Goal: Task Accomplishment & Management: Manage account settings

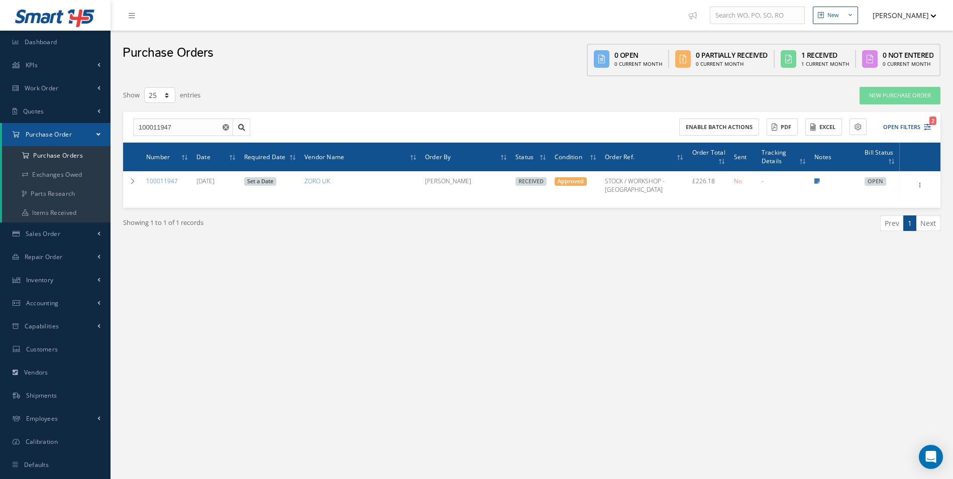
select select "25"
click at [0, 125] on html "Smart 145 Dashboard KPIs Work Order Accounting Work Order Work Order Work Order…" at bounding box center [476, 239] width 953 height 479
paste input "83"
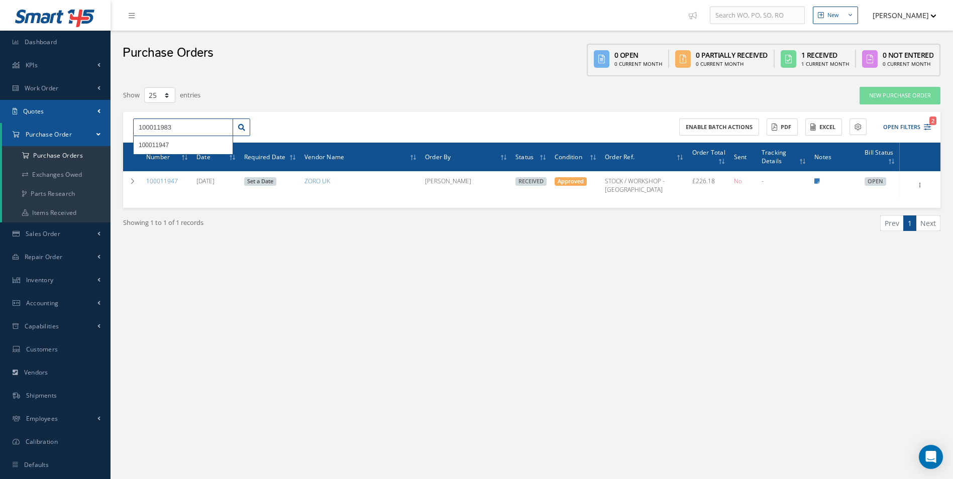
type input "100011983"
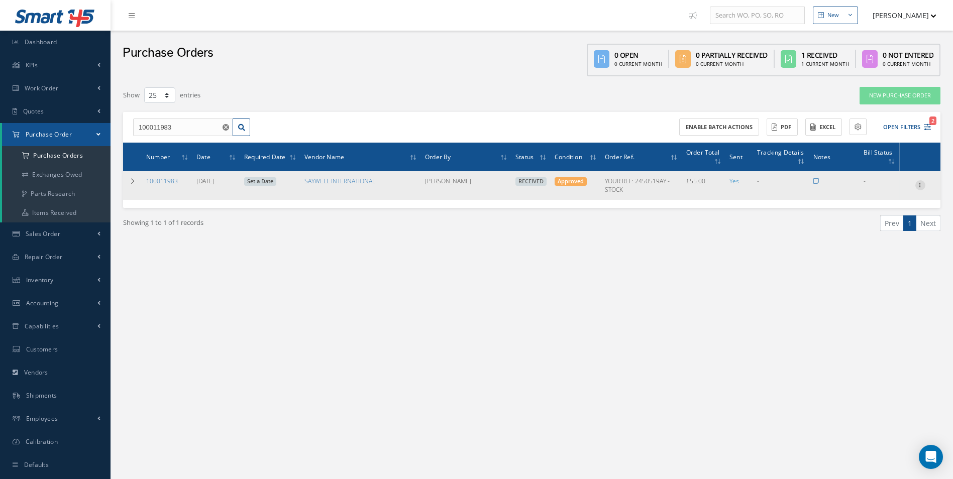
click at [918, 186] on icon at bounding box center [920, 184] width 10 height 8
click at [876, 225] on link "Create Bill" at bounding box center [873, 231] width 79 height 13
type input "0.00"
type input "15.00"
type input "0.00"
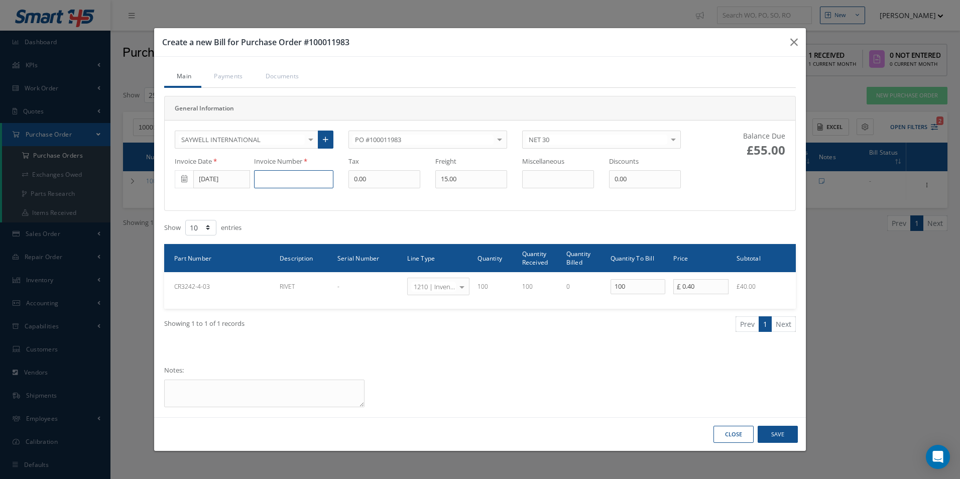
click at [286, 180] on input at bounding box center [293, 179] width 79 height 18
paste input "1383912"
type input "1383912"
click at [775, 432] on button "Save" at bounding box center [778, 435] width 40 height 18
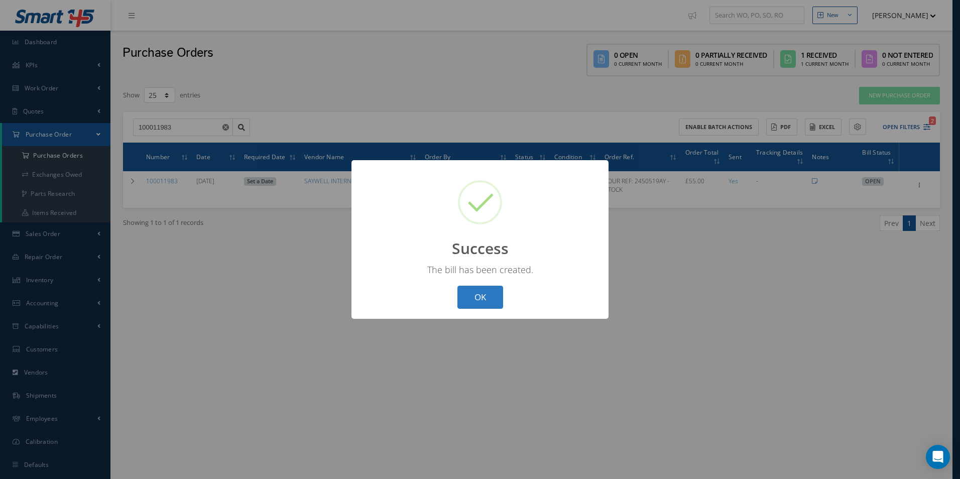
click at [484, 297] on button "OK" at bounding box center [481, 298] width 46 height 24
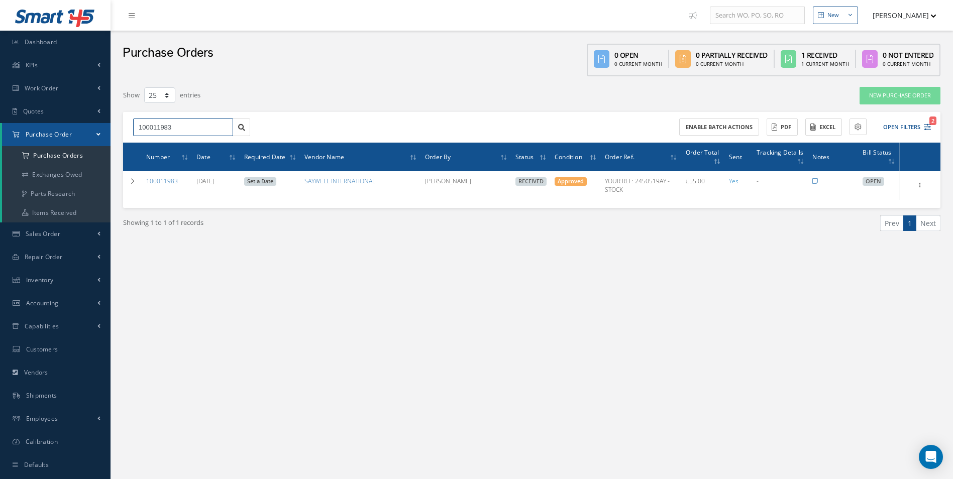
drag, startPoint x: 167, startPoint y: 135, endPoint x: 0, endPoint y: 151, distance: 168.0
click at [0, 150] on html "Smart 145 Dashboard KPIs Work Order Accounting Work Order Work Order Work Order…" at bounding box center [476, 239] width 953 height 479
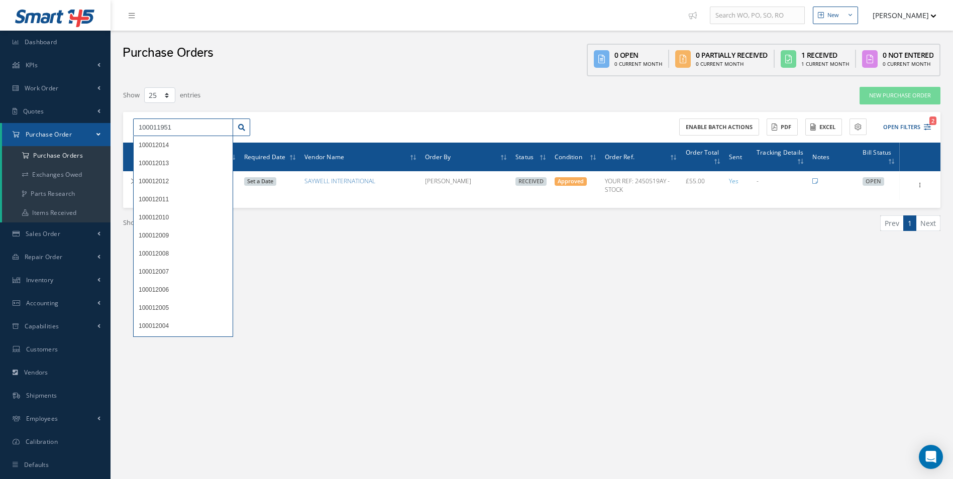
type input "100011951"
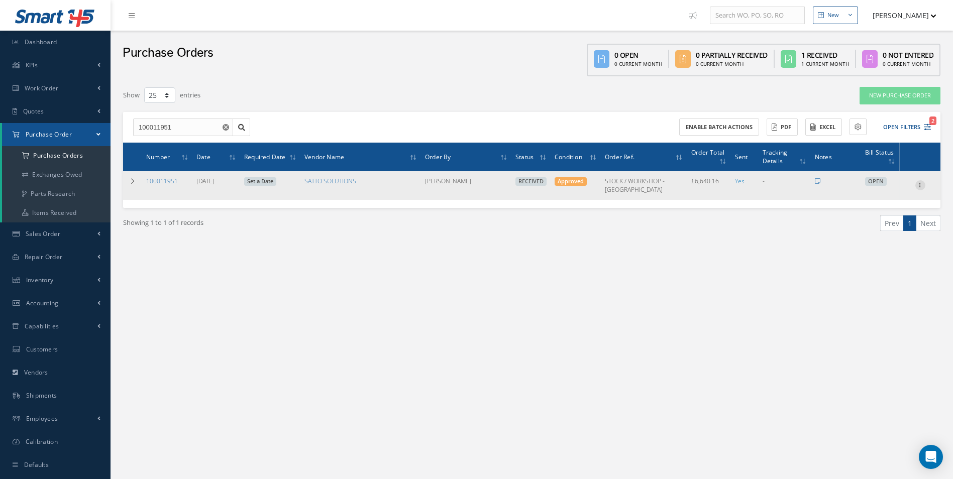
click at [920, 184] on icon at bounding box center [920, 184] width 10 height 8
click at [877, 229] on link "Create Bill" at bounding box center [873, 231] width 79 height 13
type input "1106.69"
type input "0.00"
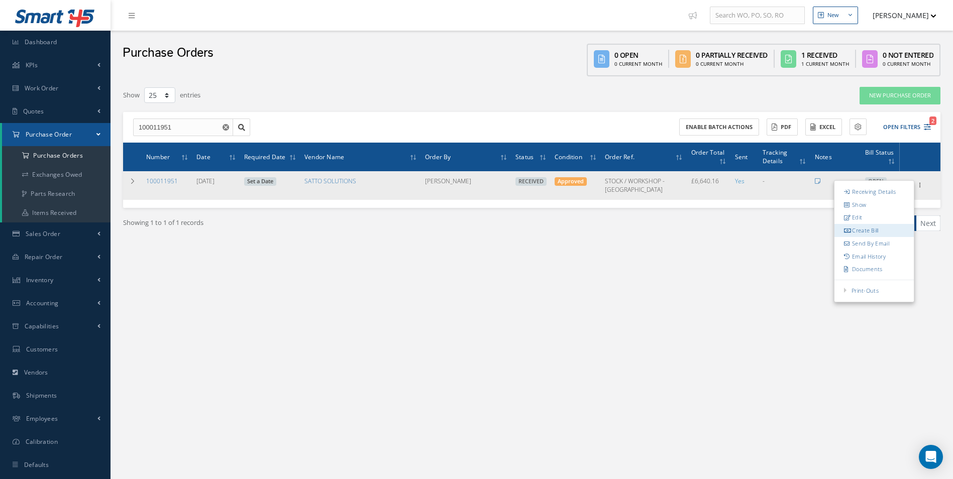
type input "0.00"
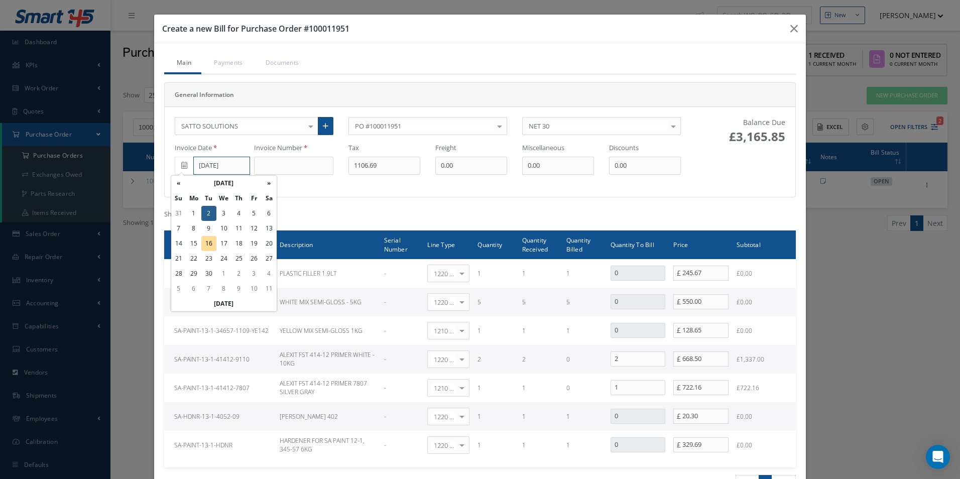
click at [205, 164] on input "[DATE]" at bounding box center [221, 166] width 57 height 18
click at [243, 228] on td "11" at bounding box center [239, 228] width 15 height 15
type input "[DATE]"
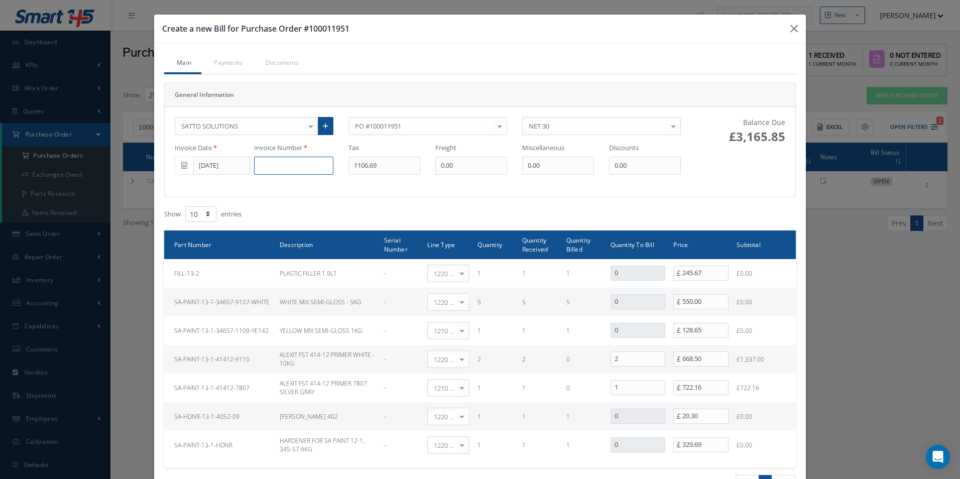
click at [301, 164] on input at bounding box center [293, 166] width 79 height 18
paste input "500001984"
type input "500001984"
type input "411.83"
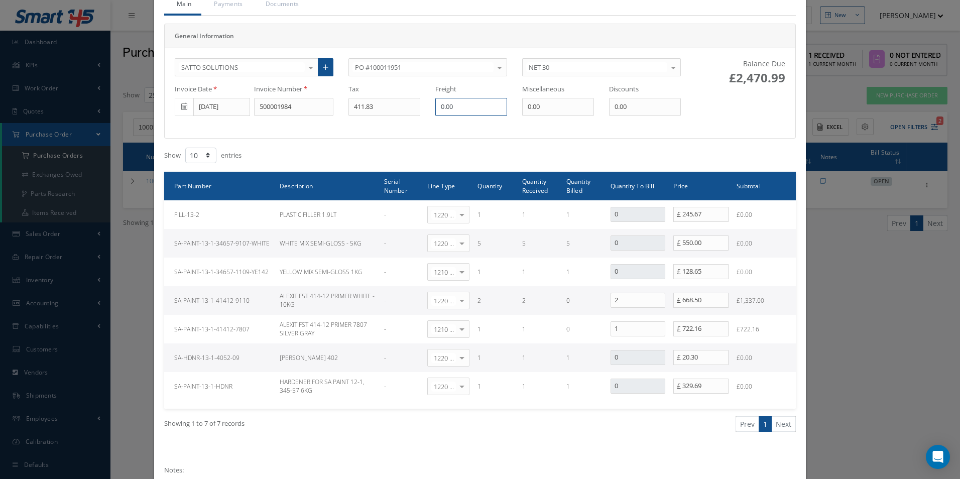
scroll to position [145, 0]
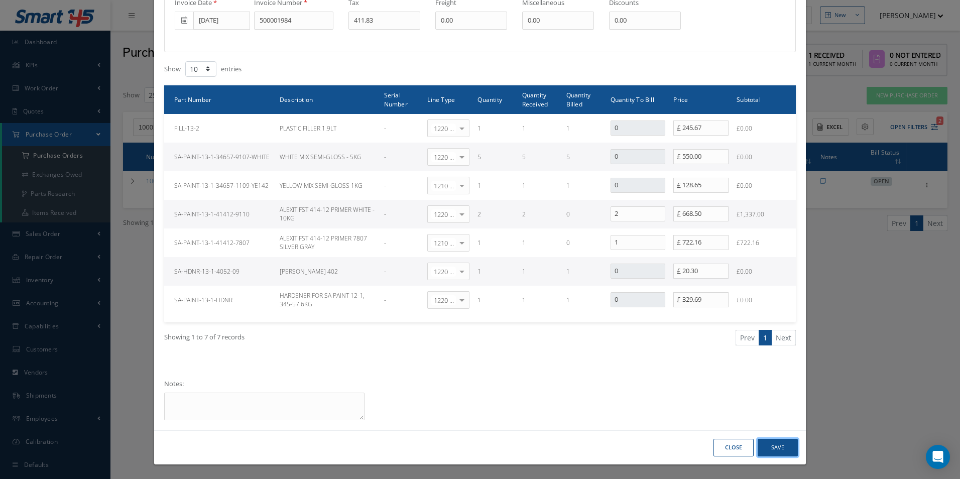
click at [788, 445] on button "Save" at bounding box center [778, 448] width 40 height 18
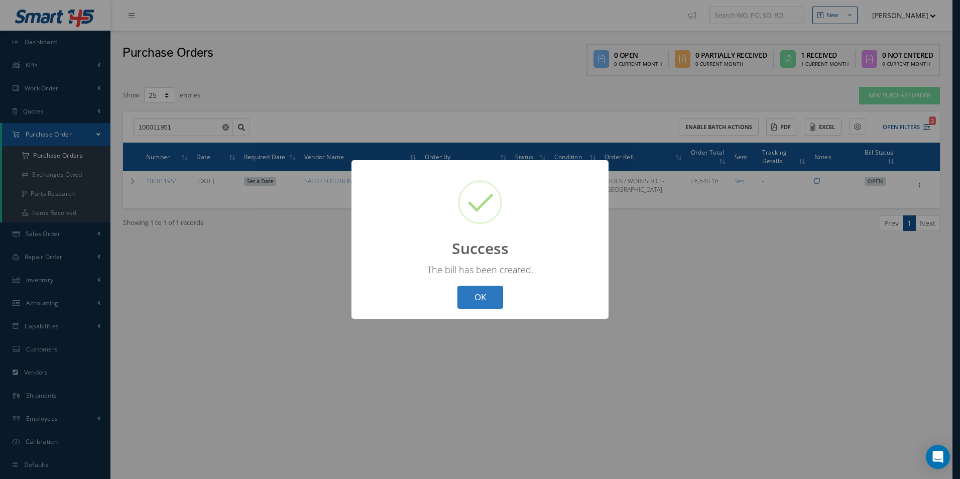
click at [486, 293] on button "OK" at bounding box center [481, 298] width 46 height 24
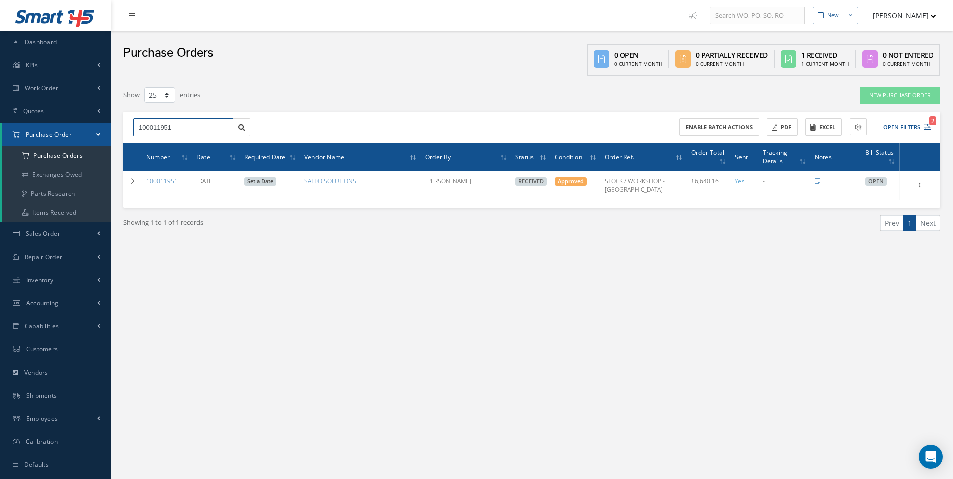
click at [184, 128] on input "100011951" at bounding box center [183, 128] width 100 height 18
drag, startPoint x: 178, startPoint y: 127, endPoint x: 34, endPoint y: 126, distance: 144.2
click at [34, 126] on div "Smart 145 Dashboard KPIs Work Order Accounting Work Order Work Order Work Order…" at bounding box center [476, 250] width 953 height 500
paste input "2000"
type input "100012000"
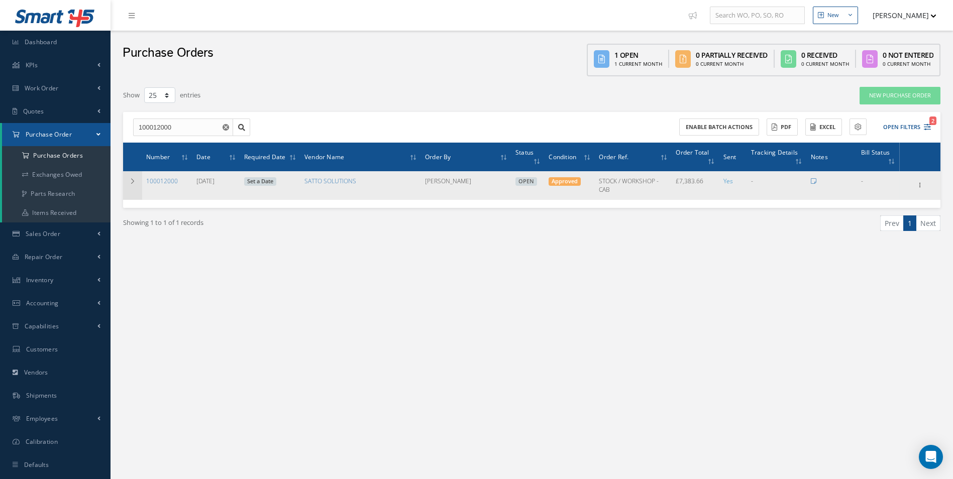
click at [134, 182] on icon at bounding box center [132, 181] width 7 height 6
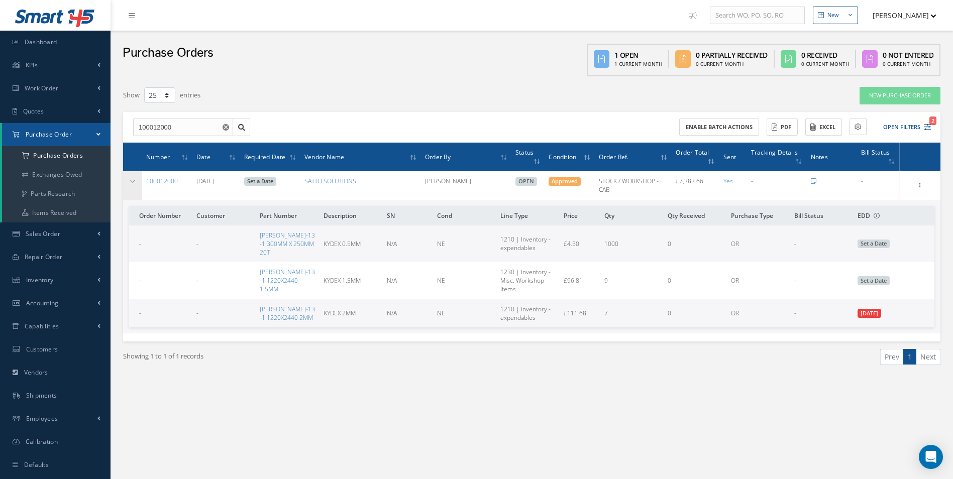
click at [134, 182] on icon at bounding box center [132, 181] width 7 height 6
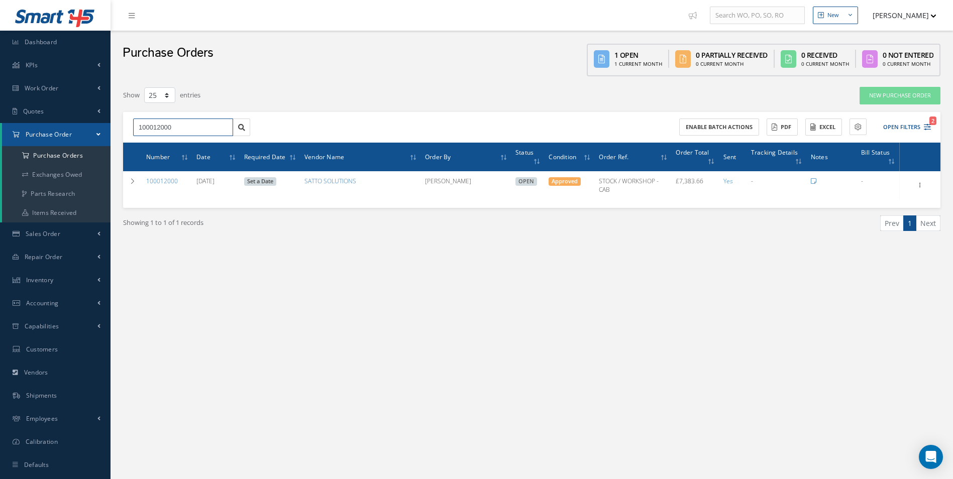
drag, startPoint x: 199, startPoint y: 124, endPoint x: 80, endPoint y: 128, distance: 119.6
click at [80, 129] on div "Smart 145 Dashboard KPIs Work Order Accounting Work Order Work Order Work Order…" at bounding box center [476, 250] width 953 height 500
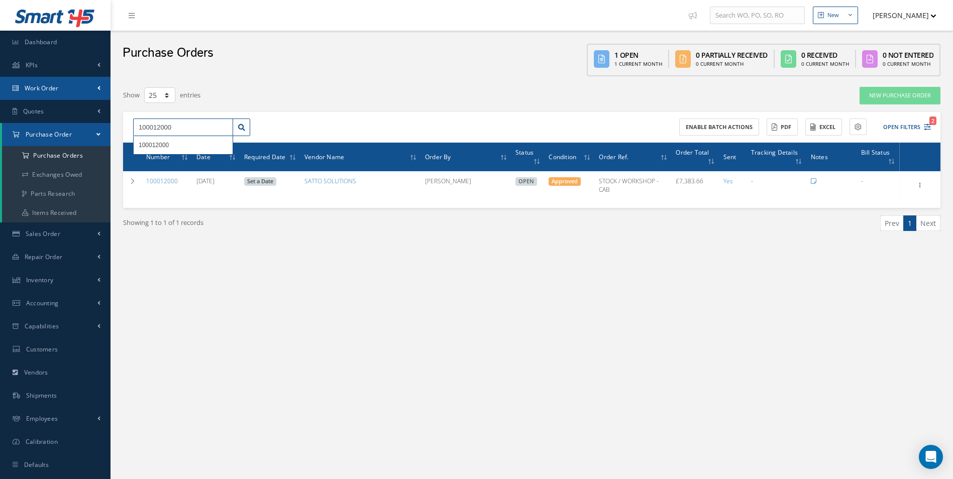
paste input "1967"
type input "100011967"
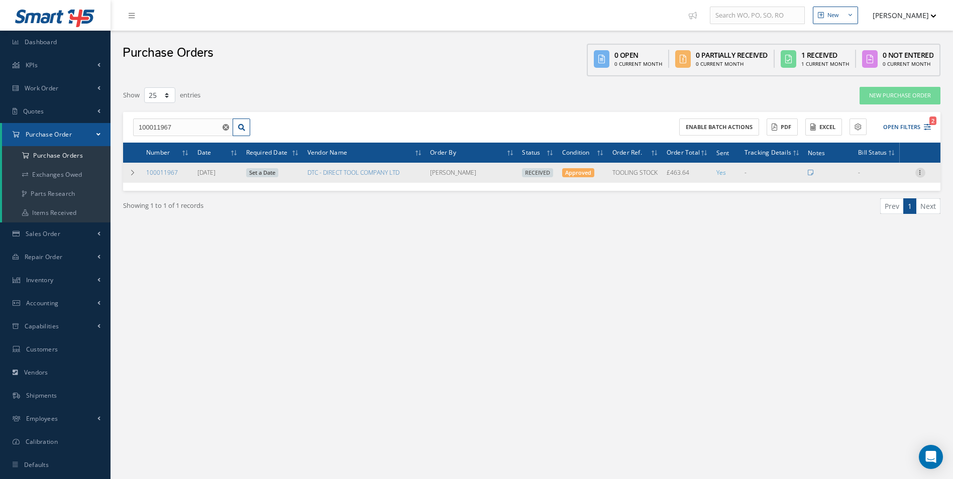
click at [921, 176] on icon at bounding box center [920, 172] width 10 height 8
click at [872, 217] on link "Create Bill" at bounding box center [873, 217] width 79 height 13
type input "77.27"
type input "0.00"
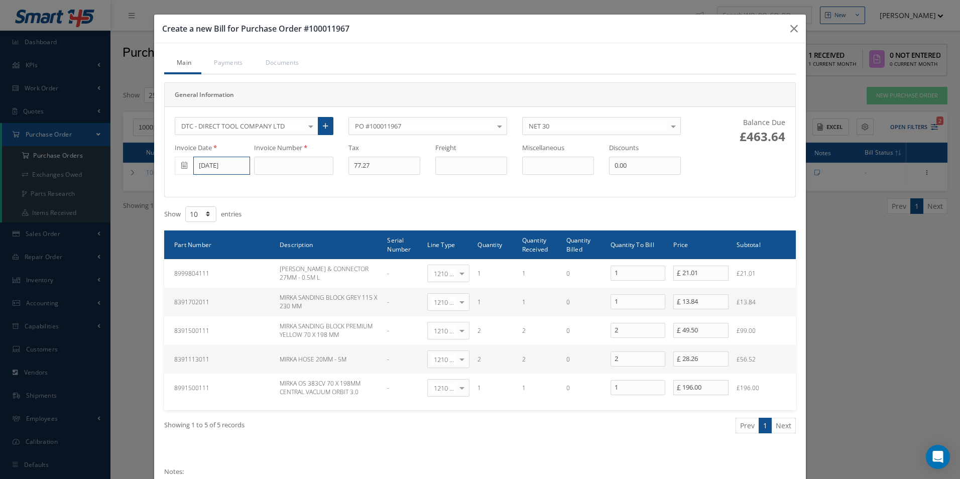
click at [230, 166] on input "[DATE]" at bounding box center [221, 166] width 57 height 18
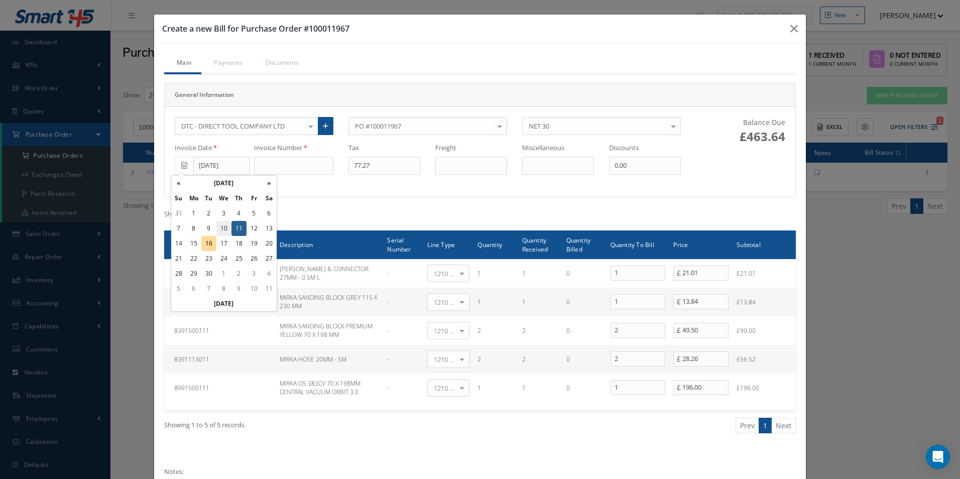
click at [221, 229] on td "10" at bounding box center [223, 228] width 15 height 15
type input "[DATE]"
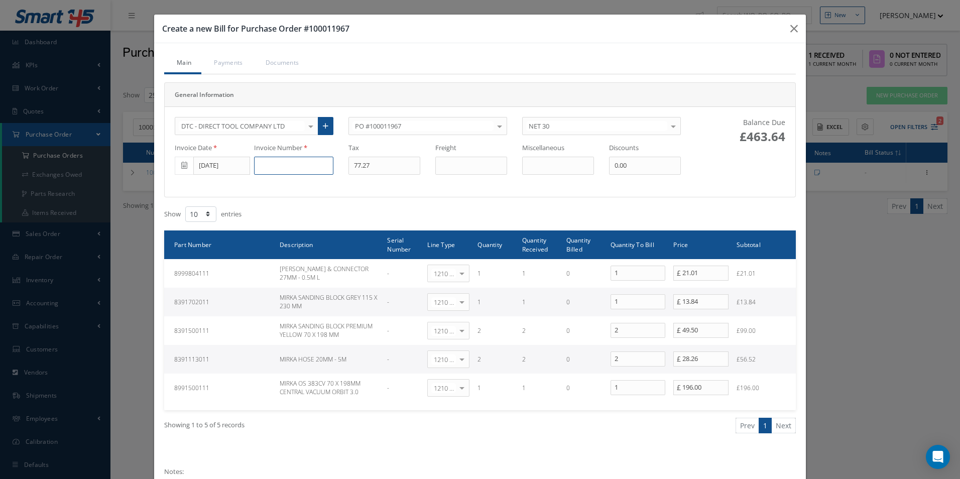
click at [287, 171] on input at bounding box center [293, 166] width 79 height 18
paste input "0000572760"
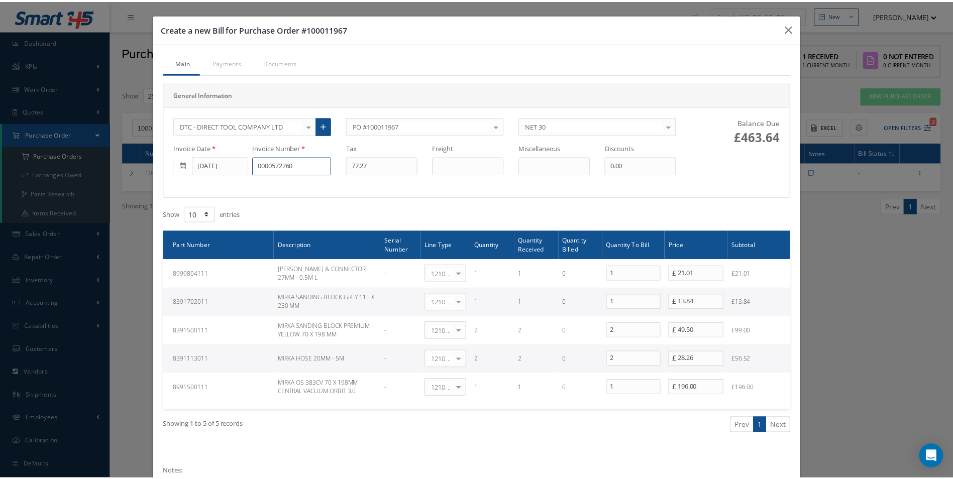
scroll to position [88, 0]
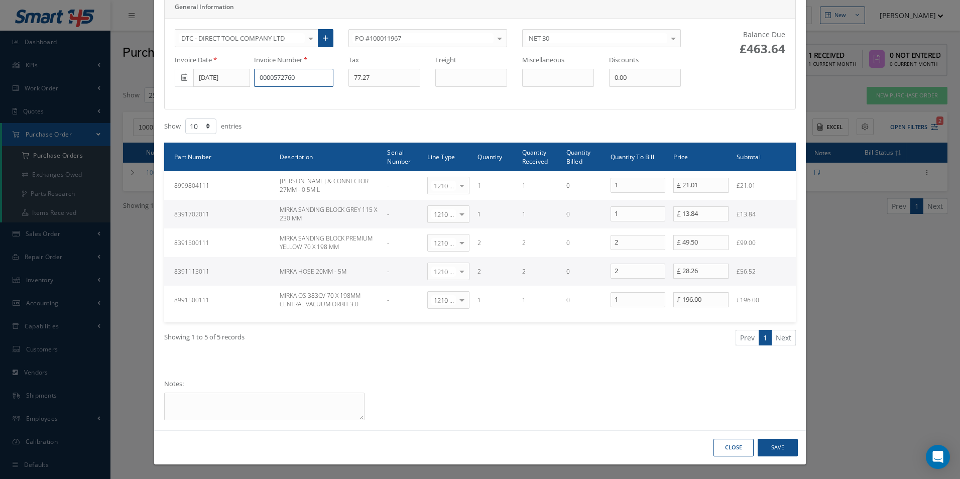
type input "0000572760"
click at [781, 445] on button "Save" at bounding box center [778, 448] width 40 height 18
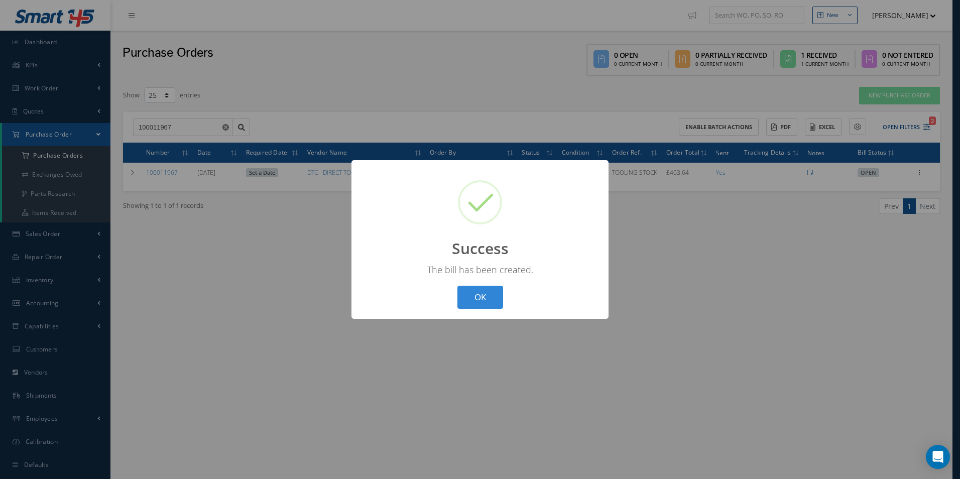
drag, startPoint x: 486, startPoint y: 297, endPoint x: 554, endPoint y: 379, distance: 106.6
click at [486, 297] on button "OK" at bounding box center [481, 298] width 46 height 24
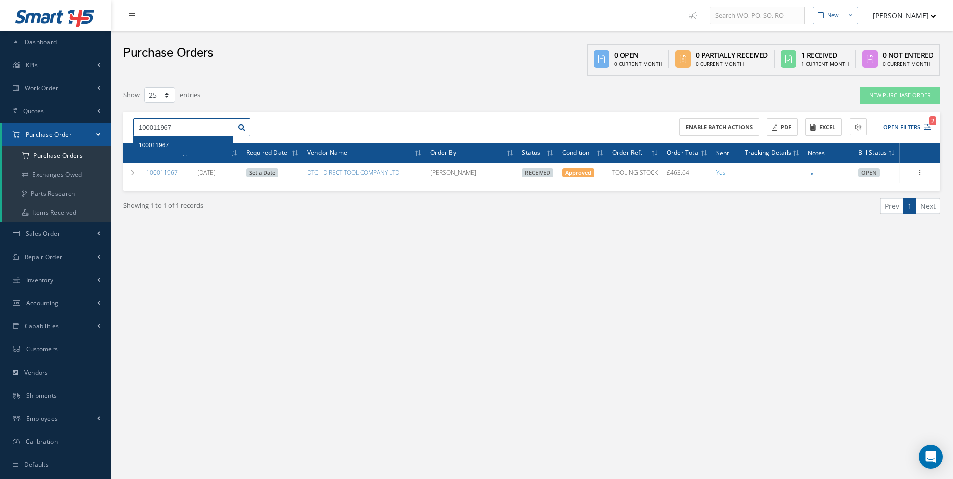
drag, startPoint x: 163, startPoint y: 136, endPoint x: 85, endPoint y: 140, distance: 77.5
click at [87, 142] on div "Smart 145 Dashboard KPIs Work Order Accounting Work Order Work Order Work Order…" at bounding box center [476, 250] width 953 height 500
paste input "75"
type input "100011975"
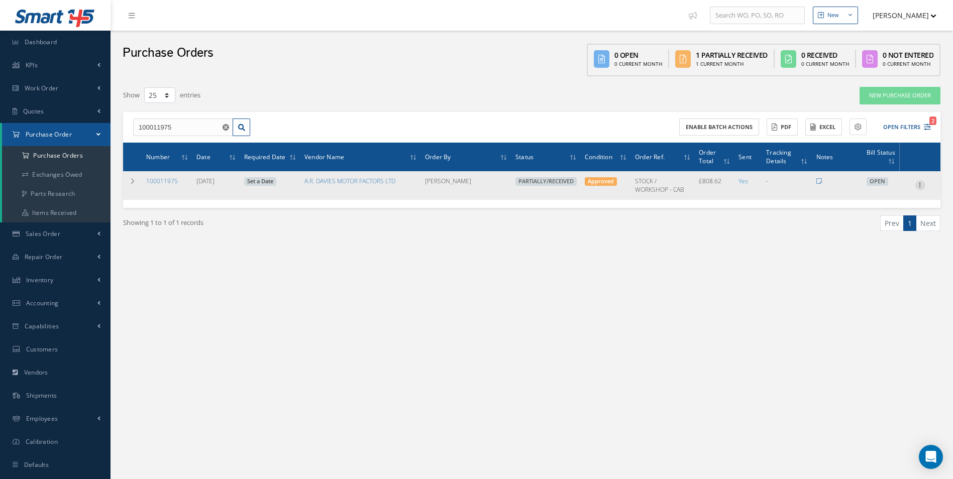
click at [921, 186] on icon at bounding box center [920, 184] width 10 height 8
click at [882, 234] on link "Create Bill" at bounding box center [873, 231] width 79 height 13
type input "134.77"
type input "0.00"
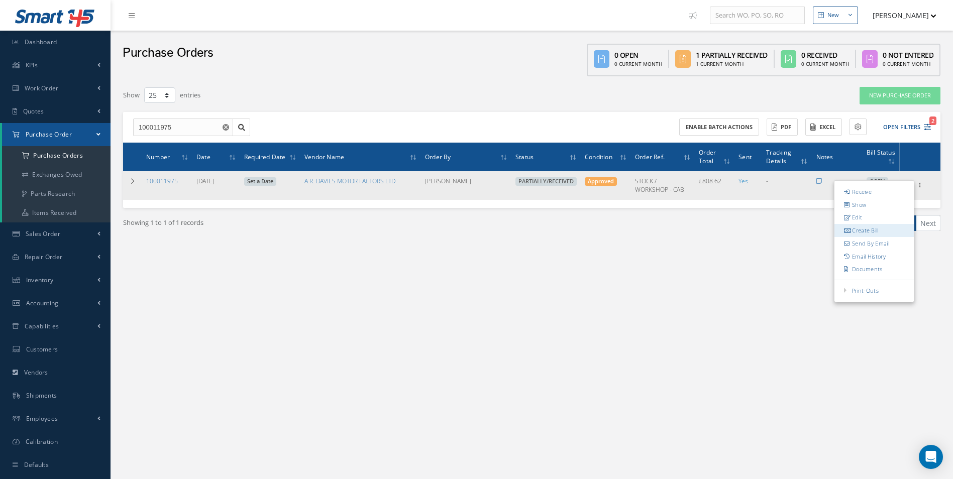
type input "0.00"
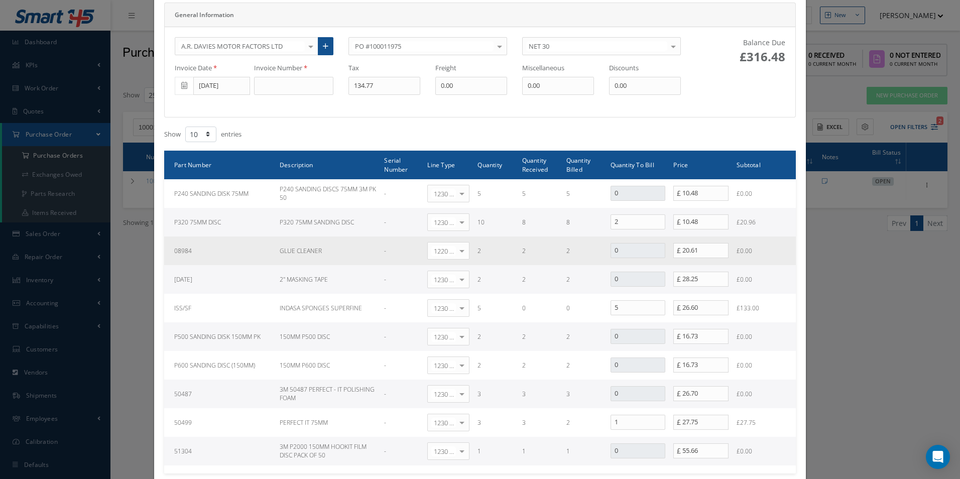
scroll to position [100, 0]
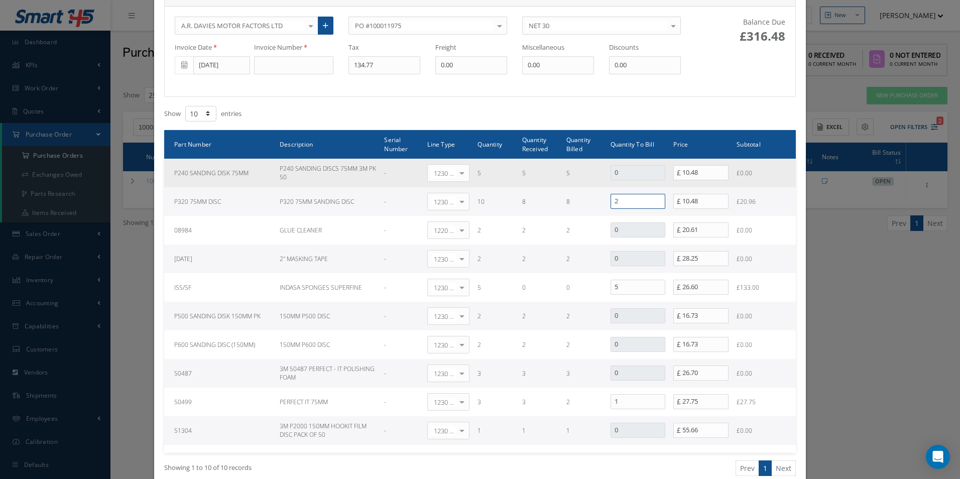
drag, startPoint x: 623, startPoint y: 202, endPoint x: 523, endPoint y: 173, distance: 104.6
click at [587, 203] on tr "P320 75MM DISC P320 75MM SANDING DISC - 1230 | Inventory - Misc. Workshop Items…" at bounding box center [480, 201] width 632 height 29
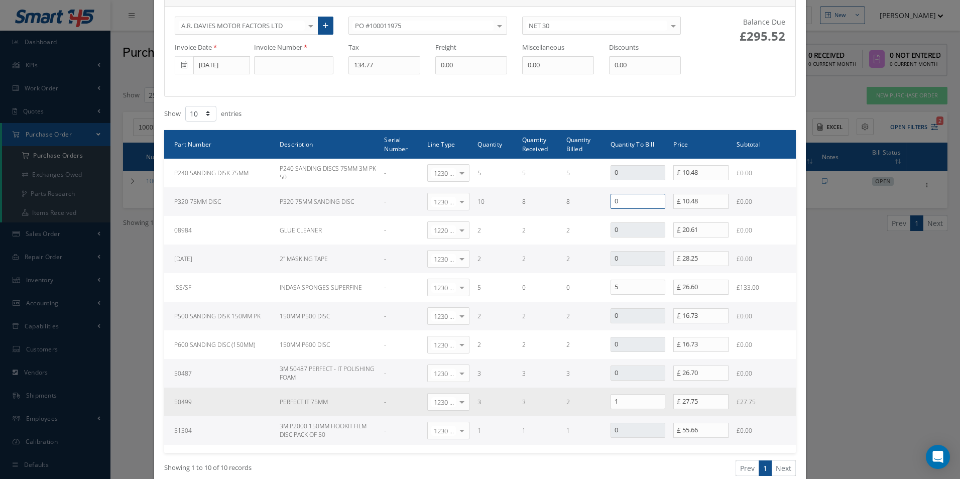
type input "0"
click at [707, 402] on input "27.75" at bounding box center [701, 401] width 55 height 15
drag, startPoint x: 708, startPoint y: 401, endPoint x: 509, endPoint y: 395, distance: 199.5
click at [521, 396] on tr "50499 PERFECT IT 75MM - 1230 | Inventory - Misc. Workshop Items Select General …" at bounding box center [480, 402] width 632 height 29
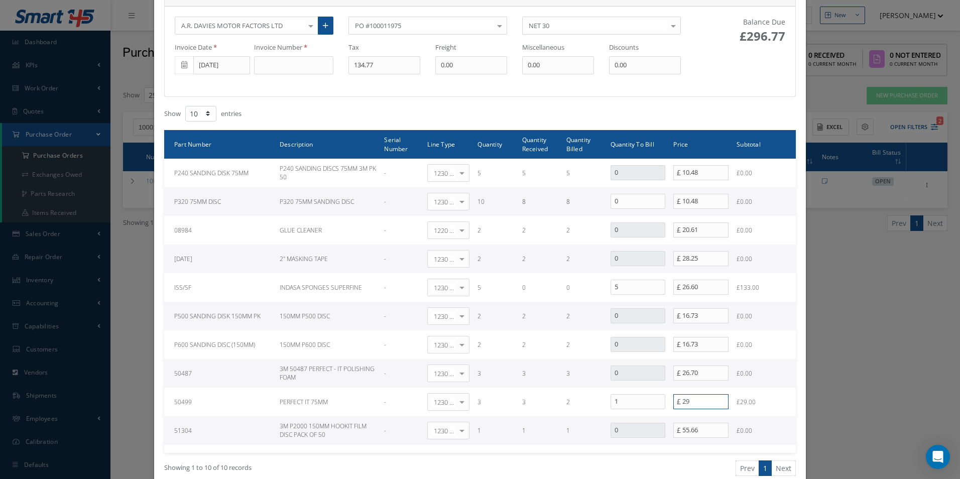
type input "29.04"
click at [260, 64] on div "Invoice Date 09/10/2025 Invoice Number Tax 134.77 Freight 0.00 Miscellaneous 0.…" at bounding box center [427, 59] width 521 height 32
type input "5.81"
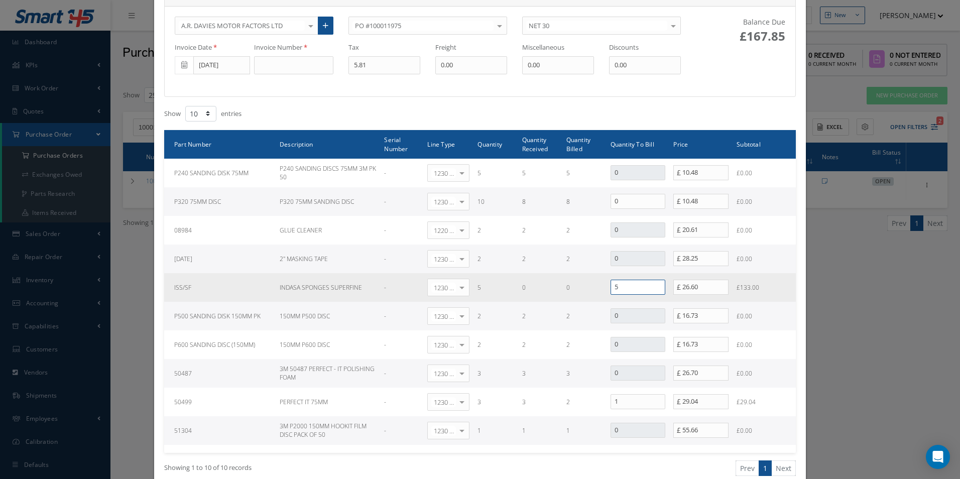
drag, startPoint x: 623, startPoint y: 285, endPoint x: 579, endPoint y: 284, distance: 43.7
click at [595, 285] on tr "ISS/SF INDASA SPONGES SUPERFINE - 1230 | Inventory - Misc. Workshop Items Selec…" at bounding box center [480, 287] width 632 height 29
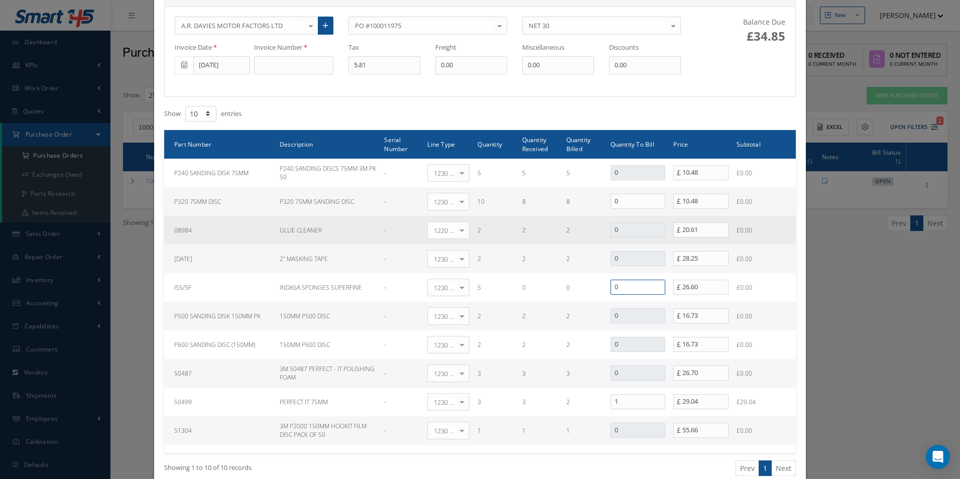
type input "0"
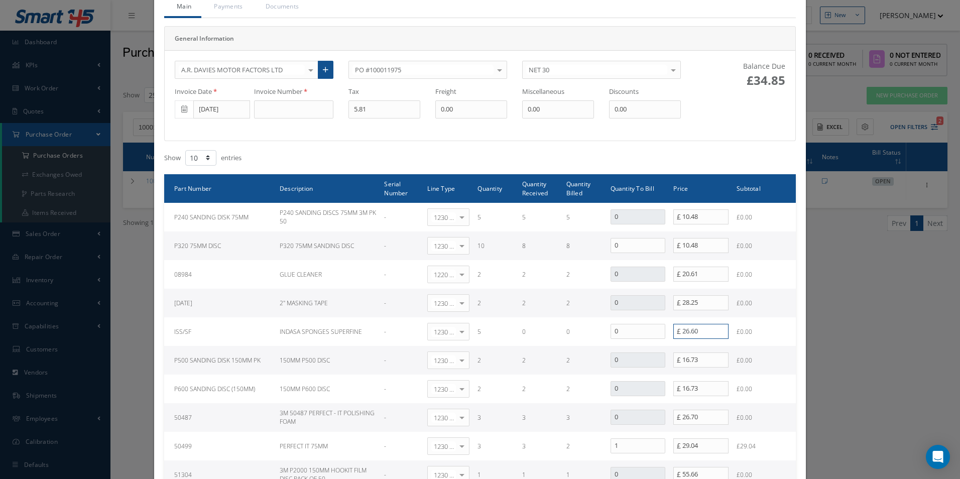
scroll to position [0, 0]
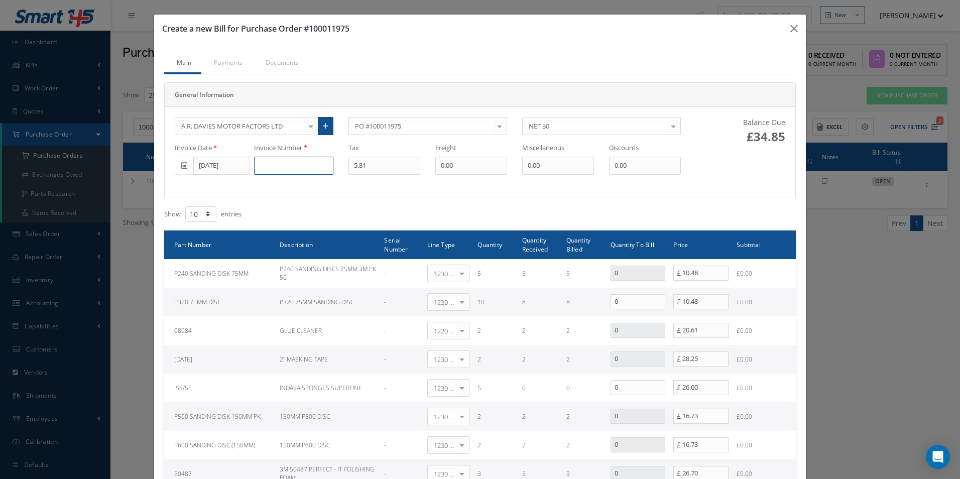
click at [282, 162] on input at bounding box center [293, 166] width 79 height 18
paste input "DS507669"
type input "DS507669"
click at [210, 170] on input "[DATE]" at bounding box center [221, 166] width 57 height 18
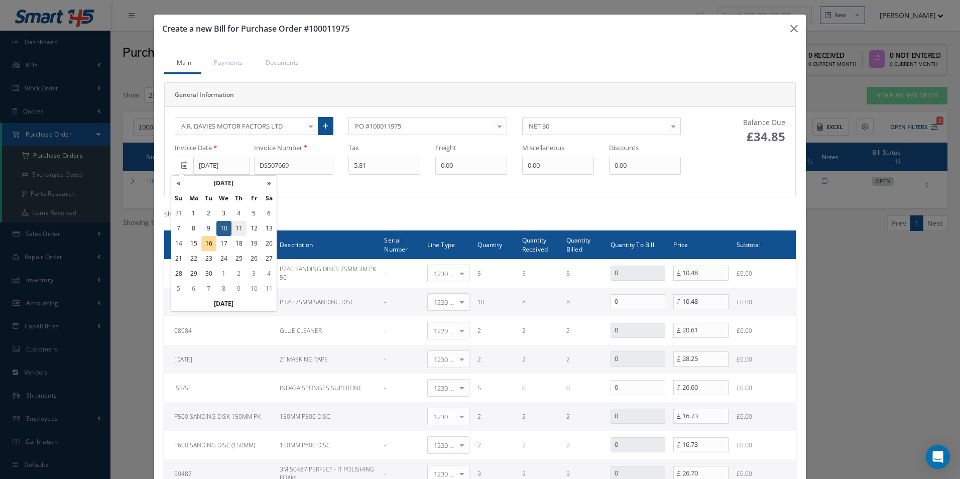
click at [238, 225] on td "11" at bounding box center [239, 228] width 15 height 15
type input "[DATE]"
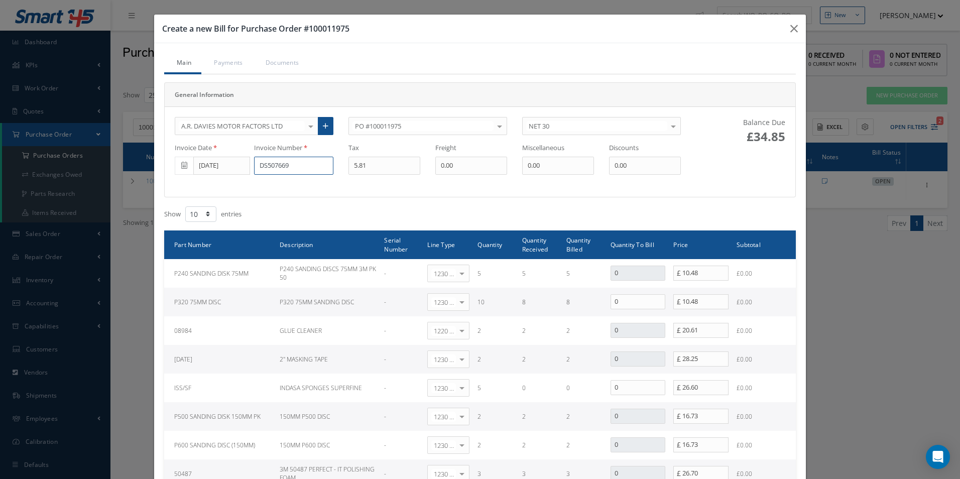
drag, startPoint x: 303, startPoint y: 169, endPoint x: 199, endPoint y: 177, distance: 104.3
click at [199, 177] on div "A.R. DAVIES MOTOR FACTORS LTD 365 AEROSPACE 4 CYTE UK LTD 53 NORTH AVIATION LTD…" at bounding box center [427, 152] width 521 height 70
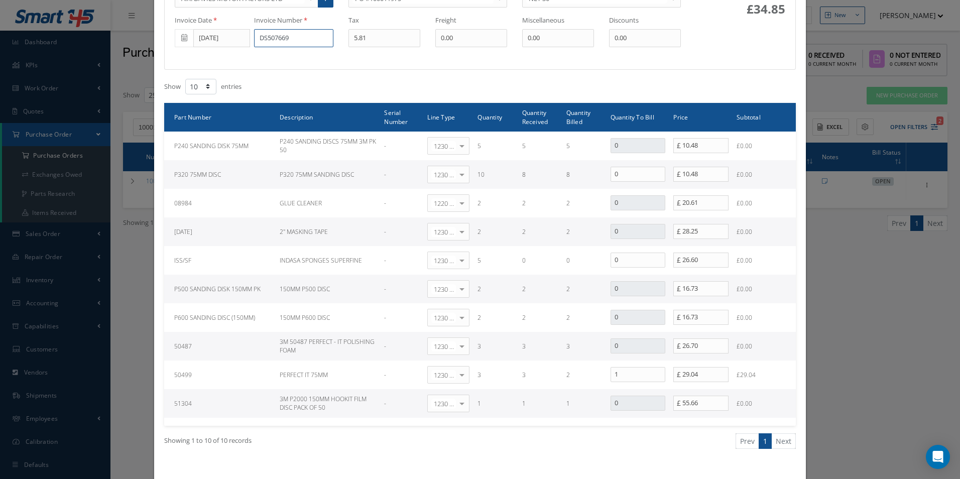
scroll to position [231, 0]
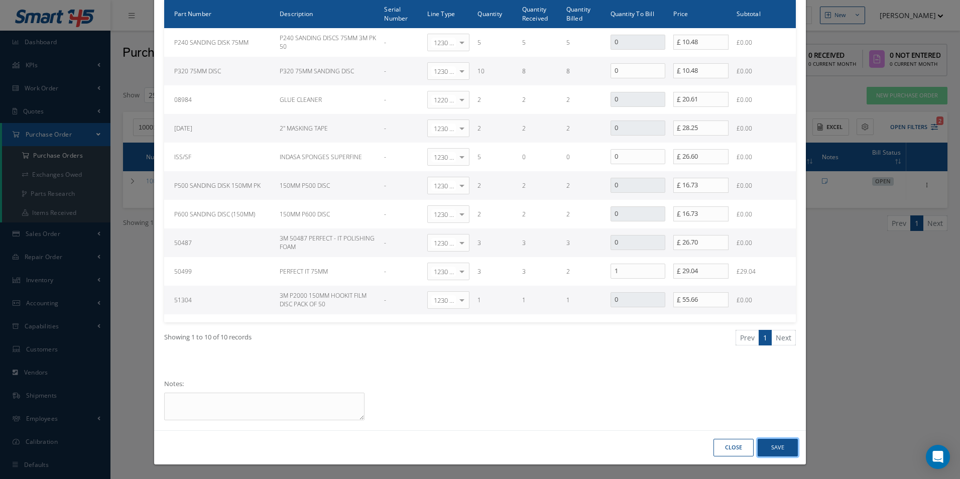
click at [779, 444] on button "Save" at bounding box center [778, 448] width 40 height 18
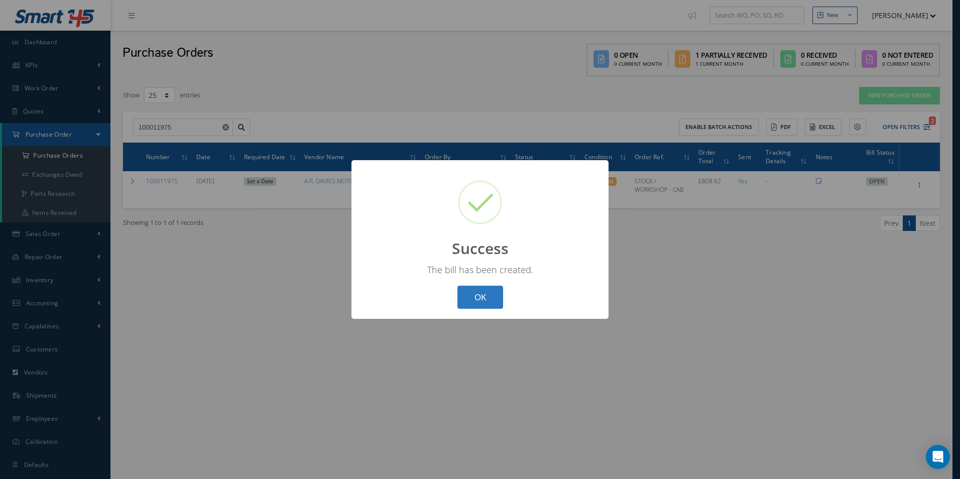
click at [488, 306] on button "OK" at bounding box center [481, 298] width 46 height 24
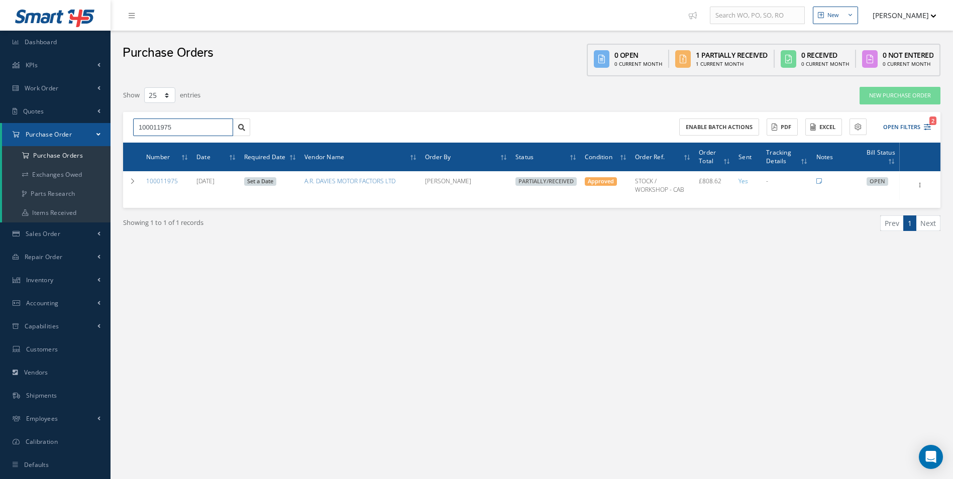
drag, startPoint x: 200, startPoint y: 131, endPoint x: 51, endPoint y: 135, distance: 148.7
click at [57, 135] on div "Smart 145 Dashboard KPIs Work Order Accounting Work Order Work Order Work Order…" at bounding box center [476, 250] width 953 height 500
paste input "64"
type input "100011964"
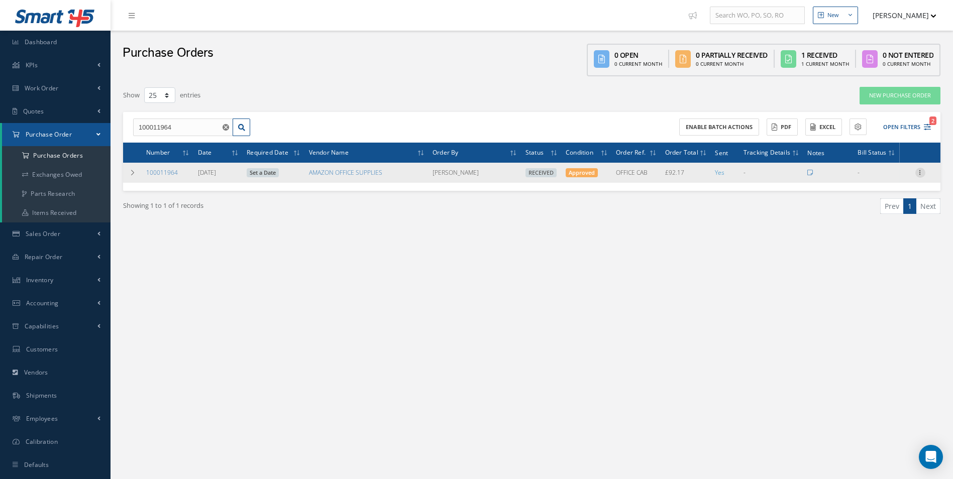
click at [918, 176] on icon at bounding box center [920, 172] width 10 height 8
click at [882, 216] on link "Create Bill" at bounding box center [873, 217] width 79 height 13
type input "15.36"
type input "0.00"
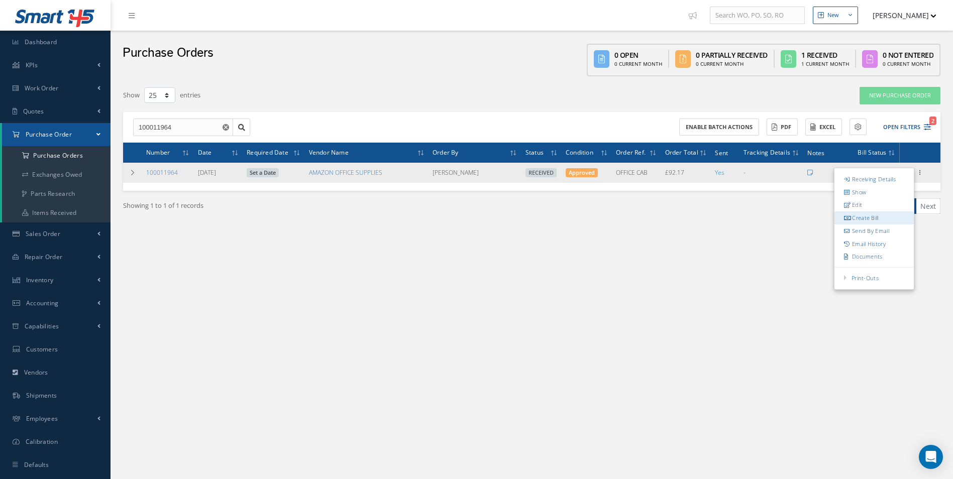
type input "0.00"
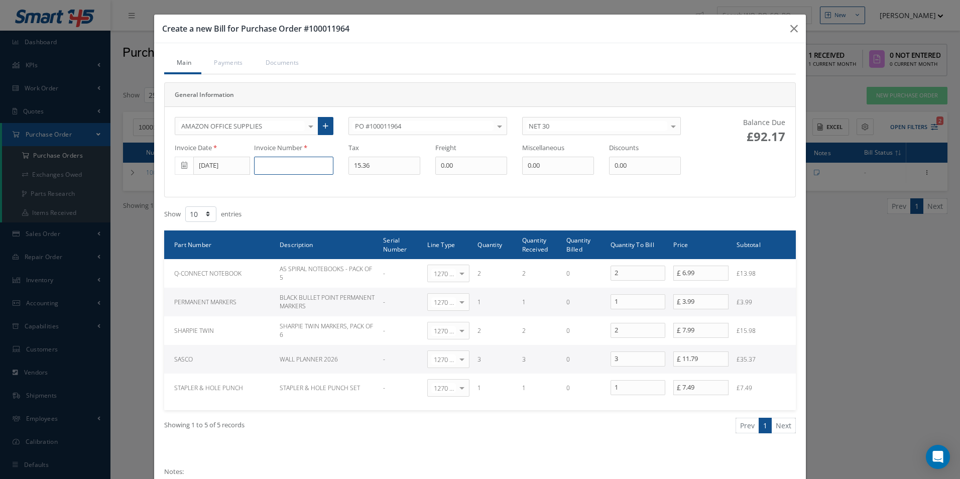
drag, startPoint x: 260, startPoint y: 167, endPoint x: 275, endPoint y: 166, distance: 14.6
click at [260, 167] on input at bounding box center [293, 166] width 79 height 18
paste input "79081"
type input "79081"
click at [219, 171] on input "[DATE]" at bounding box center [221, 166] width 57 height 18
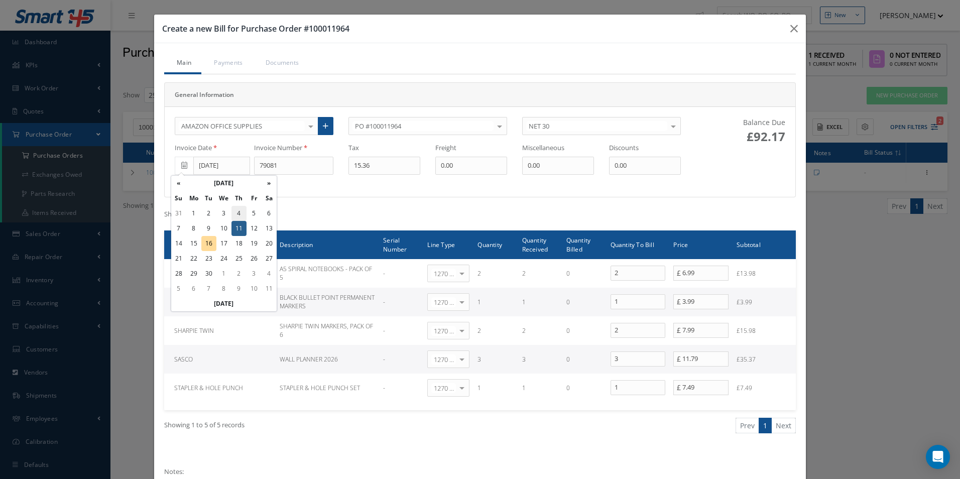
click at [239, 215] on td "4" at bounding box center [239, 213] width 15 height 15
type input "09/04/2025"
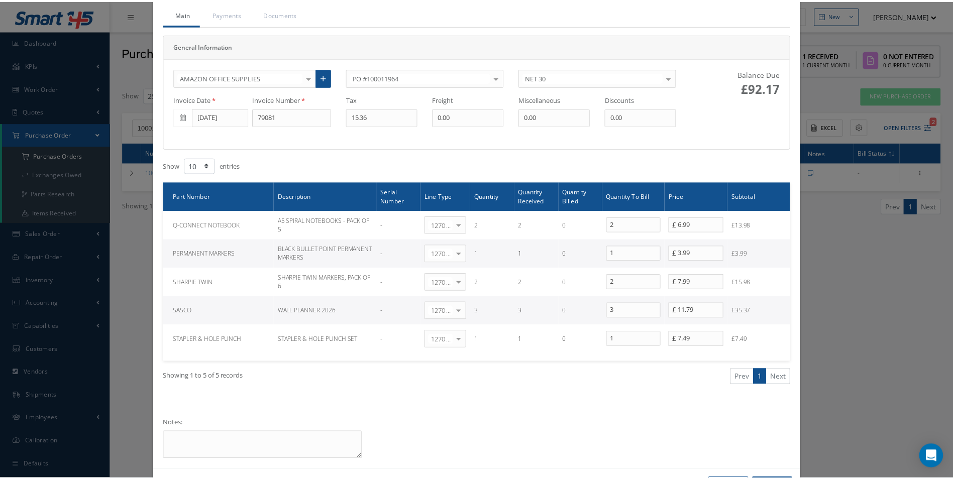
scroll to position [88, 0]
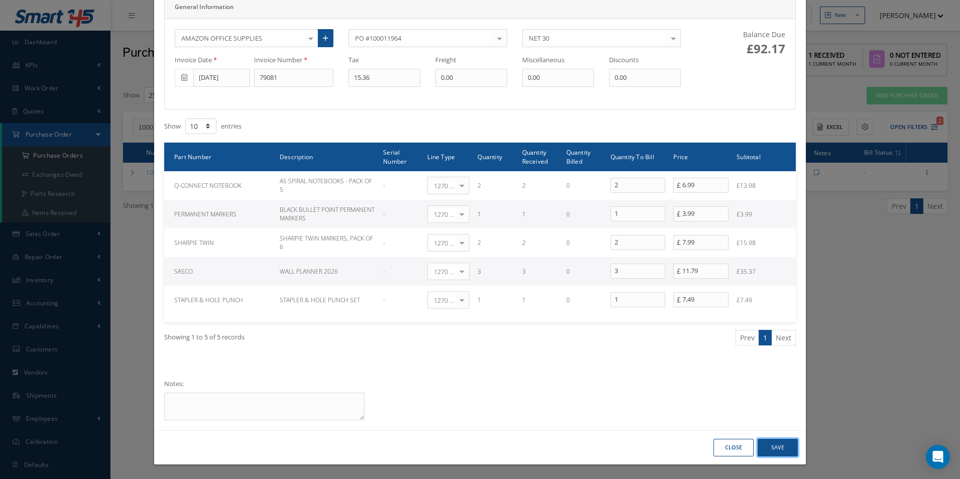
click at [786, 446] on button "Save" at bounding box center [778, 448] width 40 height 18
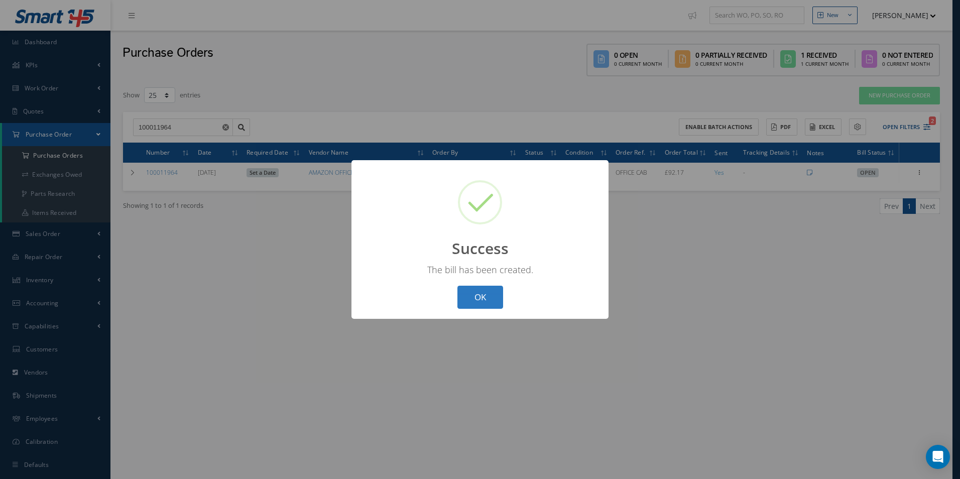
click at [480, 296] on button "OK" at bounding box center [481, 298] width 46 height 24
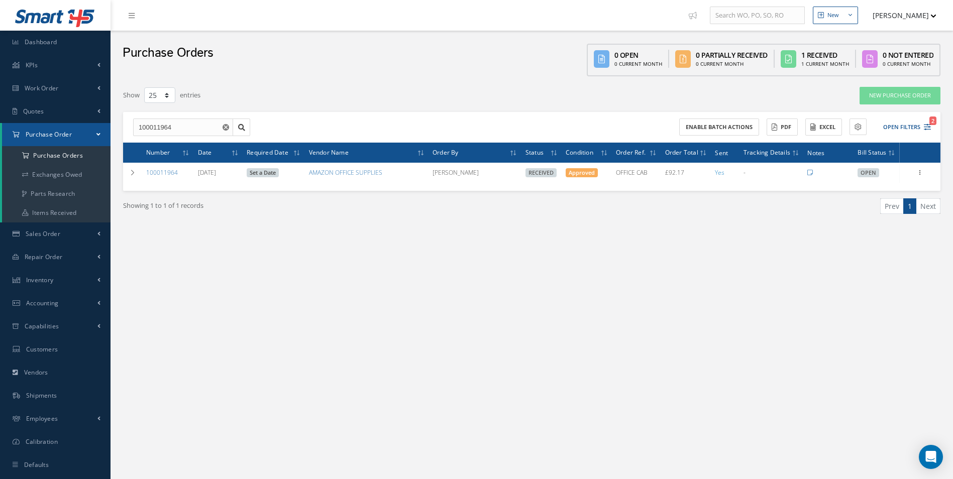
click at [189, 115] on div "100011964 100011964 Enable batch actions ACTIONS Receive Payments Select Custom…" at bounding box center [531, 127] width 817 height 31
drag, startPoint x: 191, startPoint y: 126, endPoint x: 106, endPoint y: 140, distance: 85.6
click at [106, 140] on div "Smart 145 Dashboard KPIs Work Order Accounting Work Order Work Order Work Order…" at bounding box center [476, 250] width 953 height 500
paste input "5"
type input "100011965"
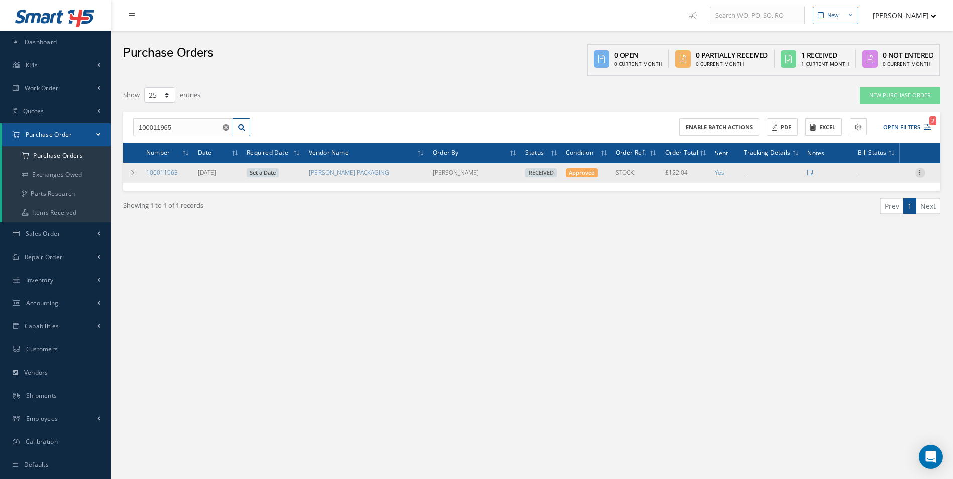
click at [916, 173] on icon at bounding box center [920, 172] width 10 height 8
click at [877, 214] on link "Create Bill" at bounding box center [873, 217] width 79 height 13
type input "20.34"
type input "0.00"
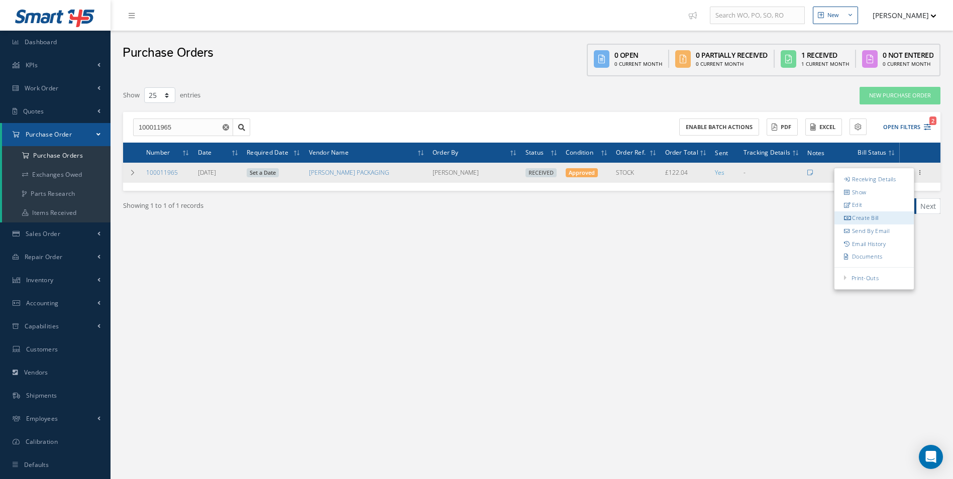
type input "0.00"
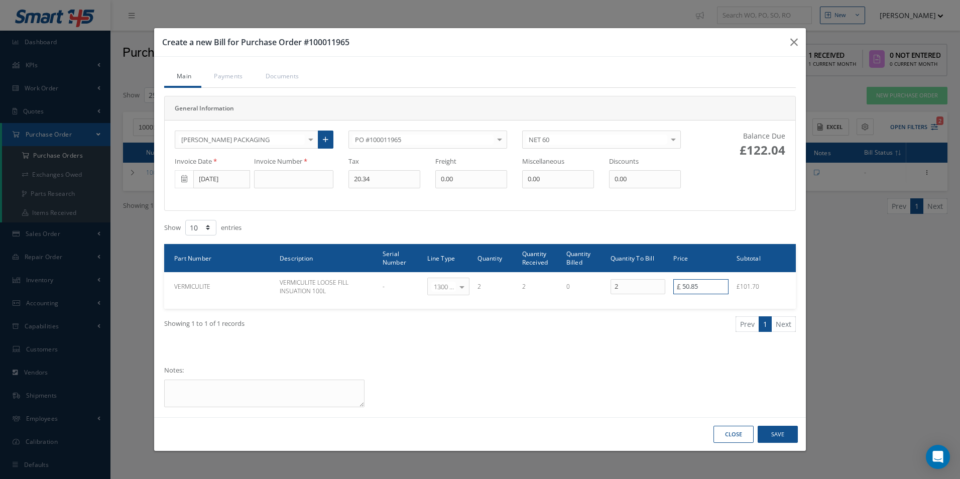
drag, startPoint x: 703, startPoint y: 285, endPoint x: 548, endPoint y: 267, distance: 156.7
click at [537, 287] on tr "VERMICULITE VERMICULITE LOOSE FILL INSUATION 100L - 1300 | Inventory - Packagin…" at bounding box center [480, 286] width 632 height 29
type input "52.88"
drag, startPoint x: 380, startPoint y: 183, endPoint x: 277, endPoint y: 194, distance: 103.6
click at [281, 194] on div "BARTON JONES PACKAGING 365 AEROSPACE 4 CYTE UK LTD 53 NORTH AVIATION LTD A & R …" at bounding box center [427, 166] width 521 height 70
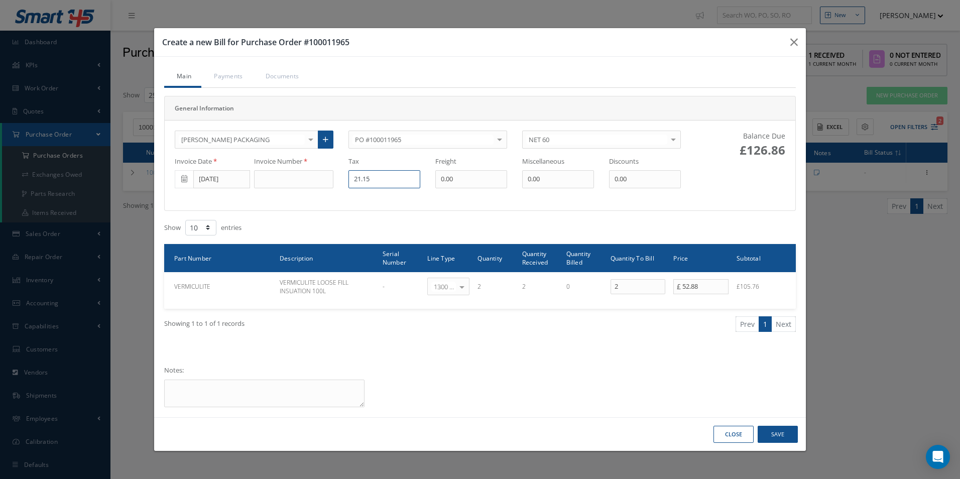
type input "21.15"
click at [281, 178] on input at bounding box center [293, 179] width 79 height 18
paste input "INV525585"
type input "INV525585"
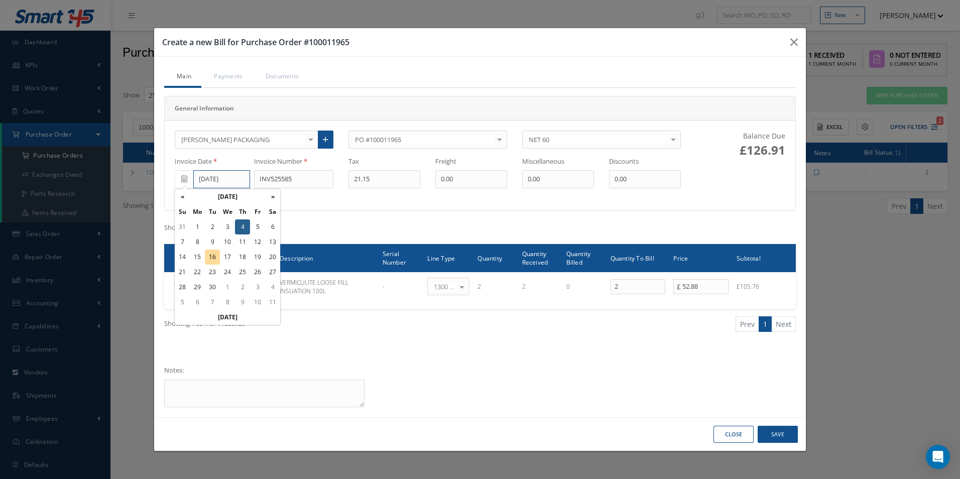
click at [214, 179] on input "09/04/2025" at bounding box center [221, 179] width 57 height 18
click at [230, 241] on td "10" at bounding box center [227, 242] width 15 height 15
type input "[DATE]"
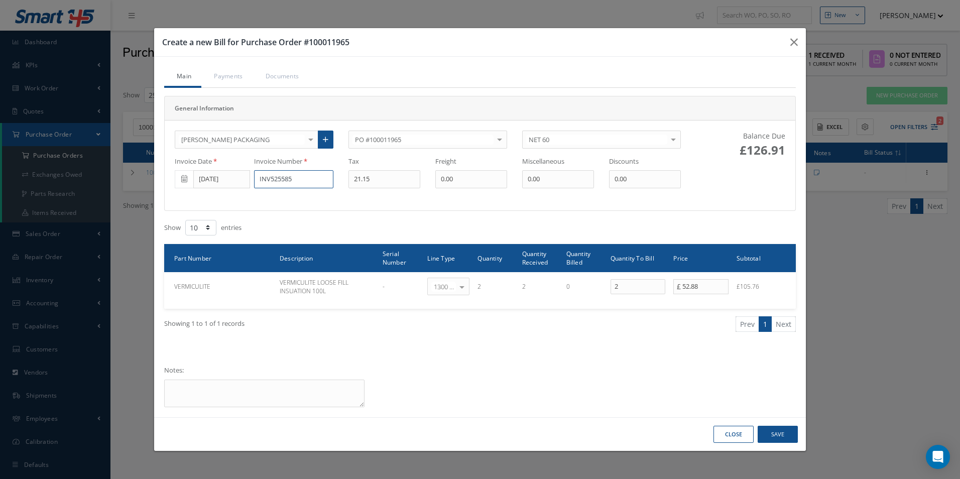
drag, startPoint x: 305, startPoint y: 183, endPoint x: 160, endPoint y: 189, distance: 144.8
click at [160, 189] on div "BARTON JONES PACKAGING 365 AEROSPACE 4 CYTE UK LTD 53 NORTH AVIATION LTD A & R …" at bounding box center [480, 166] width 646 height 90
click at [773, 432] on button "Save" at bounding box center [778, 435] width 40 height 18
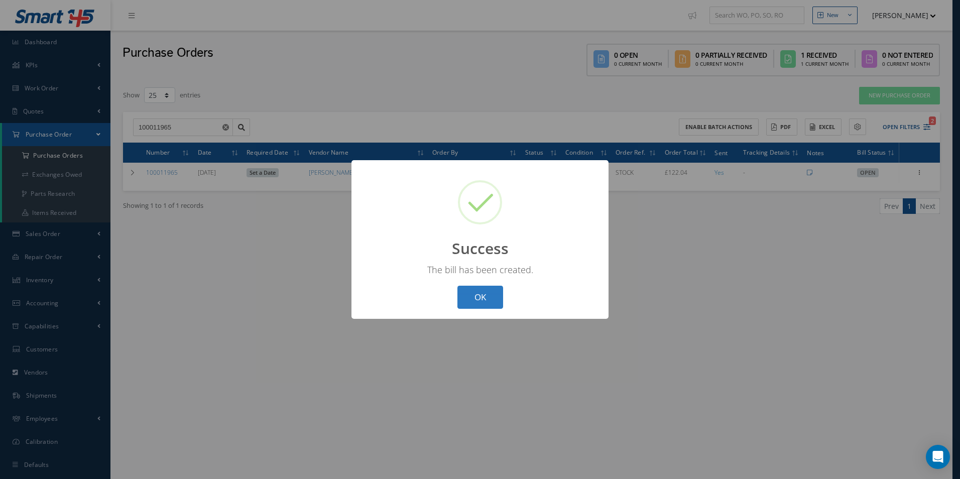
click at [490, 295] on button "OK" at bounding box center [481, 298] width 46 height 24
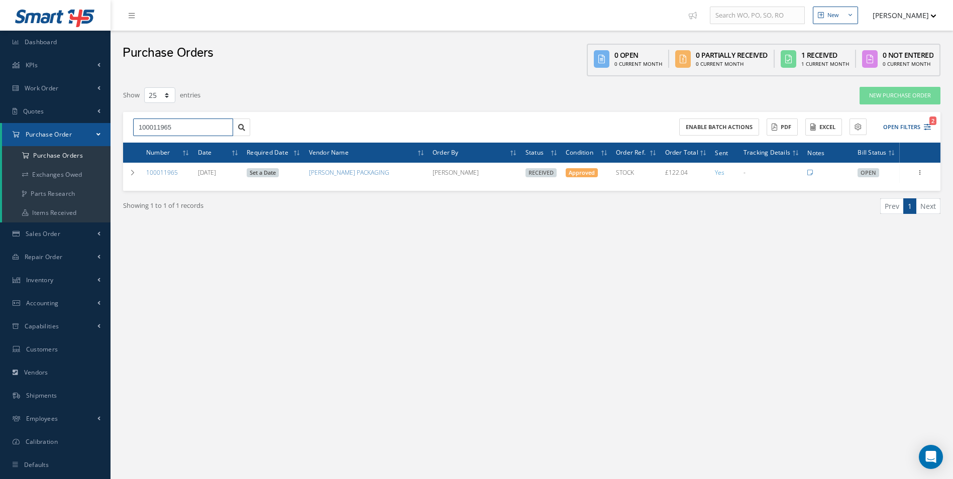
drag, startPoint x: 191, startPoint y: 132, endPoint x: 1, endPoint y: 124, distance: 190.1
click at [0, 135] on html "Smart 145 Dashboard KPIs Work Order Accounting Work Order Work Order Work Order…" at bounding box center [476, 239] width 953 height 479
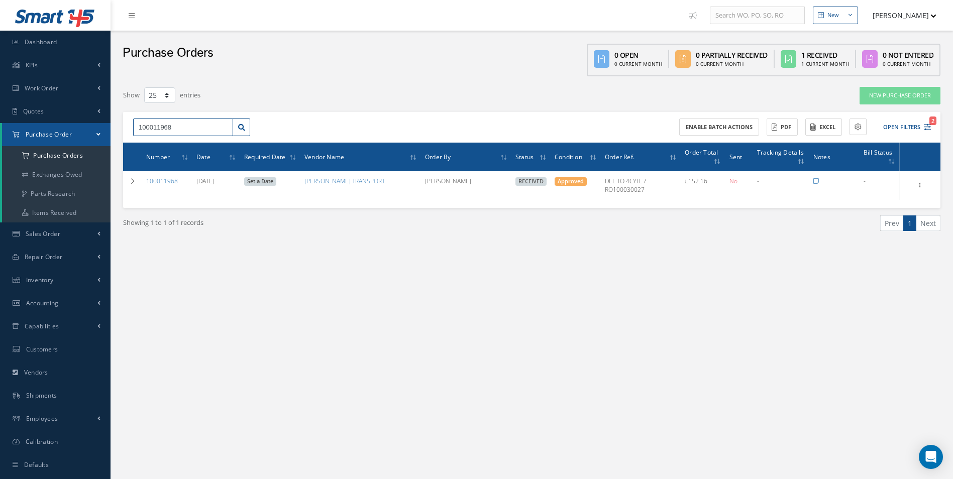
click at [163, 129] on input "100011968" at bounding box center [183, 128] width 100 height 18
type input "100011988"
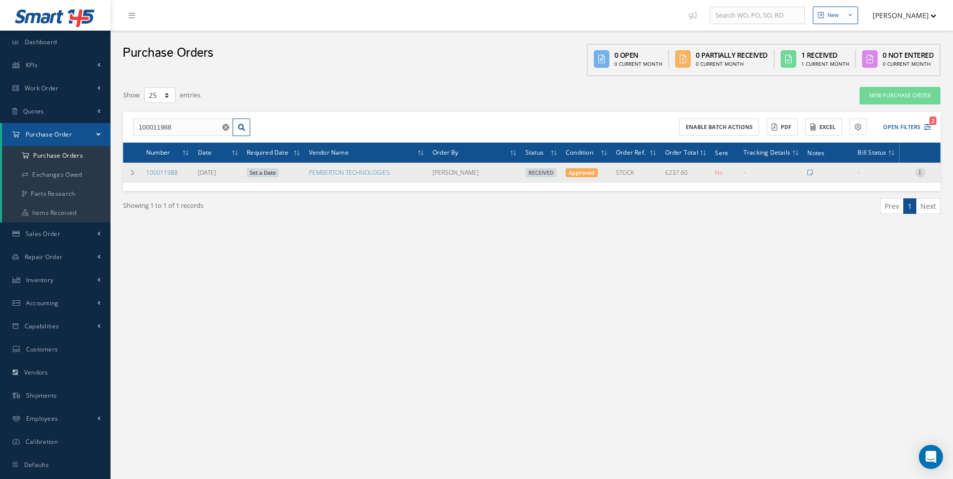
click at [921, 174] on icon at bounding box center [920, 172] width 10 height 8
click at [879, 215] on link "Create Bill" at bounding box center [873, 217] width 79 height 13
type input "39.60"
type input "0.00"
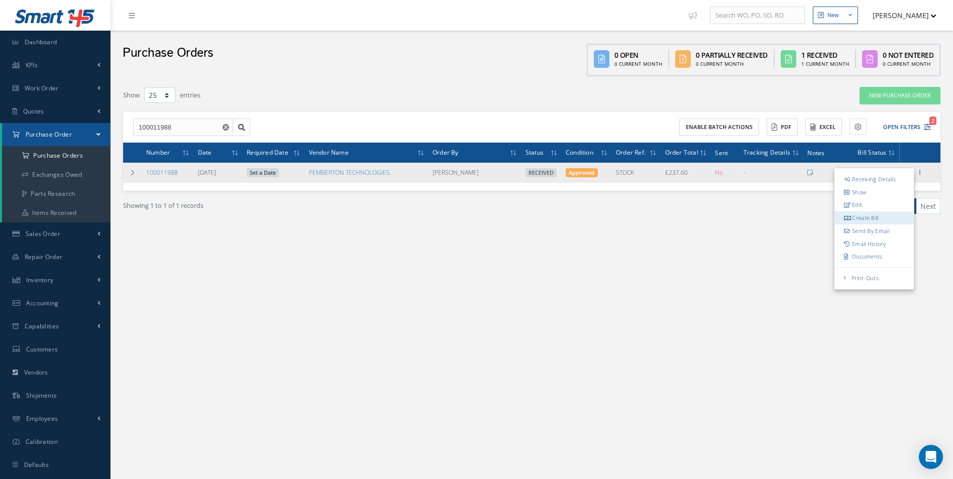
type input "0.00"
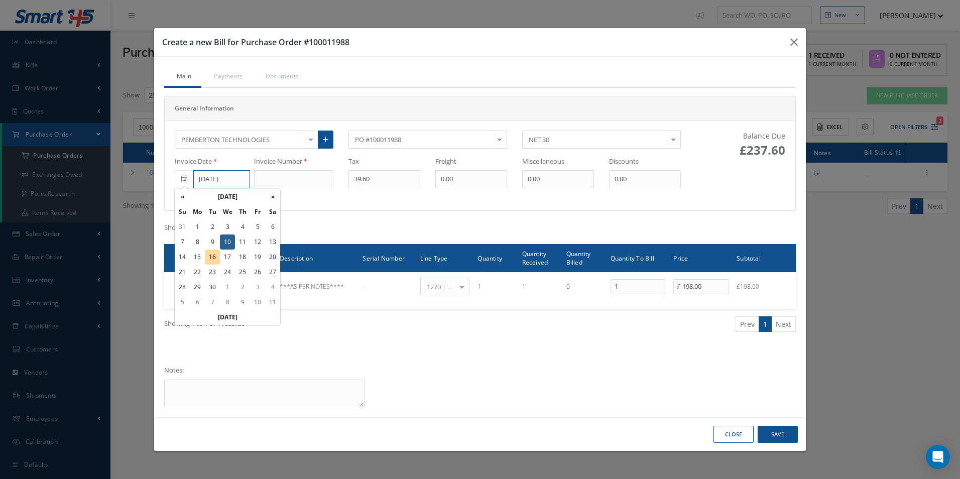
click at [232, 180] on input "[DATE]" at bounding box center [221, 179] width 57 height 18
click at [213, 241] on td "9" at bounding box center [212, 242] width 15 height 15
type input "[DATE]"
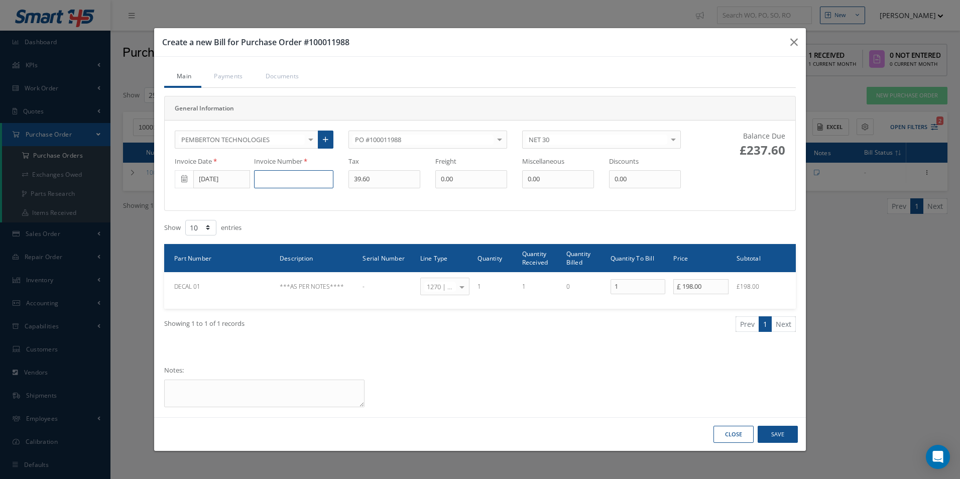
click at [296, 184] on input at bounding box center [293, 179] width 79 height 18
paste input "6354"
type input "6354"
click at [783, 436] on button "Save" at bounding box center [778, 435] width 40 height 18
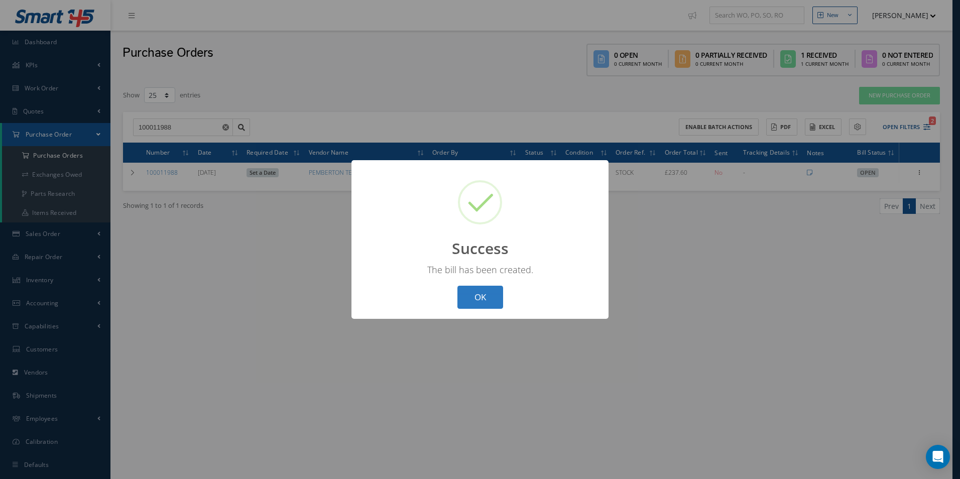
click at [480, 296] on button "OK" at bounding box center [481, 298] width 46 height 24
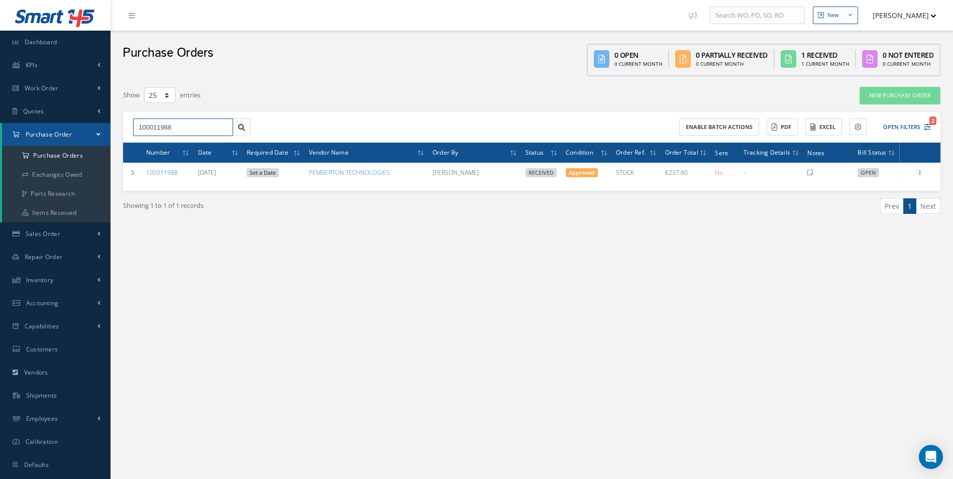
drag, startPoint x: 167, startPoint y: 131, endPoint x: 43, endPoint y: 134, distance: 124.1
click at [50, 134] on div "Smart 145 Dashboard KPIs Work Order Accounting Work Order Work Order Work Order…" at bounding box center [476, 250] width 953 height 500
type input "100011986"
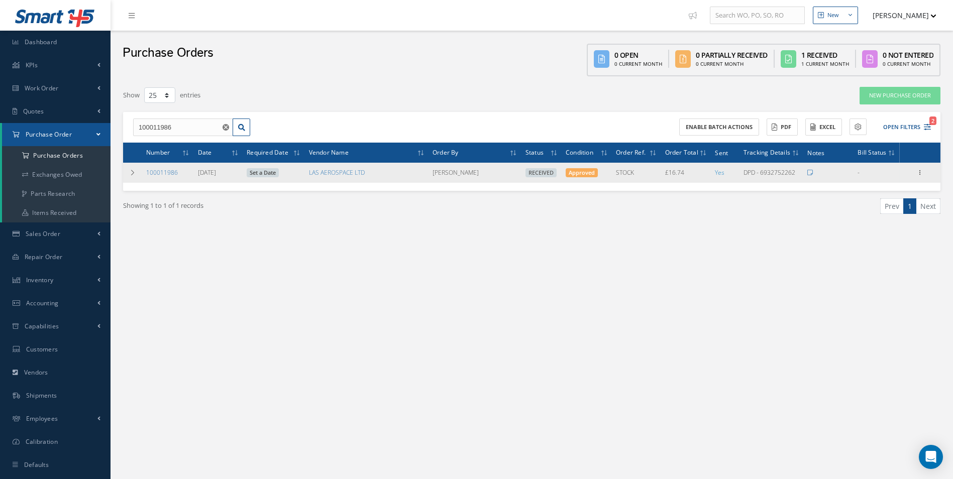
click at [921, 166] on td "Receiving Details Show Edit Create Bill Send By Email Email History Documents P…" at bounding box center [920, 173] width 41 height 20
click at [922, 173] on icon at bounding box center [920, 172] width 10 height 8
click at [879, 215] on link "Create Bill" at bounding box center [873, 217] width 79 height 13
type input "2.79"
type input "8.45"
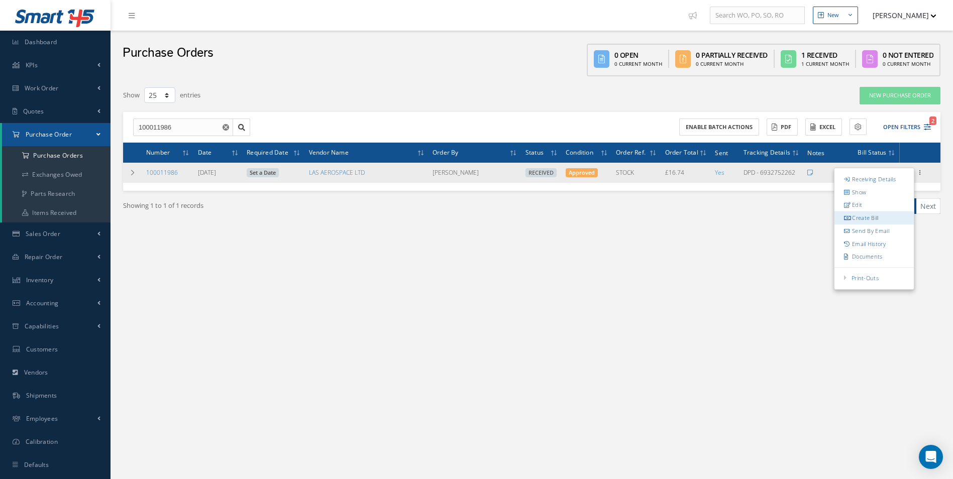
type input "0.00"
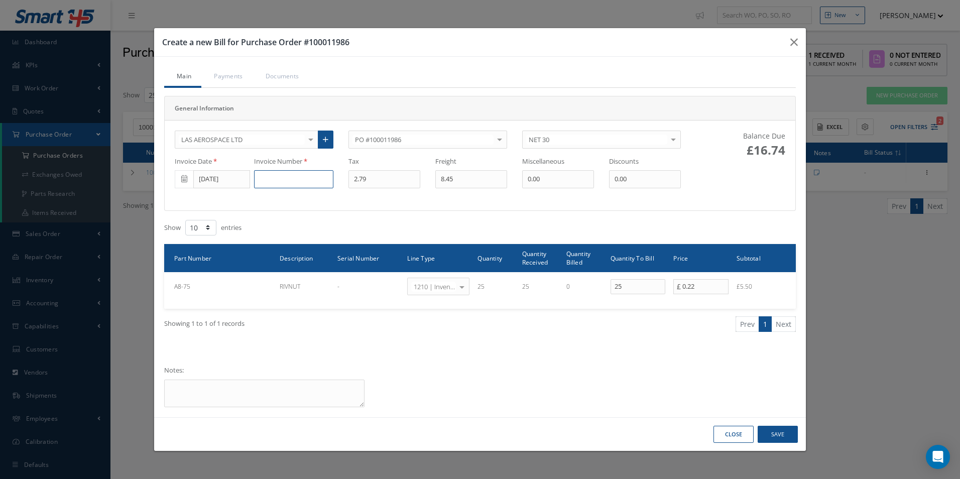
click at [298, 179] on input at bounding box center [293, 179] width 79 height 18
paste input "832179"
type input "832179"
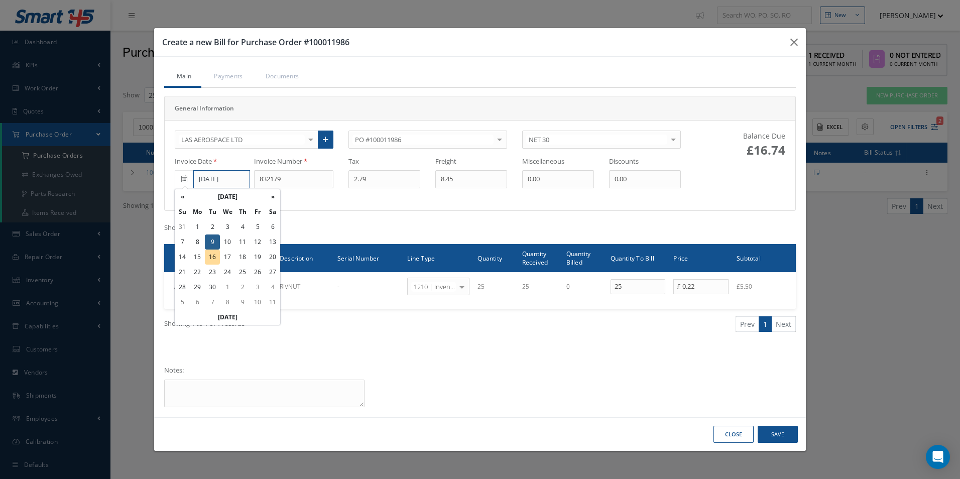
click at [230, 179] on input "[DATE]" at bounding box center [221, 179] width 57 height 18
click at [229, 244] on td "10" at bounding box center [227, 242] width 15 height 15
type input "[DATE]"
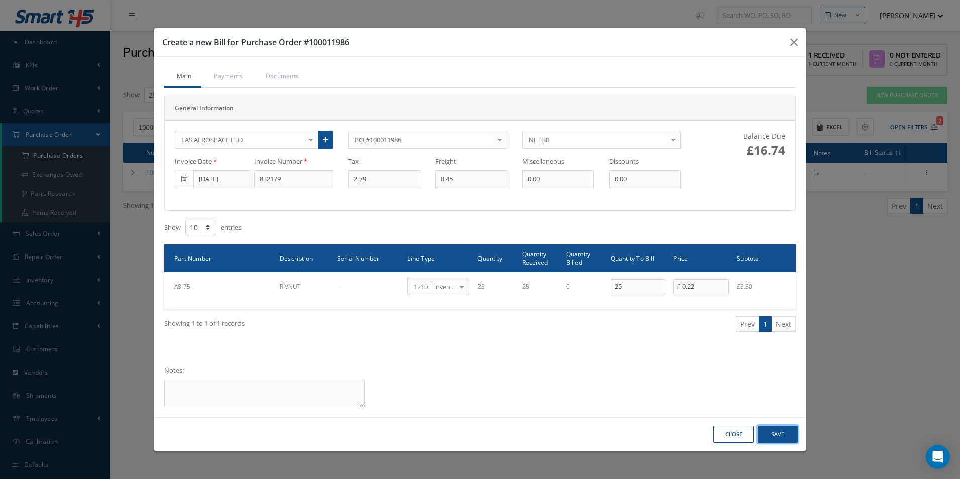
click at [782, 434] on button "Save" at bounding box center [778, 435] width 40 height 18
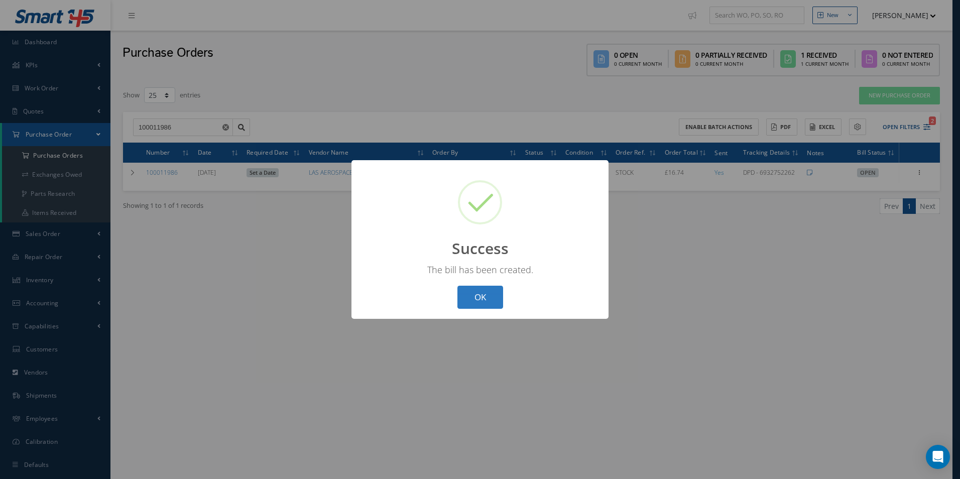
click at [489, 299] on button "OK" at bounding box center [481, 298] width 46 height 24
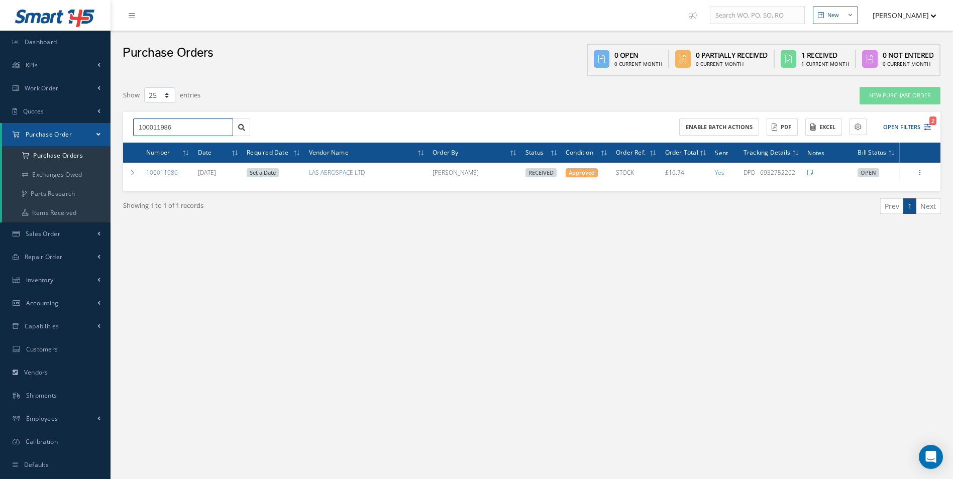
drag, startPoint x: 193, startPoint y: 129, endPoint x: 37, endPoint y: 146, distance: 157.6
click at [45, 146] on div "Smart 145 Dashboard KPIs Work Order Accounting Work Order Work Order Work Order…" at bounding box center [476, 250] width 953 height 500
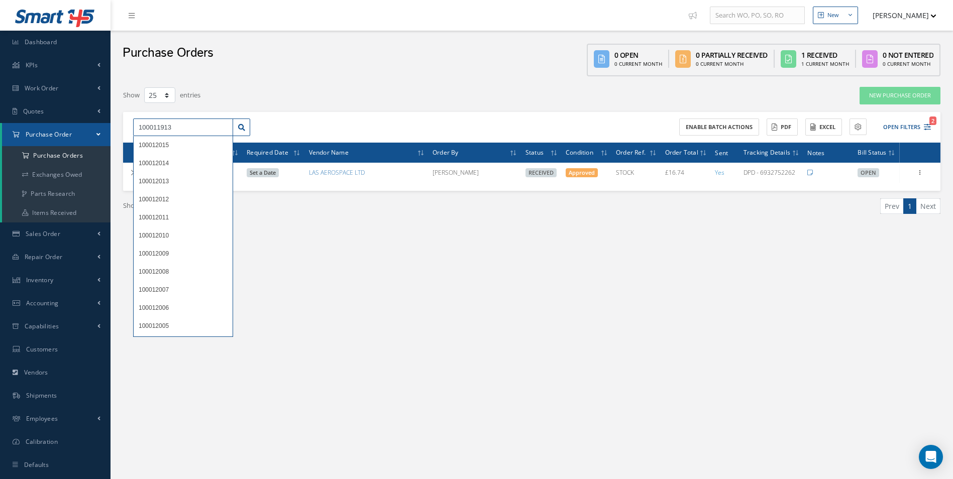
type input "100011913"
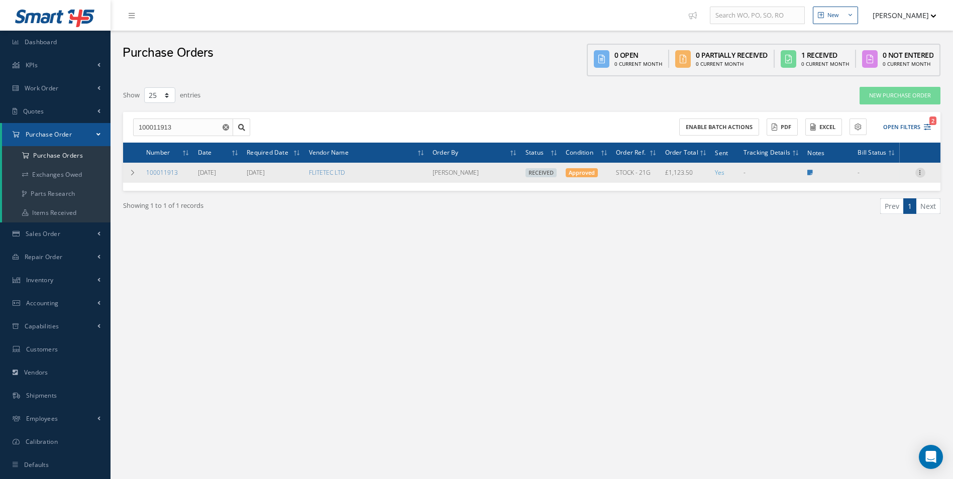
click at [921, 171] on icon at bounding box center [920, 172] width 10 height 8
click at [878, 217] on link "Create Bill" at bounding box center [873, 217] width 79 height 13
type input "0.00"
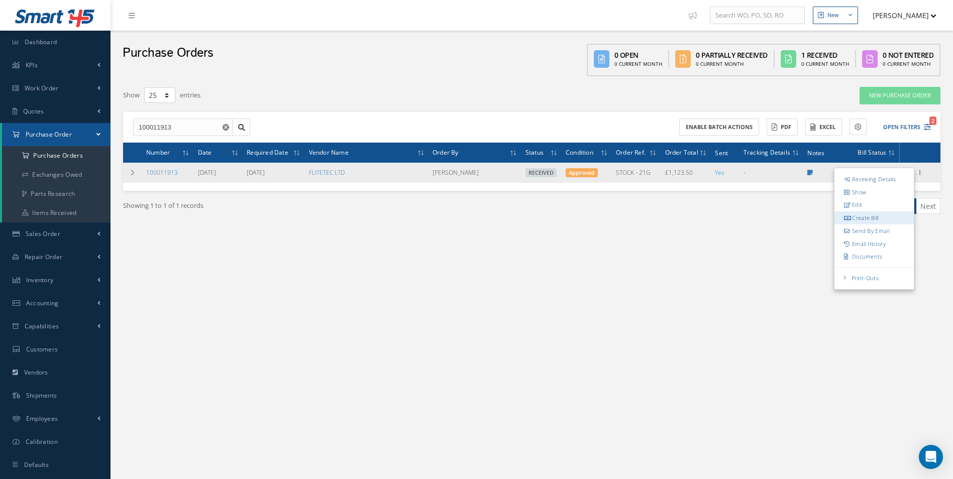
type input "0.00"
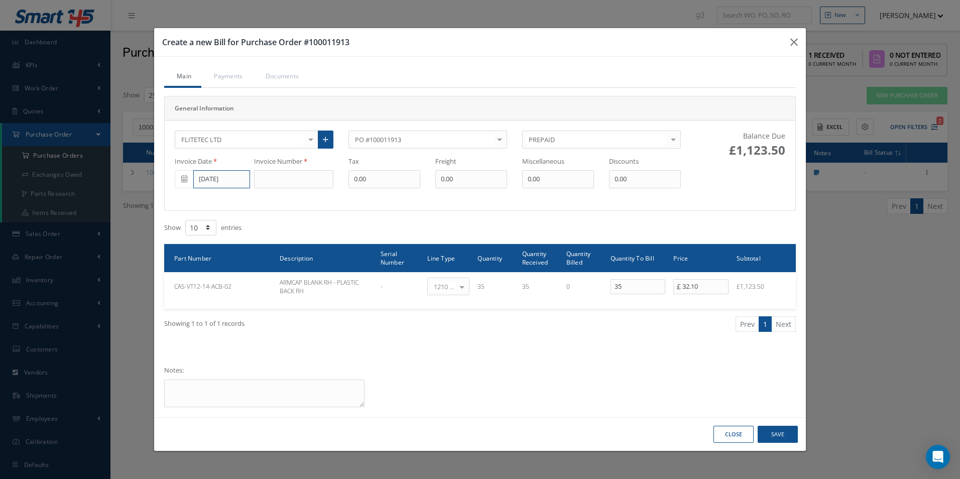
click at [229, 183] on input "[DATE]" at bounding box center [221, 179] width 57 height 18
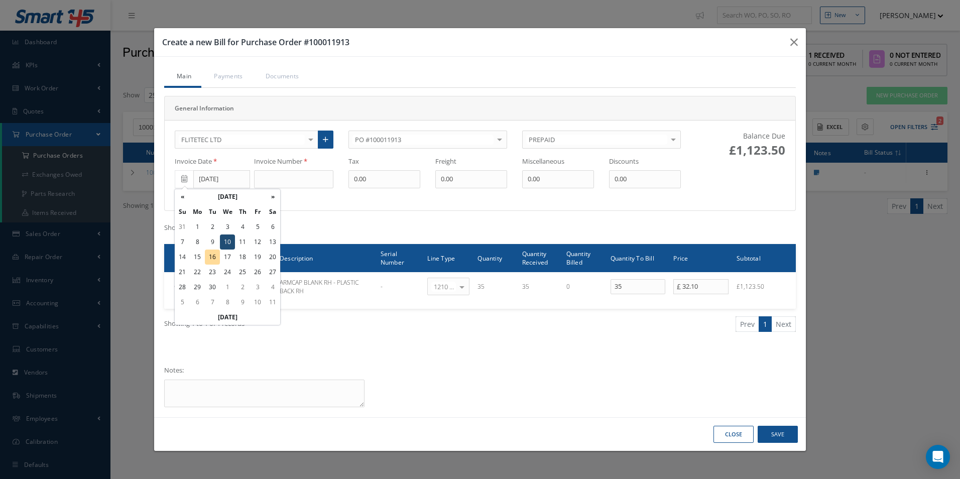
click at [227, 240] on td "10" at bounding box center [227, 242] width 15 height 15
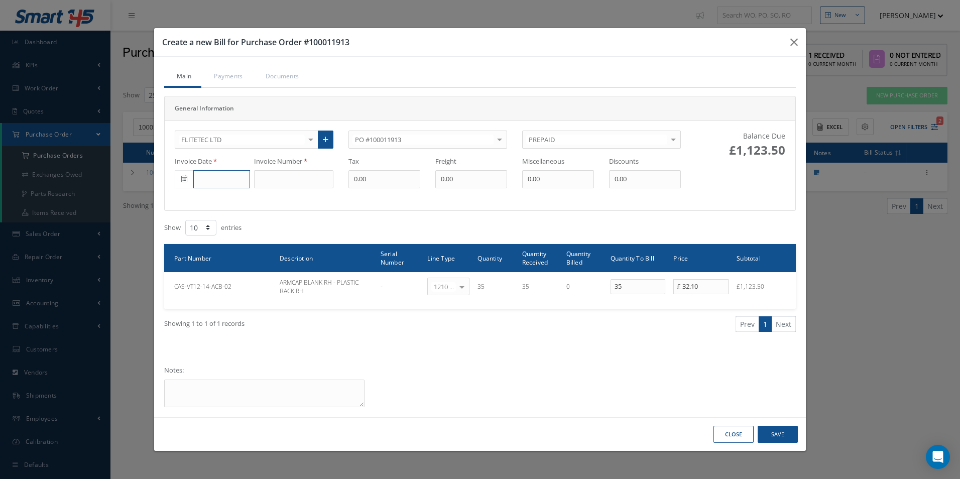
click at [220, 182] on input "text" at bounding box center [221, 179] width 57 height 18
click at [228, 245] on td "10" at bounding box center [227, 242] width 15 height 15
type input "[DATE]"
click at [285, 175] on input at bounding box center [293, 179] width 79 height 18
paste input "114641"
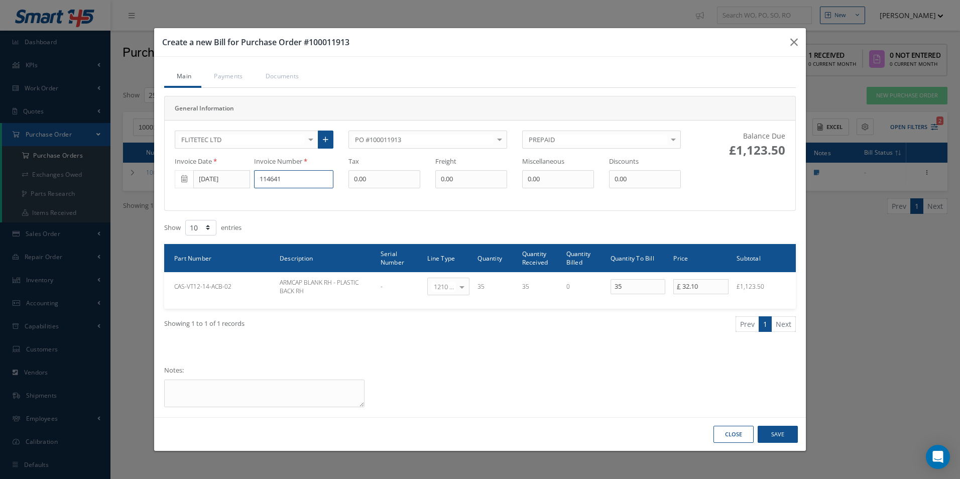
type input "114641"
click at [789, 434] on button "Save" at bounding box center [778, 435] width 40 height 18
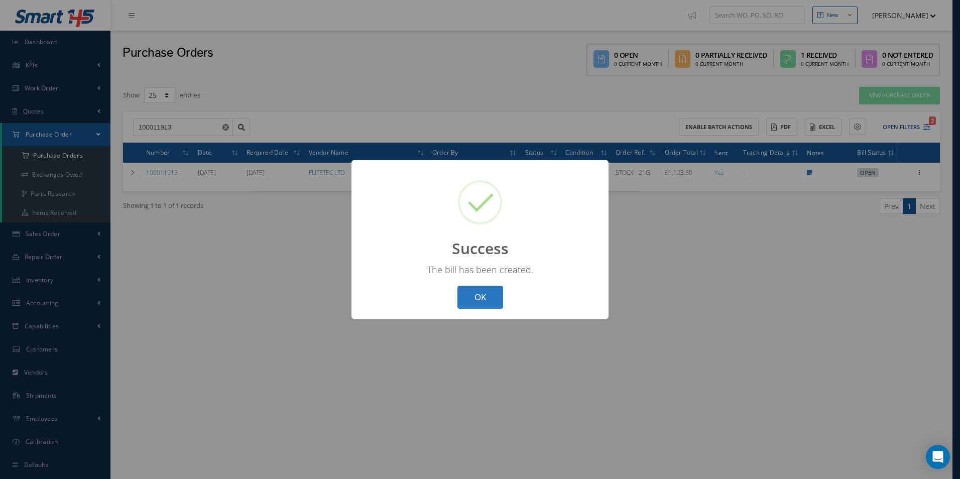
click at [494, 302] on button "OK" at bounding box center [481, 298] width 46 height 24
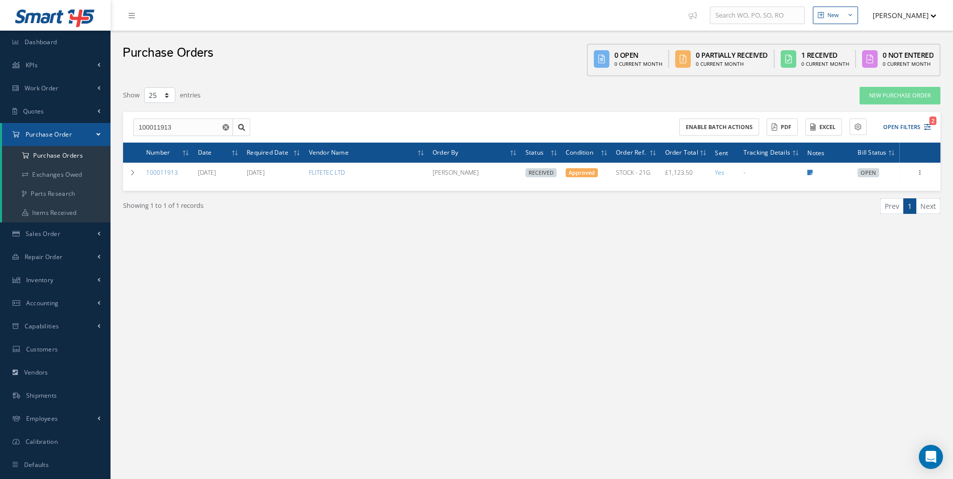
click at [226, 127] on icon "Reset" at bounding box center [226, 127] width 7 height 7
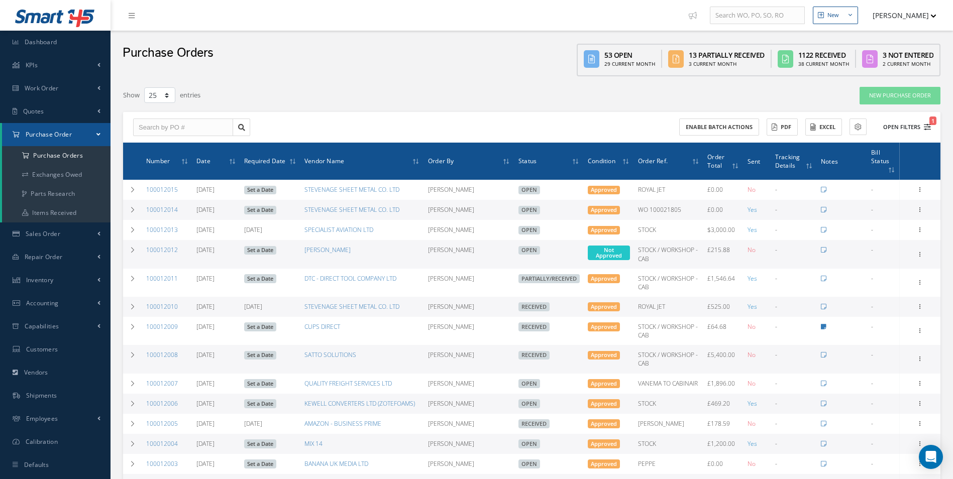
click at [908, 129] on button "Open Filters 1" at bounding box center [902, 127] width 57 height 17
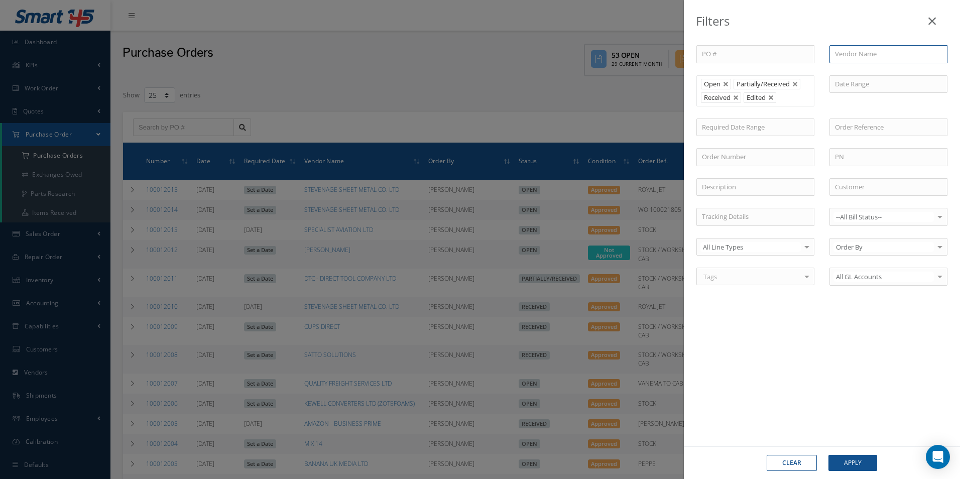
click at [860, 57] on input "text" at bounding box center [889, 54] width 118 height 18
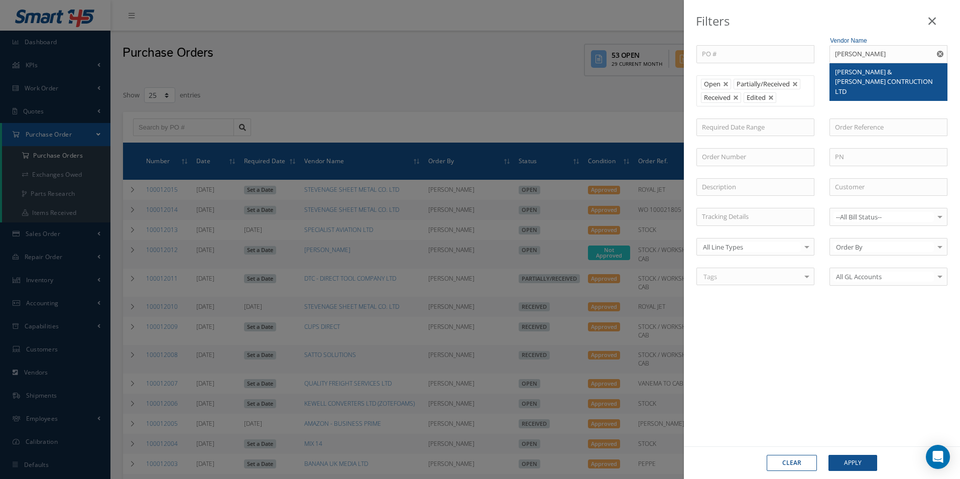
click at [861, 74] on span "[PERSON_NAME] & [PERSON_NAME] CONTRUCTION LTD" at bounding box center [884, 81] width 98 height 29
type input "[PERSON_NAME] & [PERSON_NAME] CONTRUCTION LTD"
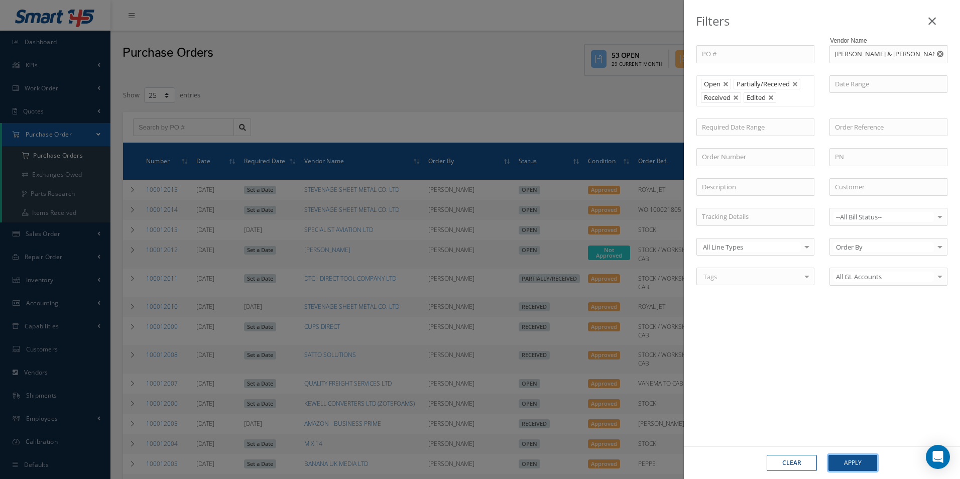
click at [867, 459] on button "Apply" at bounding box center [853, 463] width 49 height 16
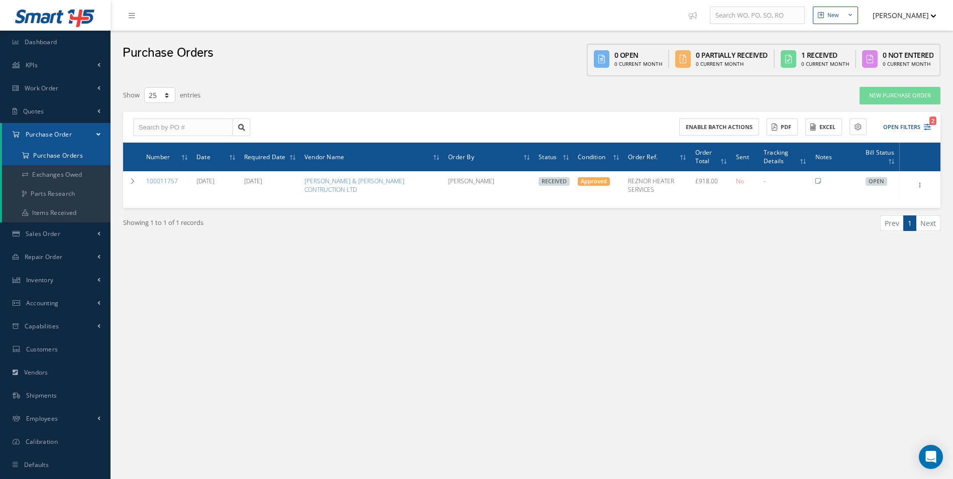
click at [80, 160] on a=1&status_id=2&status_id=3&status_id=5&collapsedFilters"] "Purchase Orders" at bounding box center [56, 155] width 108 height 19
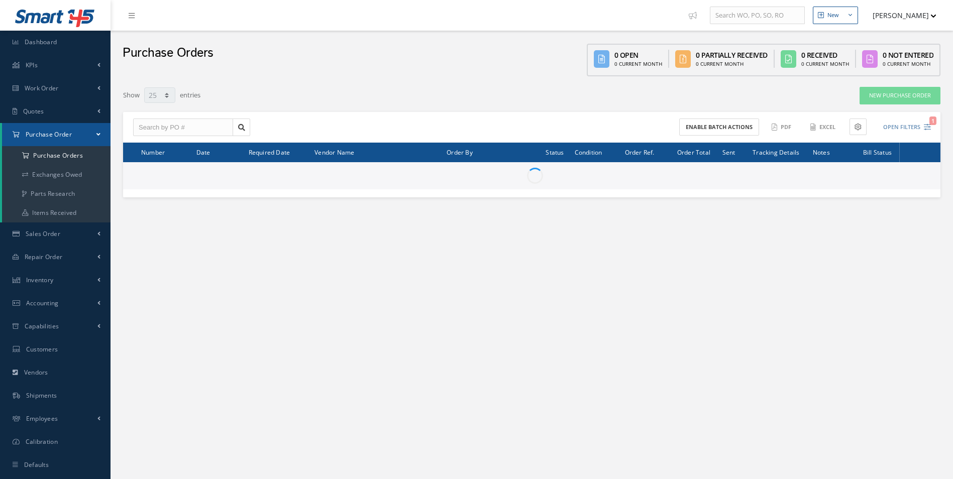
select select "25"
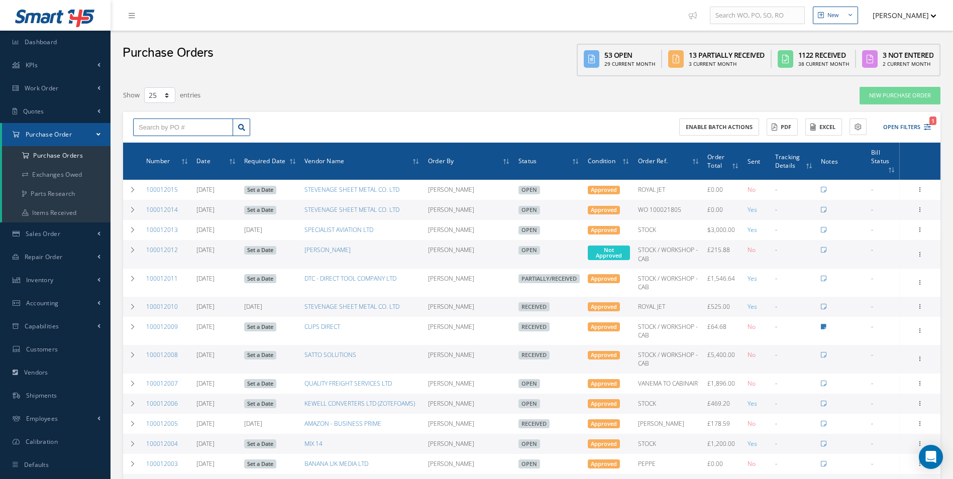
click at [203, 132] on input "text" at bounding box center [183, 128] width 100 height 18
paste input "100011955"
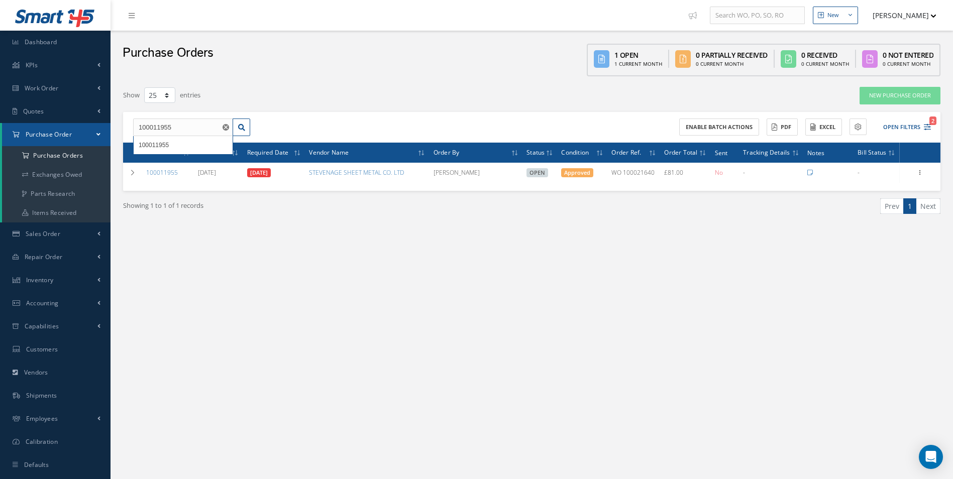
click at [583, 382] on div "New New Work Order New Purchase Order New Customer Quote New Sales Order New Re…" at bounding box center [532, 250] width 842 height 500
drag, startPoint x: 164, startPoint y: 132, endPoint x: 50, endPoint y: 130, distance: 114.0
click at [54, 132] on div "Smart 145 Dashboard KPIs Work Order Accounting Work Order Work Order Work Order…" at bounding box center [476, 250] width 953 height 500
paste input "6"
type input "100011956"
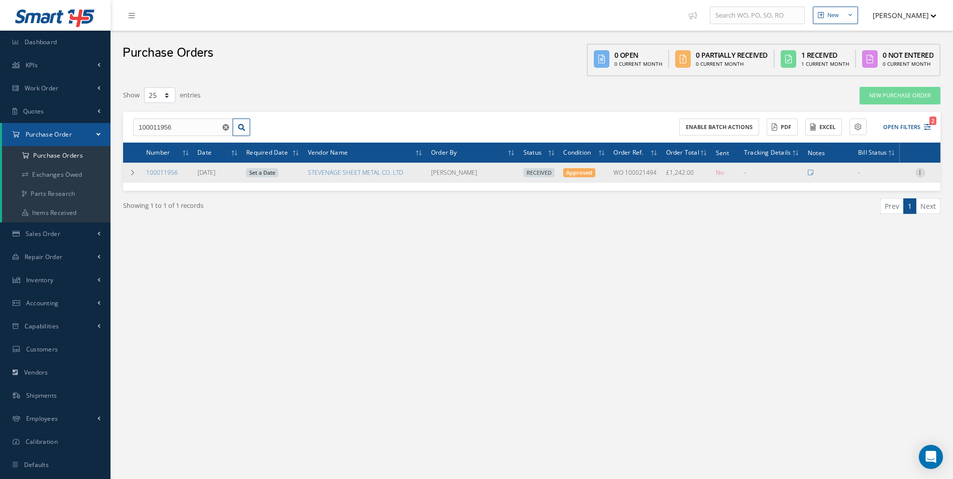
click at [920, 172] on icon at bounding box center [920, 172] width 10 height 8
click at [875, 217] on link "Create Bill" at bounding box center [873, 217] width 79 height 13
type input "207.00"
type input "0.00"
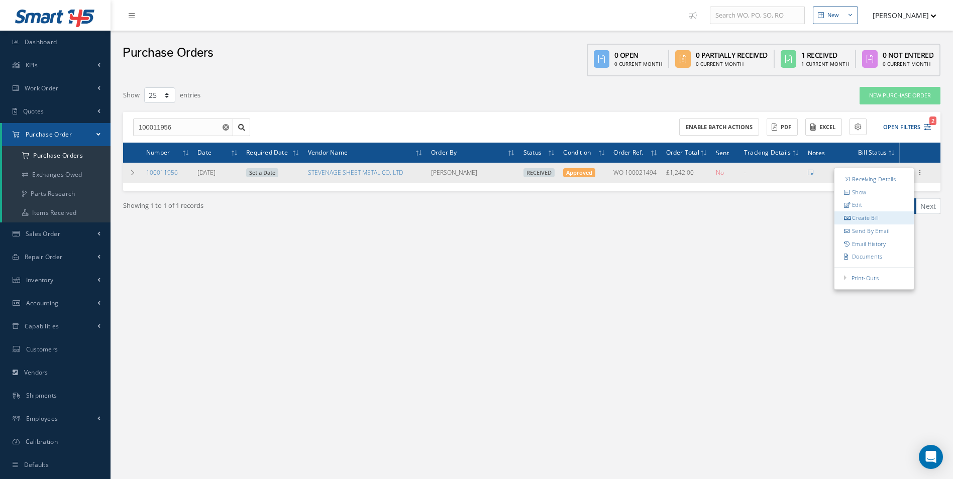
type input "0.00"
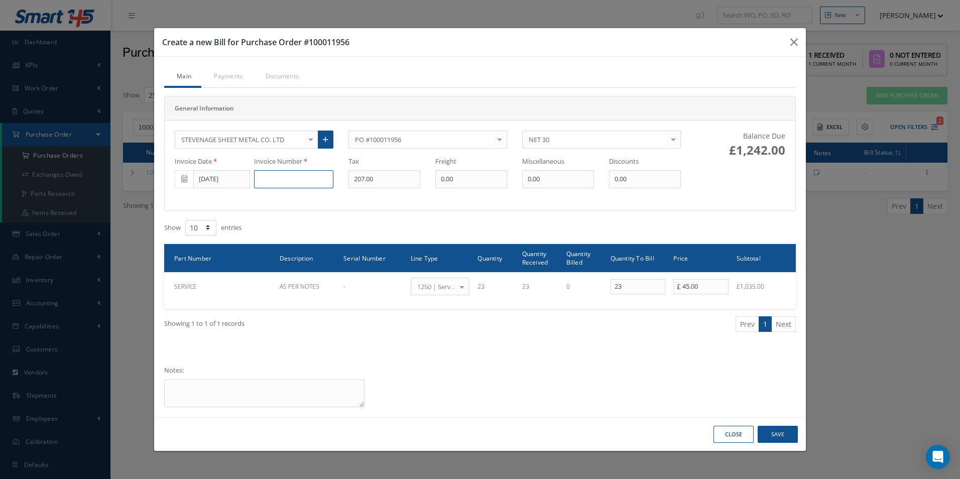
click at [301, 180] on input at bounding box center [293, 179] width 79 height 18
paste input "152467"
type input "152467"
click at [207, 182] on input "[DATE]" at bounding box center [221, 179] width 57 height 18
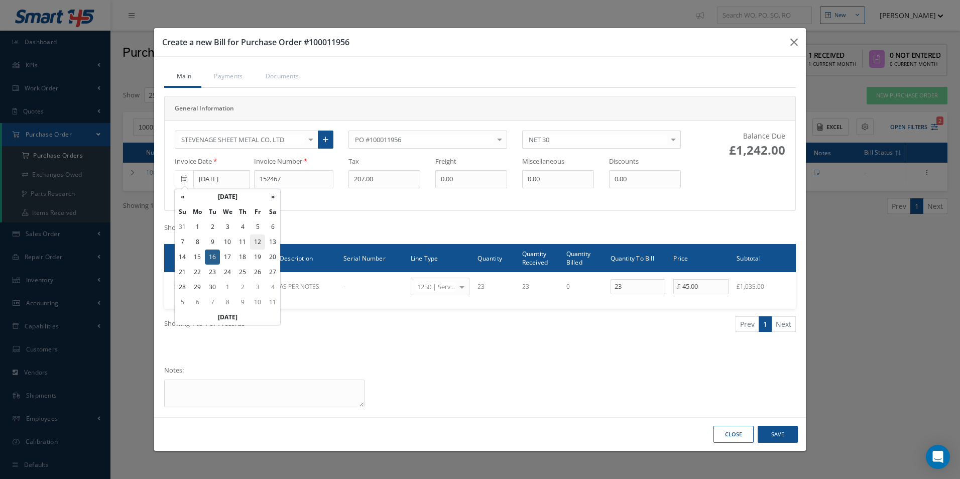
click at [254, 243] on td "12" at bounding box center [257, 242] width 15 height 15
type input "[DATE]"
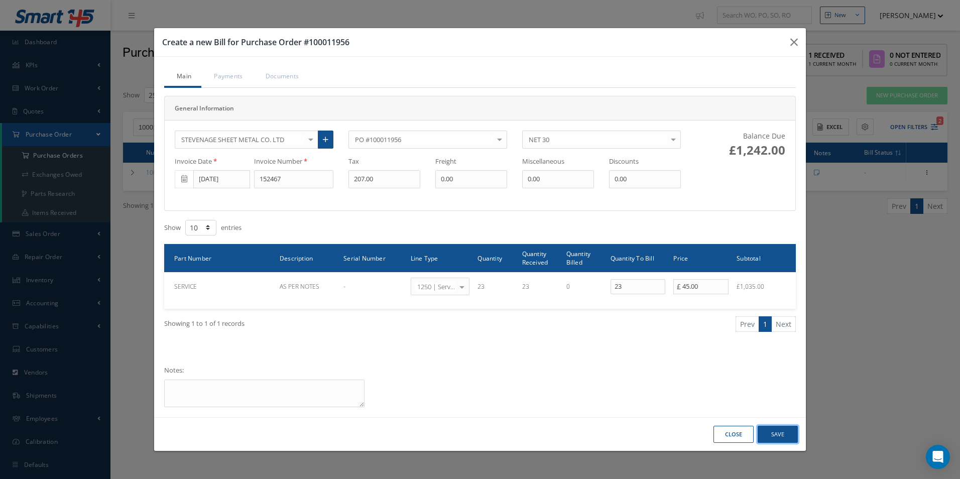
click at [786, 432] on button "Save" at bounding box center [778, 435] width 40 height 18
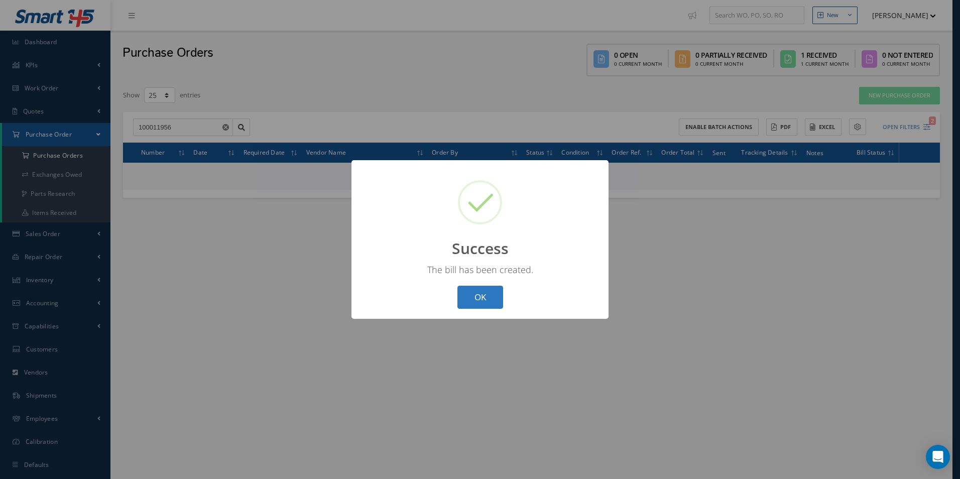
click at [484, 296] on button "OK" at bounding box center [481, 298] width 46 height 24
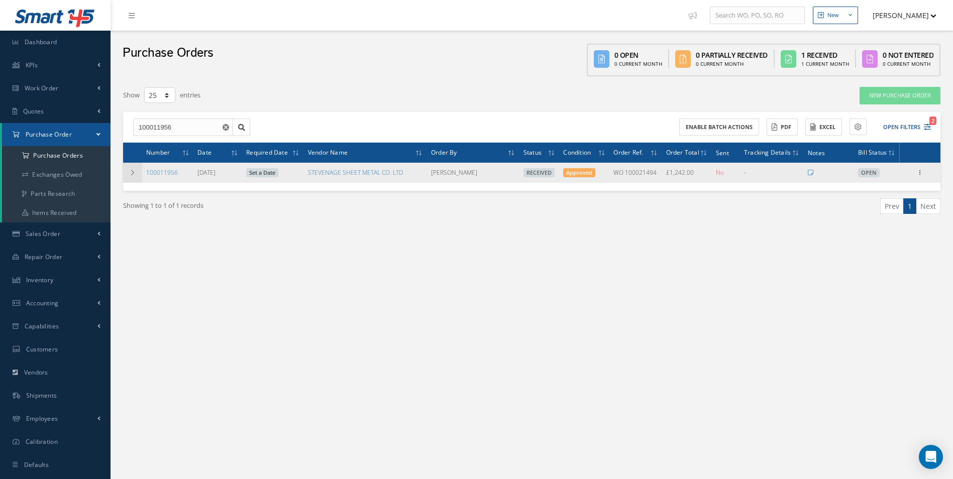
click at [137, 173] on td at bounding box center [132, 173] width 19 height 20
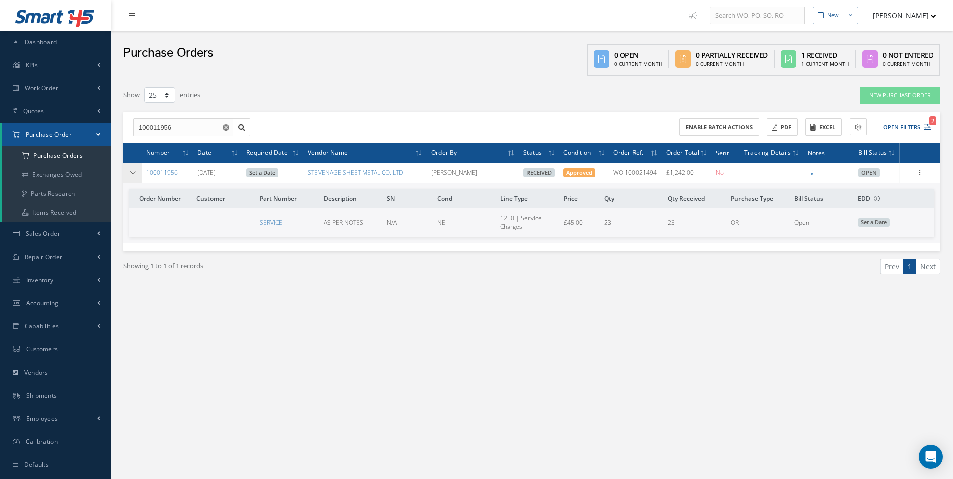
click at [133, 173] on icon at bounding box center [132, 173] width 7 height 6
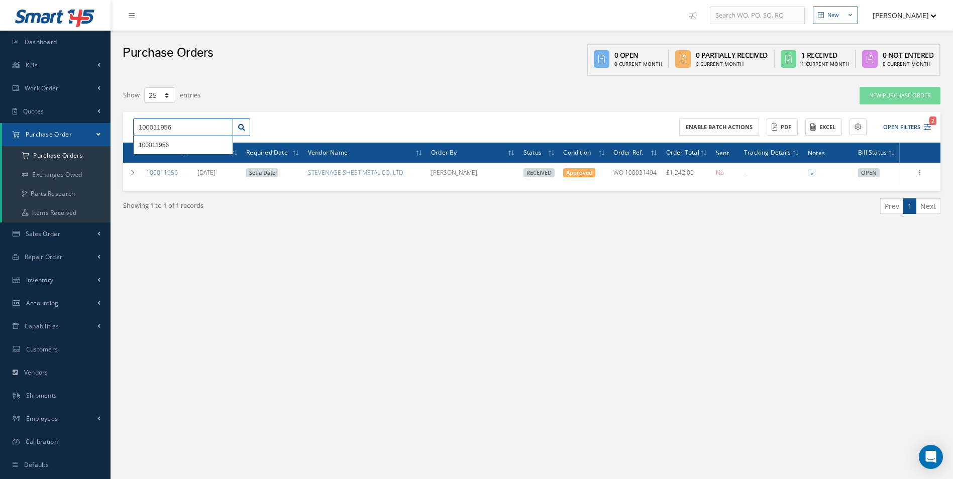
drag, startPoint x: 179, startPoint y: 127, endPoint x: 0, endPoint y: 126, distance: 179.3
click at [0, 132] on html "Smart 145 Dashboard KPIs Work Order Accounting Work Order Work Order Work Order…" at bounding box center [476, 239] width 953 height 479
type input "100011992"
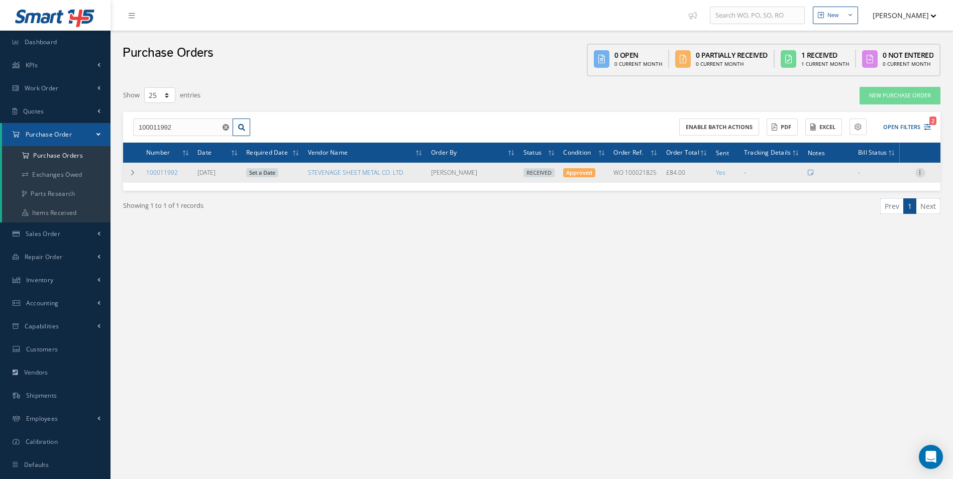
click at [924, 174] on icon at bounding box center [920, 172] width 10 height 8
click at [883, 217] on link "Create Bill" at bounding box center [873, 217] width 79 height 13
type input "14.00"
type input "0.00"
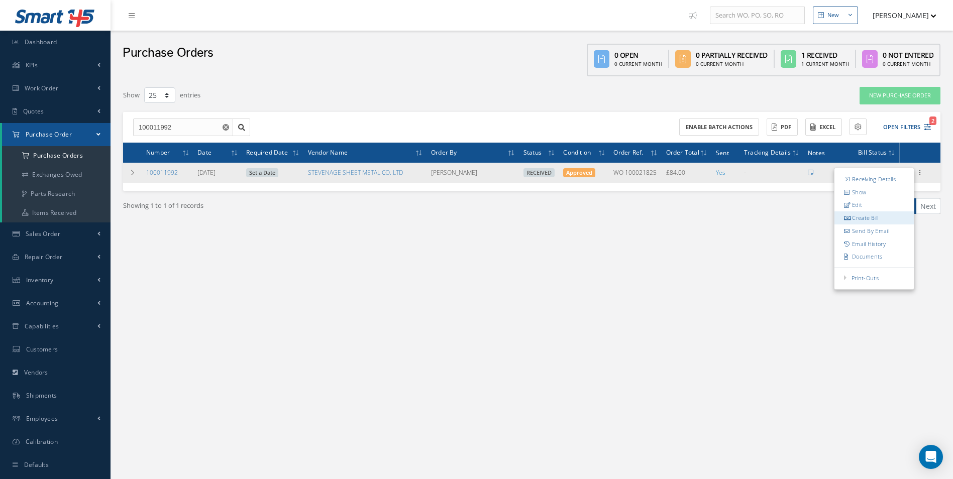
type input "0.00"
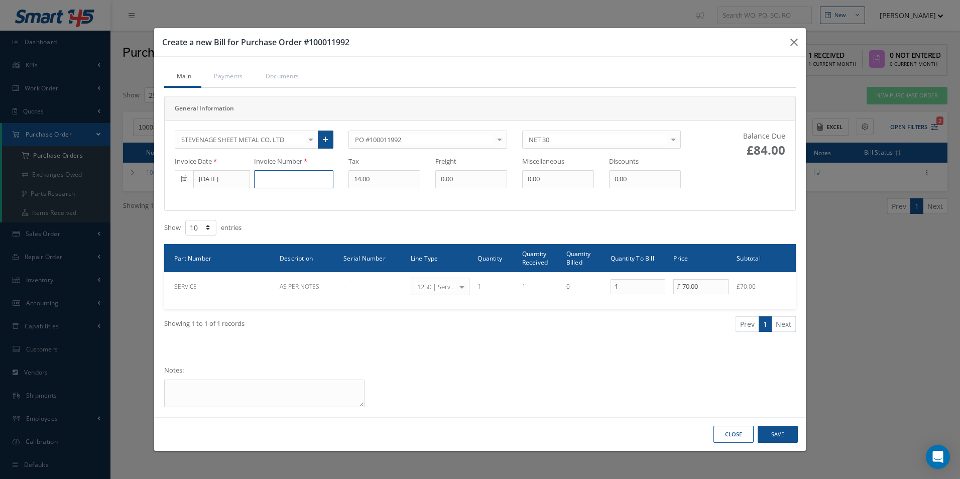
click at [296, 175] on input at bounding box center [293, 179] width 79 height 18
paste input "152564"
type input "152564"
click at [774, 435] on button "Save" at bounding box center [778, 435] width 40 height 18
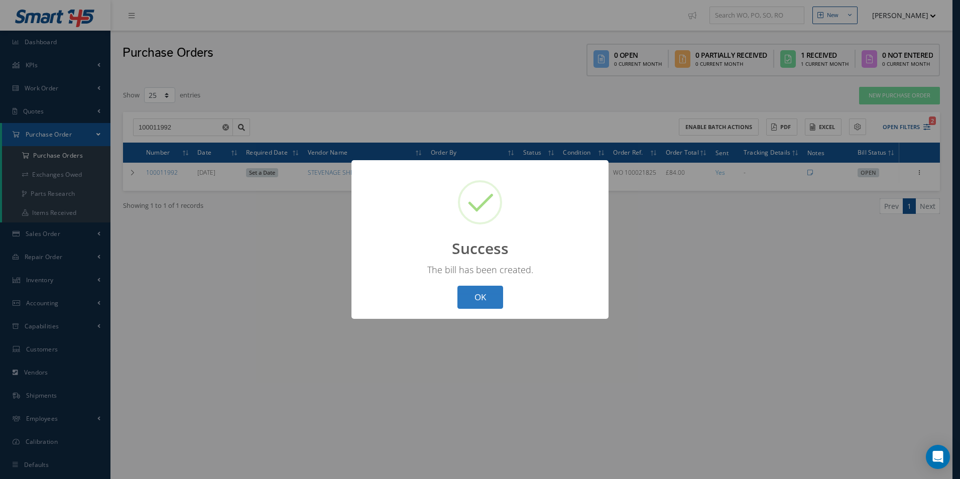
click at [470, 295] on button "OK" at bounding box center [481, 298] width 46 height 24
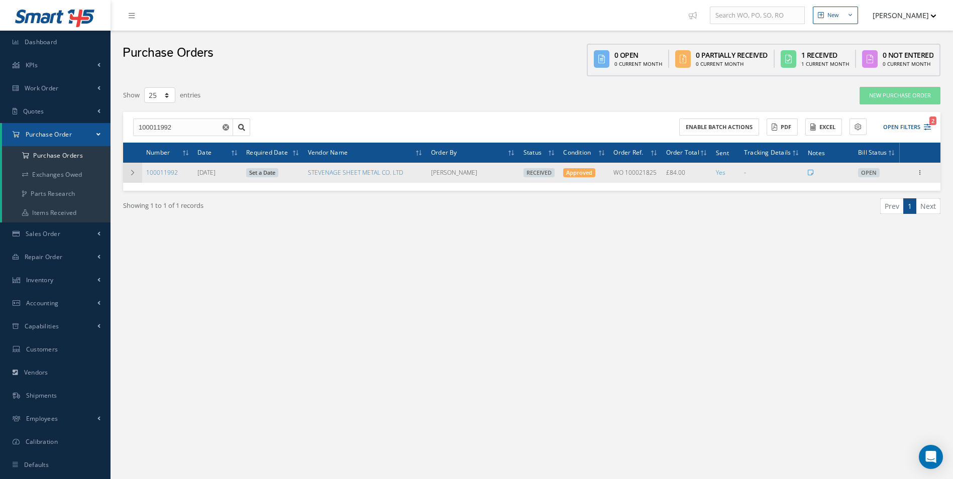
click at [129, 174] on td at bounding box center [132, 173] width 19 height 20
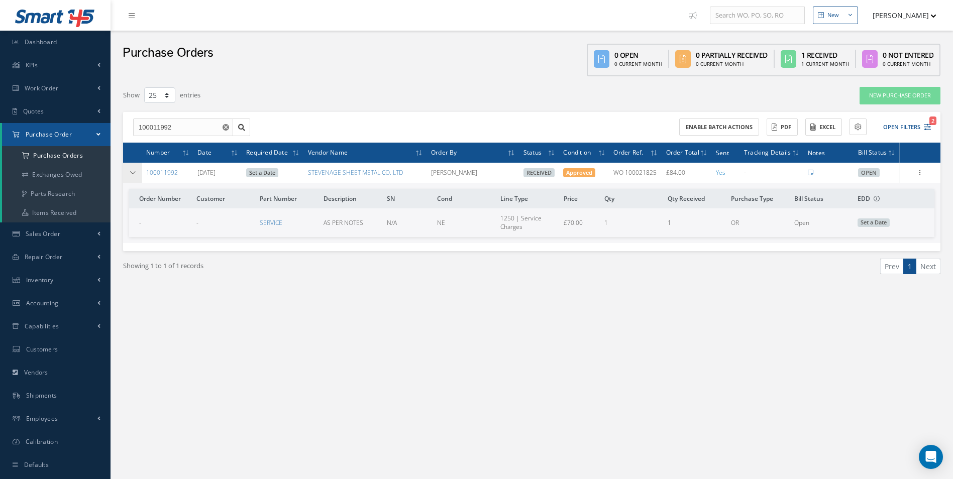
click at [129, 174] on td at bounding box center [132, 173] width 19 height 20
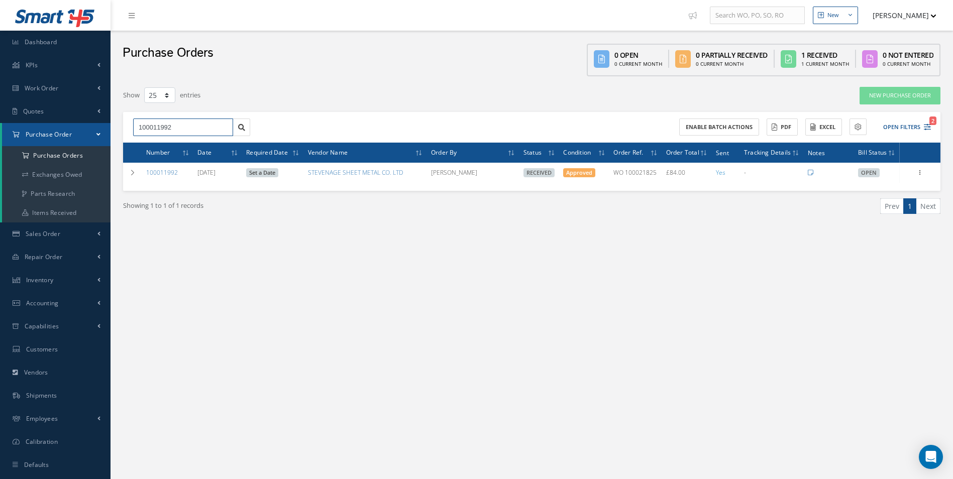
drag, startPoint x: 67, startPoint y: 131, endPoint x: 34, endPoint y: 130, distance: 33.7
click at [44, 132] on div "Smart 145 Dashboard KPIs Work Order Accounting Work Order Work Order Work Order…" at bounding box center [476, 250] width 953 height 500
type input "100011982"
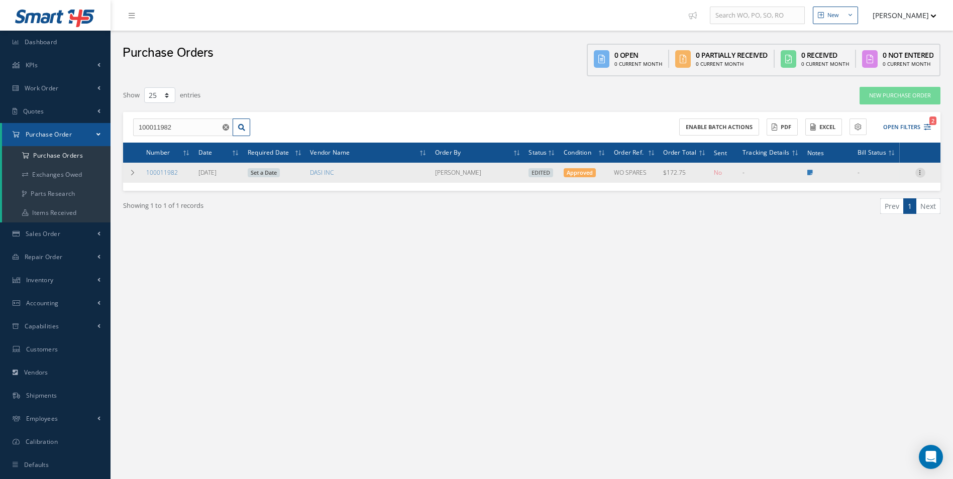
click at [922, 173] on icon at bounding box center [920, 172] width 10 height 8
click at [880, 181] on link "Enter/Update" at bounding box center [873, 179] width 79 height 13
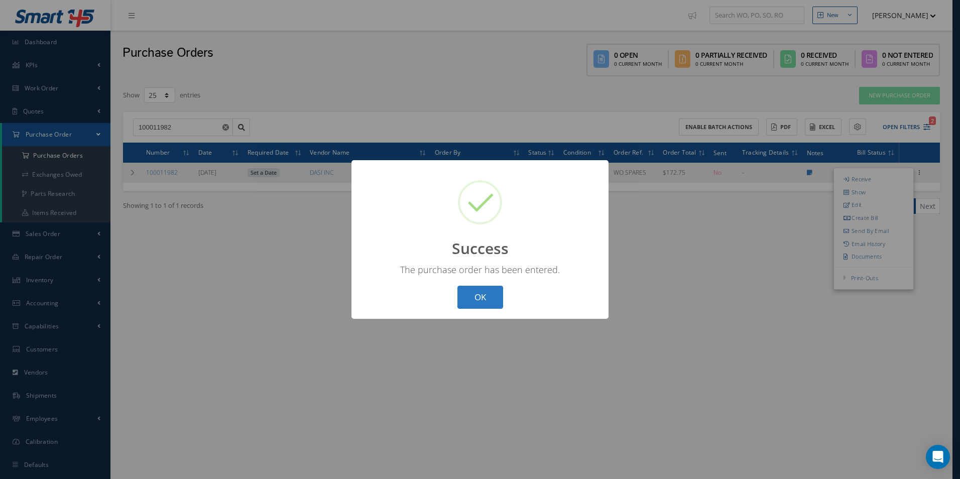
click at [486, 299] on button "OK" at bounding box center [481, 298] width 46 height 24
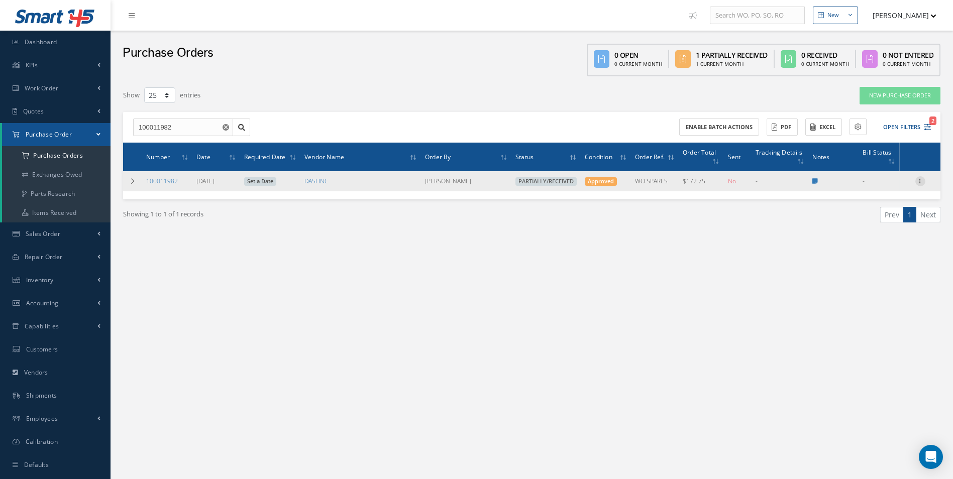
click at [921, 182] on icon at bounding box center [920, 180] width 10 height 8
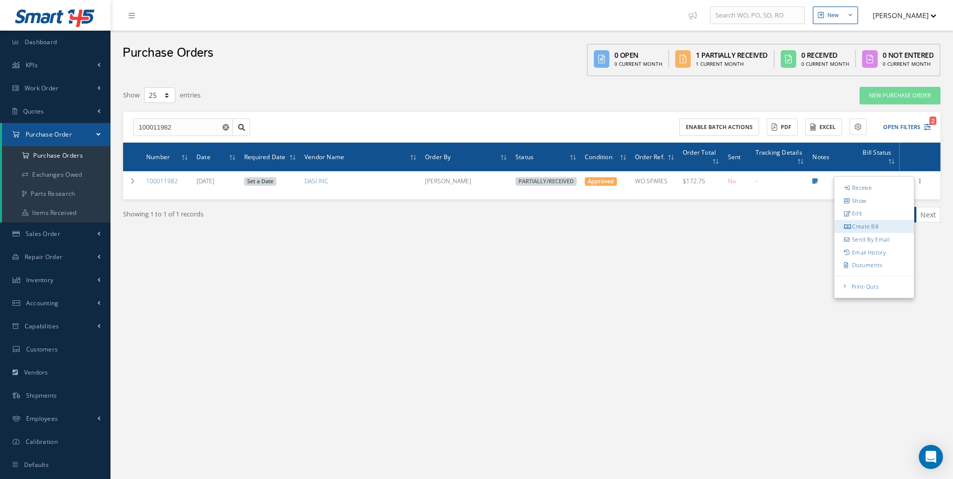
click at [882, 223] on link "Create Bill" at bounding box center [873, 226] width 79 height 13
type input "0.00"
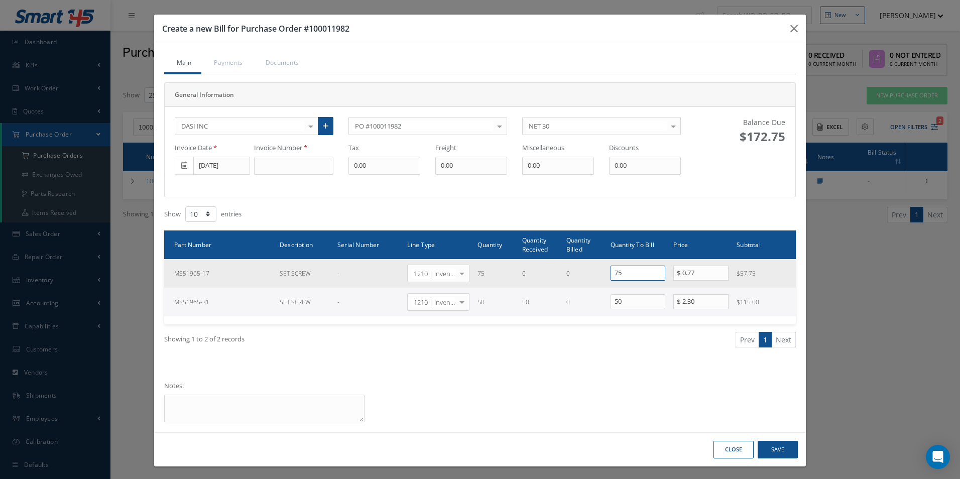
drag, startPoint x: 646, startPoint y: 274, endPoint x: 554, endPoint y: 280, distance: 93.1
click at [569, 282] on tr "MS51965-17 SET SCREW - 1210 | Inventory - expendables Select General Ledger 403…" at bounding box center [480, 273] width 632 height 29
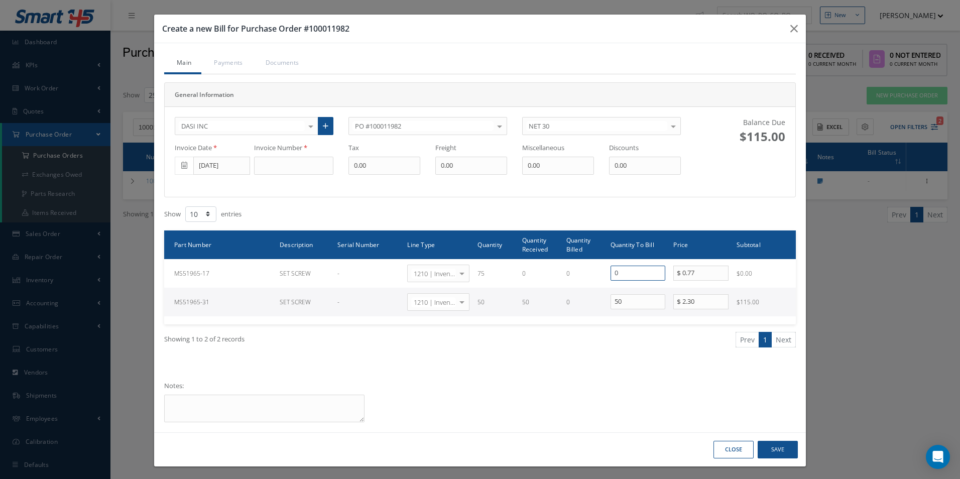
type input "0"
click at [222, 166] on input "[DATE]" at bounding box center [221, 166] width 57 height 18
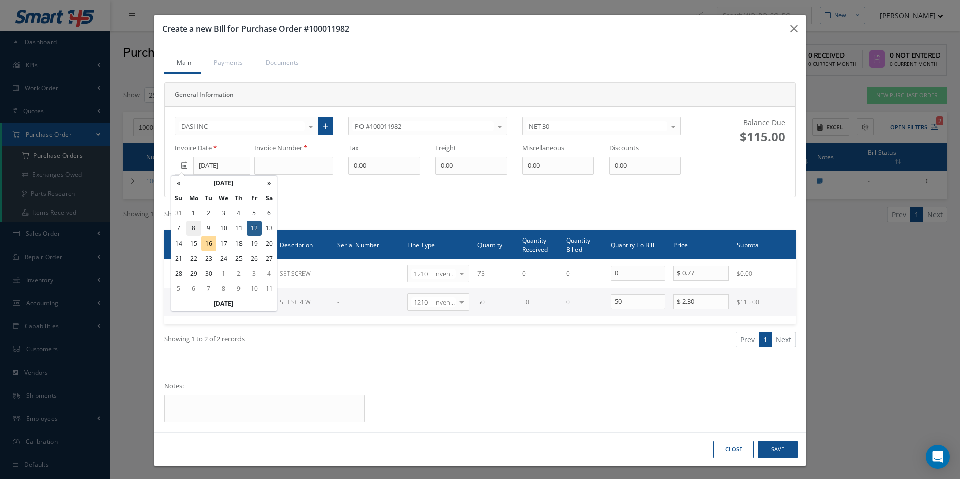
click at [194, 230] on td "8" at bounding box center [193, 228] width 15 height 15
type input "[DATE]"
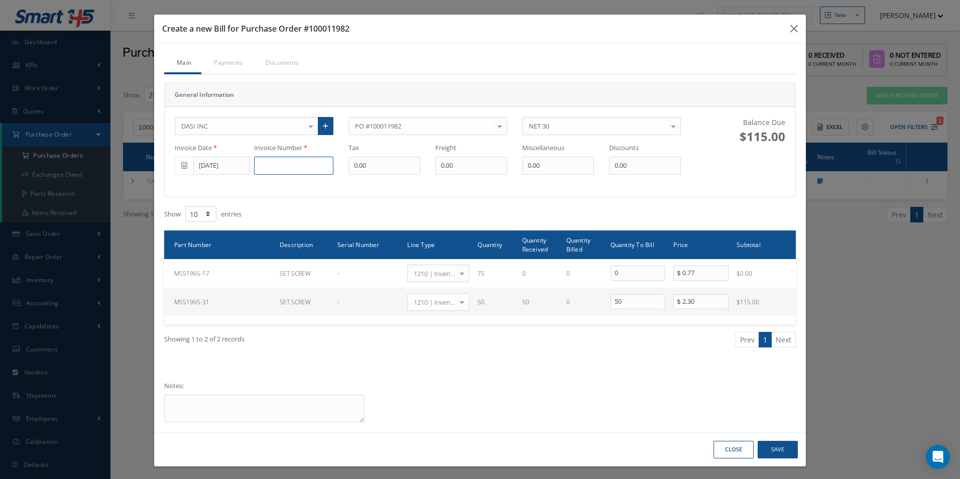
click at [283, 166] on input at bounding box center [293, 166] width 79 height 18
paste input "INVC-733821"
type input "INVC-733821"
click at [783, 453] on button "Save" at bounding box center [778, 450] width 40 height 18
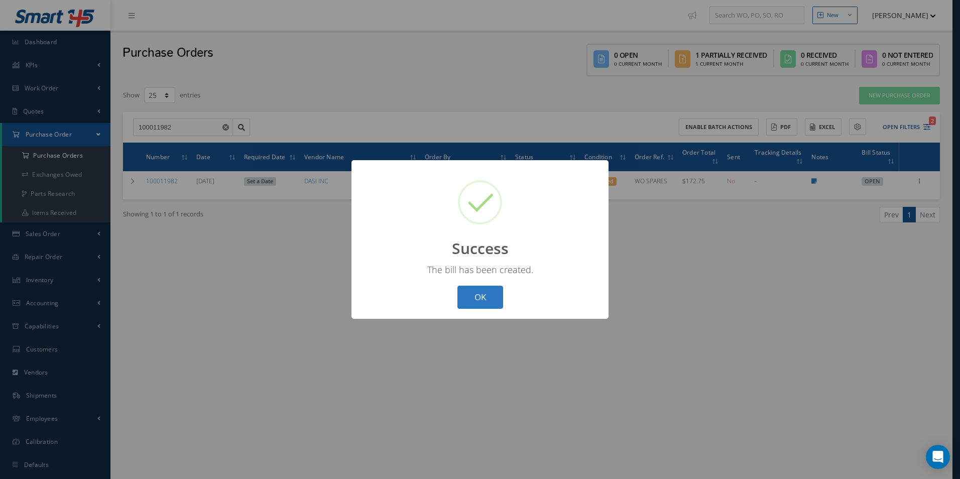
click at [487, 296] on button "OK" at bounding box center [481, 298] width 46 height 24
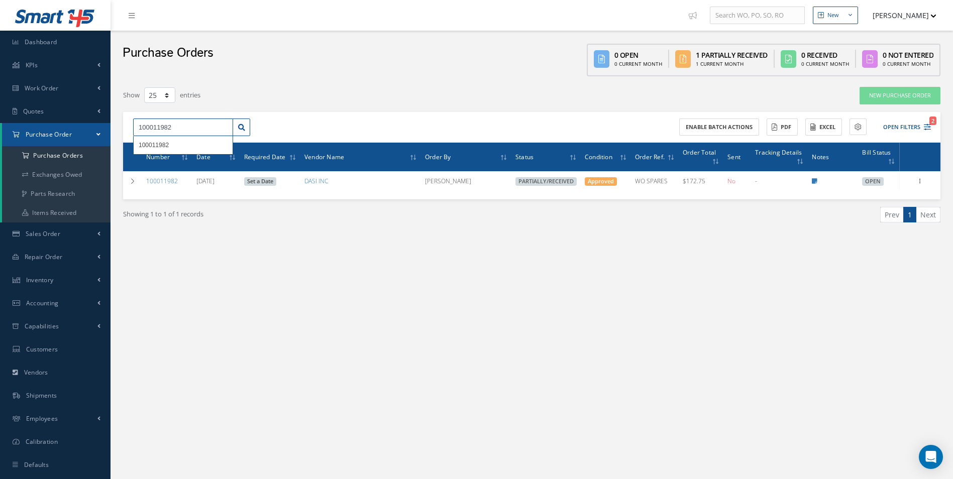
drag, startPoint x: 114, startPoint y: 136, endPoint x: 24, endPoint y: 134, distance: 90.4
click at [40, 138] on div "Smart 145 Dashboard KPIs Work Order Accounting Work Order Work Order Work Order…" at bounding box center [476, 250] width 953 height 500
type input "100011977"
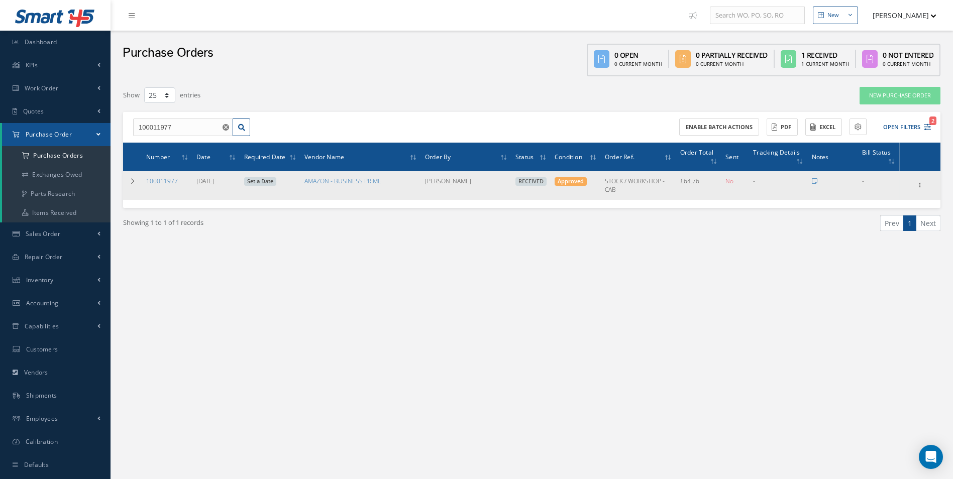
click at [920, 180] on div "Receiving Details Show Edit Create Bill Send By Email Email History Documents P…" at bounding box center [920, 185] width 12 height 12
click at [919, 183] on icon at bounding box center [920, 184] width 10 height 8
click at [881, 226] on link "Create Bill" at bounding box center [873, 231] width 79 height 13
type input "10.79"
type input "0.00"
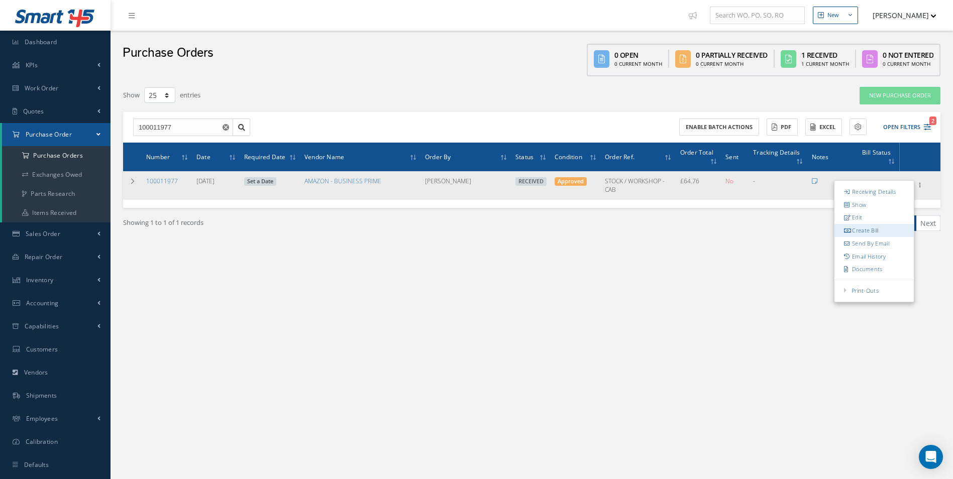
type input "0.00"
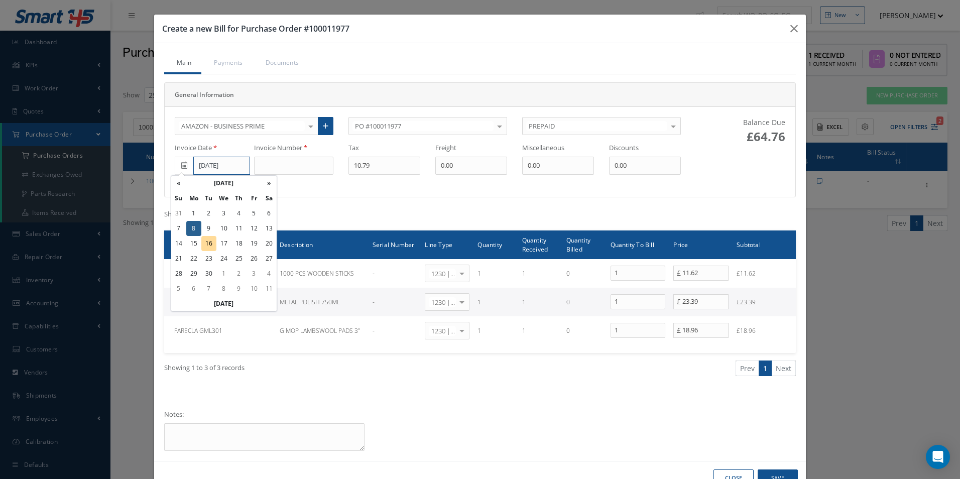
click at [229, 169] on input "[DATE]" at bounding box center [221, 166] width 57 height 18
click at [227, 229] on td "10" at bounding box center [223, 228] width 15 height 15
type input "[DATE]"
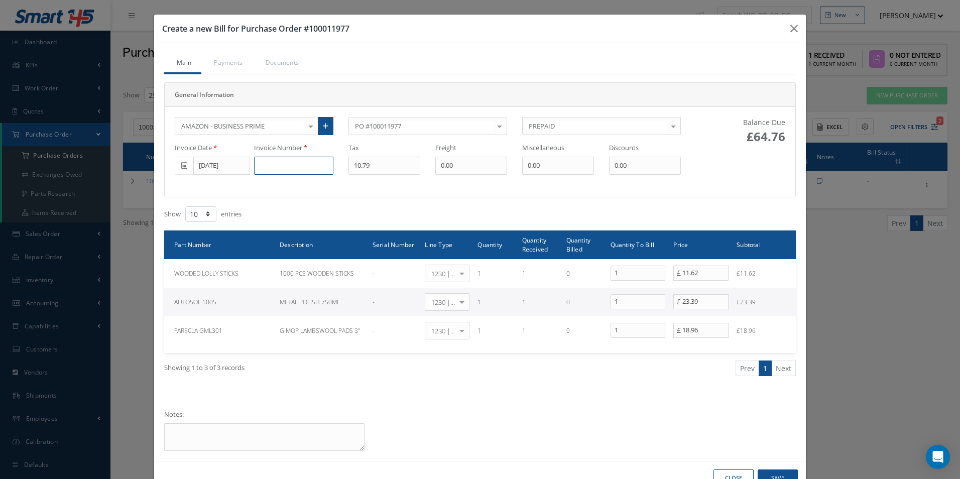
click at [320, 171] on input at bounding box center [293, 166] width 79 height 18
paste input "GB500LYRJ0MOPI"
type input "GB500LYRJ0MOPI"
type input "3.79"
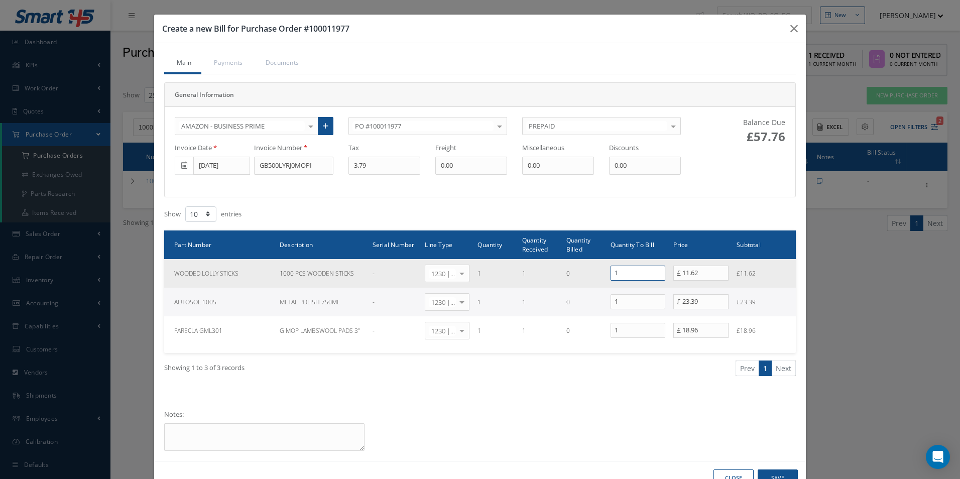
drag, startPoint x: 620, startPoint y: 274, endPoint x: 514, endPoint y: 270, distance: 106.6
click at [532, 274] on tr "WOODED LOLLY STICKS 1000 PCS WOODEN STICKS - 1230 | Inventory - Misc. Workshop …" at bounding box center [480, 273] width 632 height 29
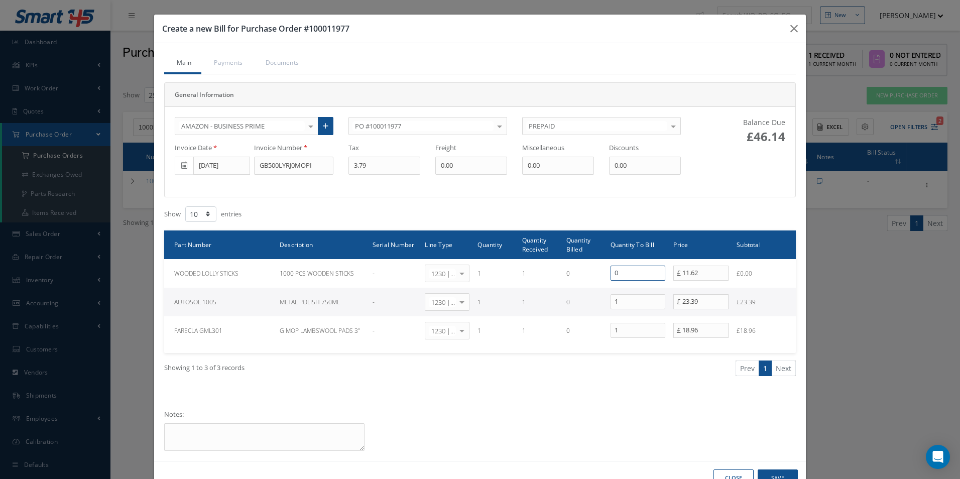
type input "0"
drag, startPoint x: 612, startPoint y: 295, endPoint x: 563, endPoint y: 299, distance: 49.4
click at [567, 299] on tr "AUTOSOL 1005 METAL POLISH 750ML - 1230 | Inventory - Misc. Workshop Items Selec…" at bounding box center [480, 302] width 632 height 29
type input "0"
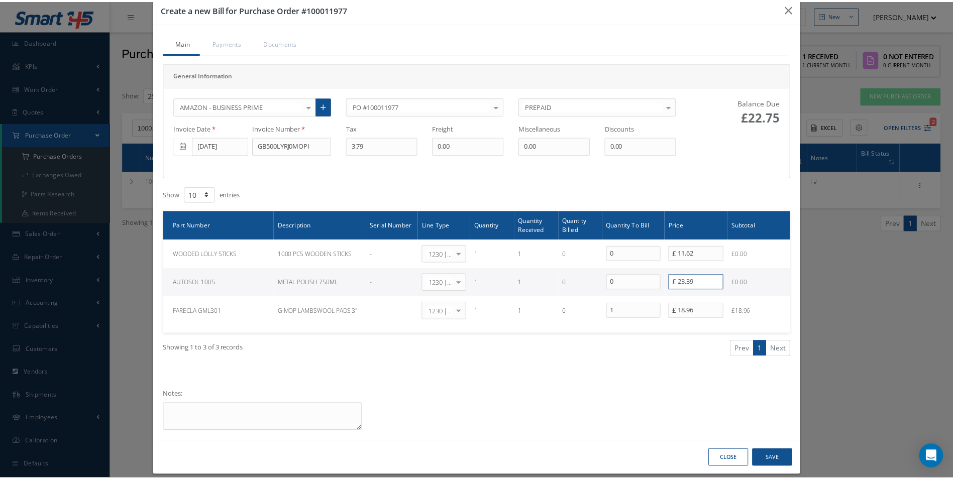
scroll to position [31, 0]
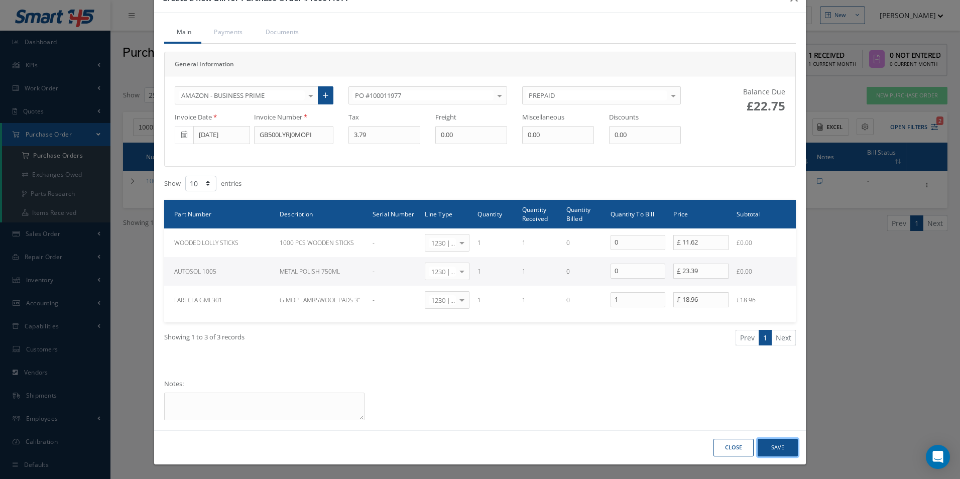
click at [787, 448] on button "Save" at bounding box center [778, 448] width 40 height 18
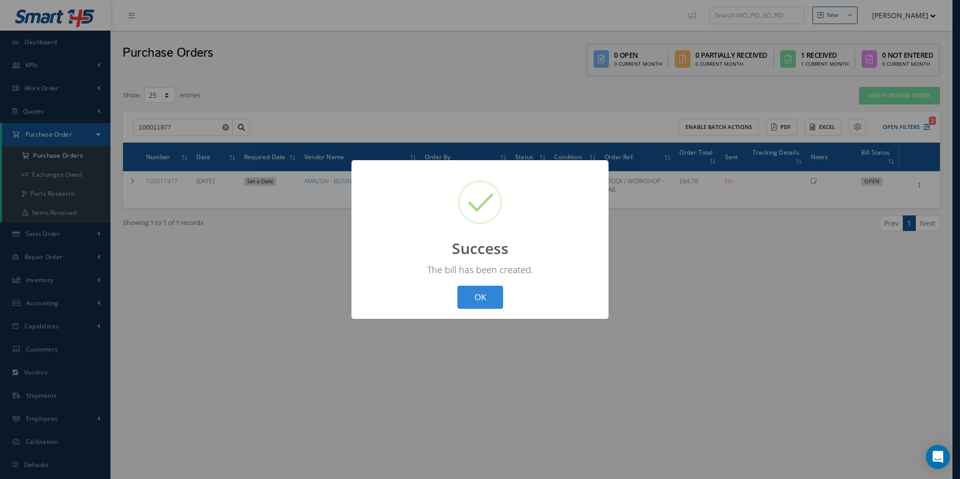
click at [490, 303] on button "OK" at bounding box center [481, 298] width 46 height 24
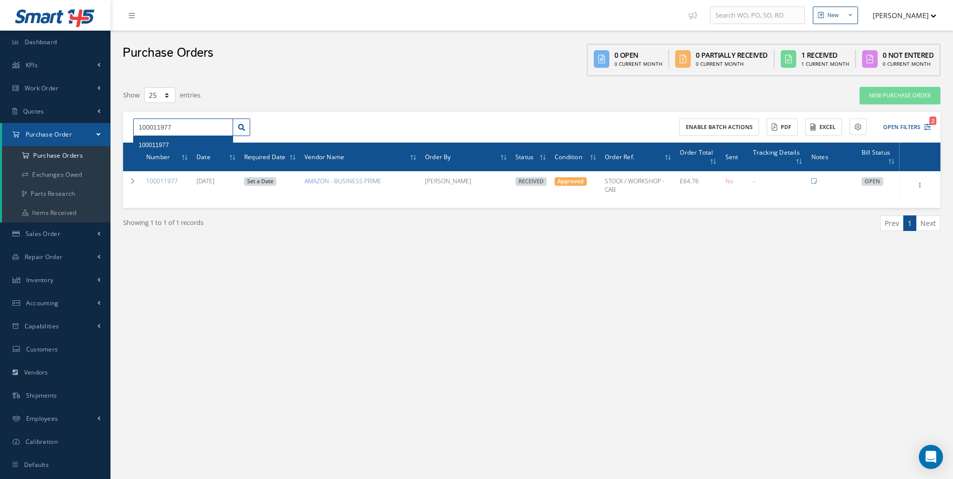
drag, startPoint x: 185, startPoint y: 131, endPoint x: 163, endPoint y: 139, distance: 23.8
click at [163, 137] on div "100011977 100011977" at bounding box center [183, 128] width 100 height 18
type input "100011952"
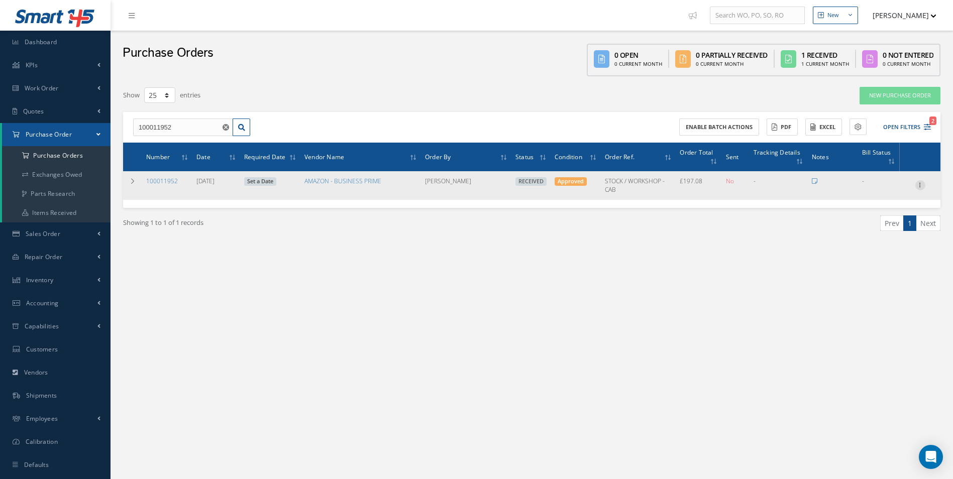
click at [921, 184] on icon at bounding box center [920, 184] width 10 height 8
click at [865, 231] on link "Create Bill" at bounding box center [873, 231] width 79 height 13
type input "32.81"
type input "0.00"
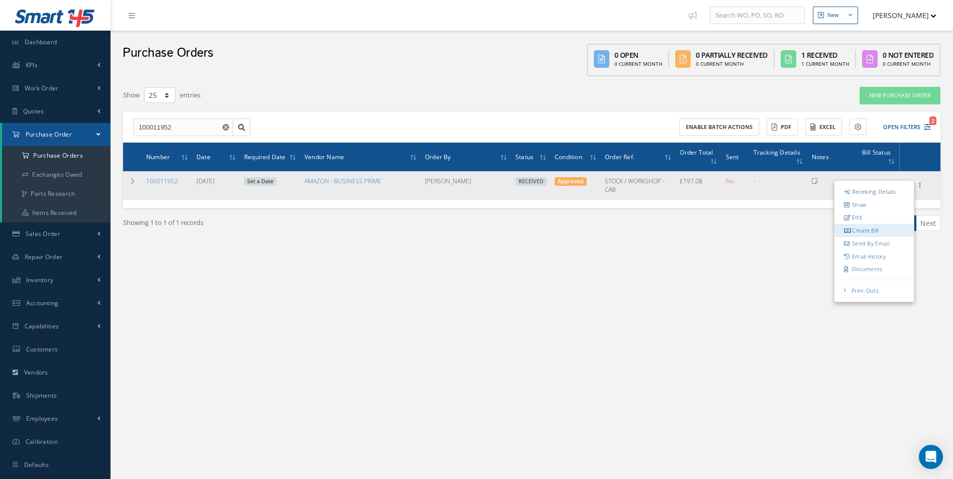
type input "0.00"
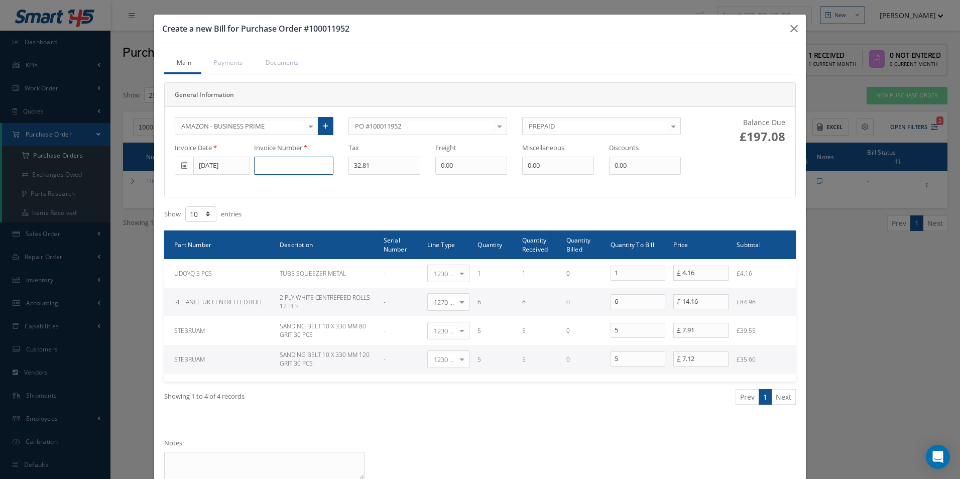
click at [284, 169] on input at bounding box center [293, 166] width 79 height 18
paste input "GB50006J1TW7PI"
type input "GB50006J1TW7PI"
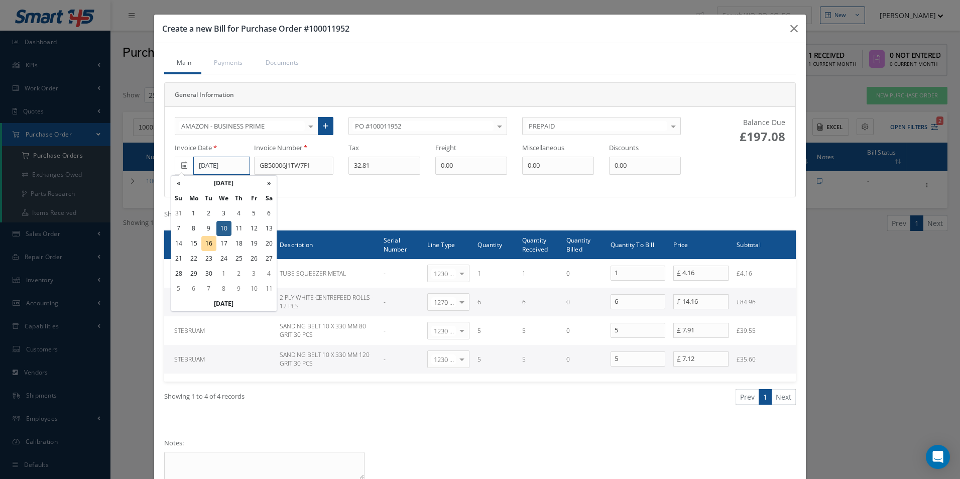
click at [216, 169] on input "[DATE]" at bounding box center [221, 166] width 57 height 18
click at [210, 209] on td "2" at bounding box center [208, 213] width 15 height 15
type input "[DATE]"
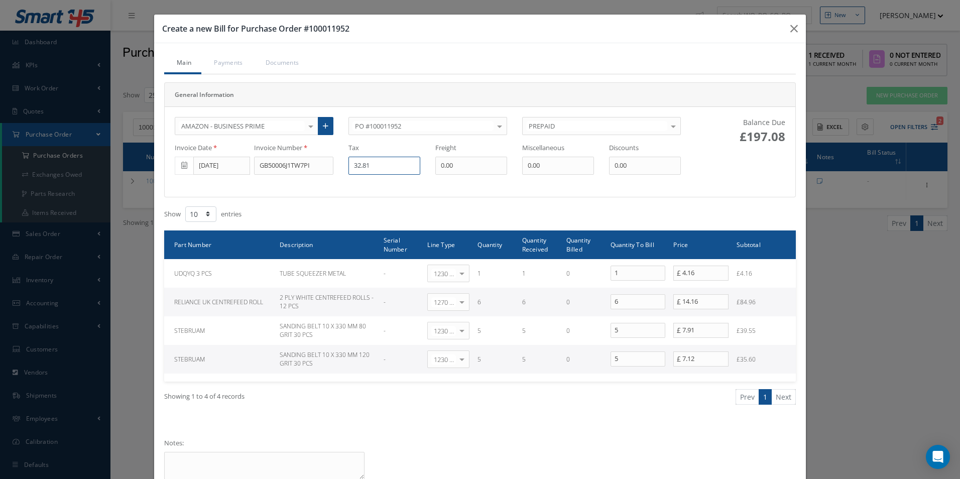
drag, startPoint x: 377, startPoint y: 170, endPoint x: 292, endPoint y: 169, distance: 84.9
click at [292, 169] on div "Invoice Date [DATE] Invoice Number GB50006J1TW7PI Tax 32.81 Freight 0.00 Miscel…" at bounding box center [427, 159] width 521 height 32
type input "0.83"
drag, startPoint x: 612, startPoint y: 301, endPoint x: 585, endPoint y: 307, distance: 27.2
click at [585, 307] on tr "RELIANCE UK CENTREFEED ROLL 2 PLY WHITE CENTREFEED ROLLS - 12 PCS - 1270 | Non-…" at bounding box center [480, 302] width 632 height 29
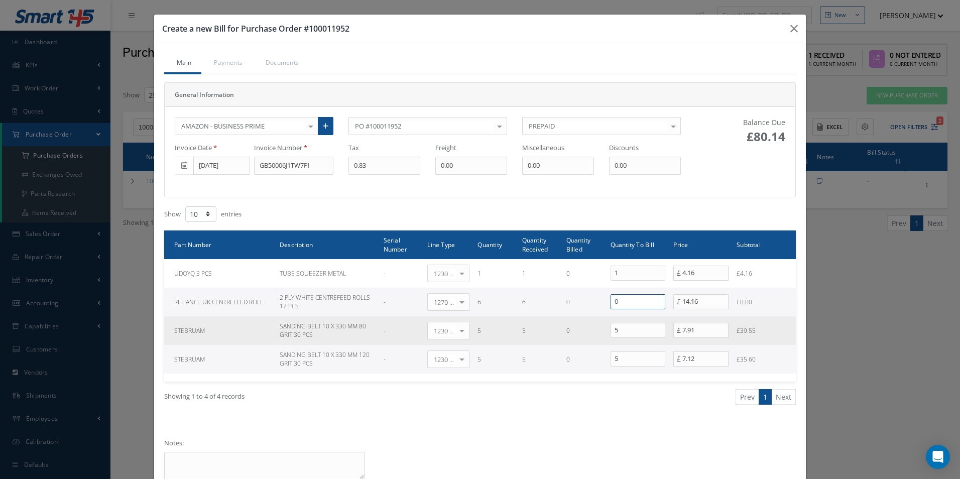
type input "0"
drag, startPoint x: 631, startPoint y: 324, endPoint x: 597, endPoint y: 325, distance: 34.2
click at [597, 325] on tr "STEBRUAM SANDING BELT 10 X 330 MM 80 GRIT 30 PCS - 1230 | Inventory - Misc. Wor…" at bounding box center [480, 330] width 632 height 29
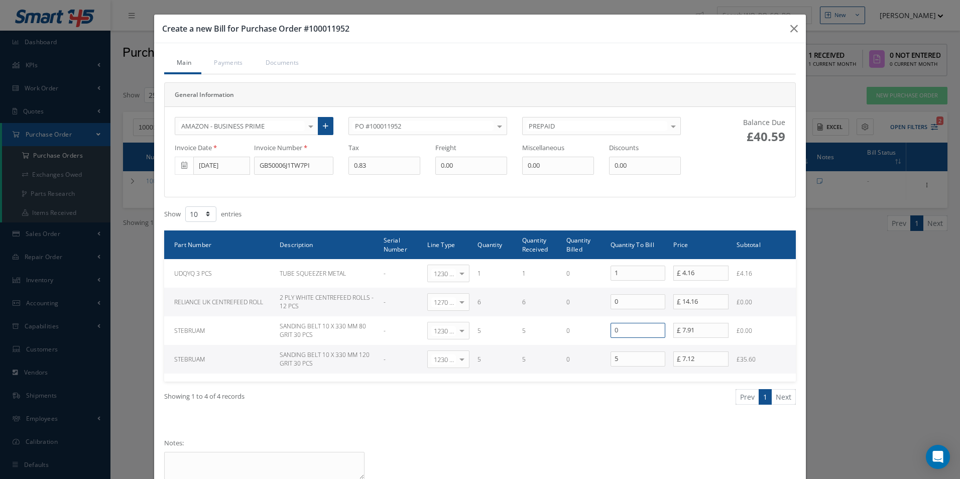
type input "0"
drag, startPoint x: 625, startPoint y: 358, endPoint x: 561, endPoint y: 351, distance: 64.2
click at [568, 351] on tr "STEBRUAM SANDING BELT 10 X 330 MM 120 GRIT 30 PCS - 1230 | Inventory - Misc. Wo…" at bounding box center [480, 359] width 632 height 29
type input "0"
drag, startPoint x: 641, startPoint y: 170, endPoint x: 540, endPoint y: 168, distance: 101.0
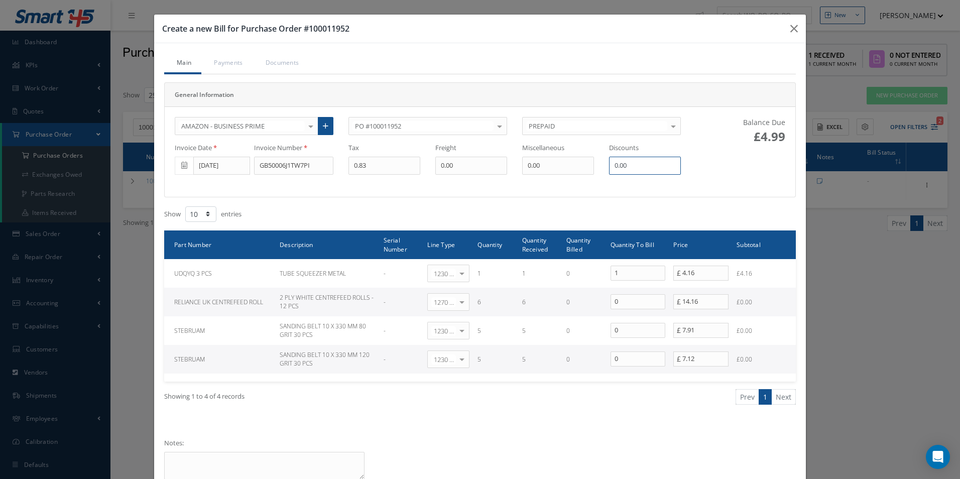
click at [550, 169] on div "Invoice Date [DATE] Invoice Number GB50006J1TW7PI Tax 0.83 Freight 0.00 Miscell…" at bounding box center [427, 159] width 521 height 32
type input "0.25"
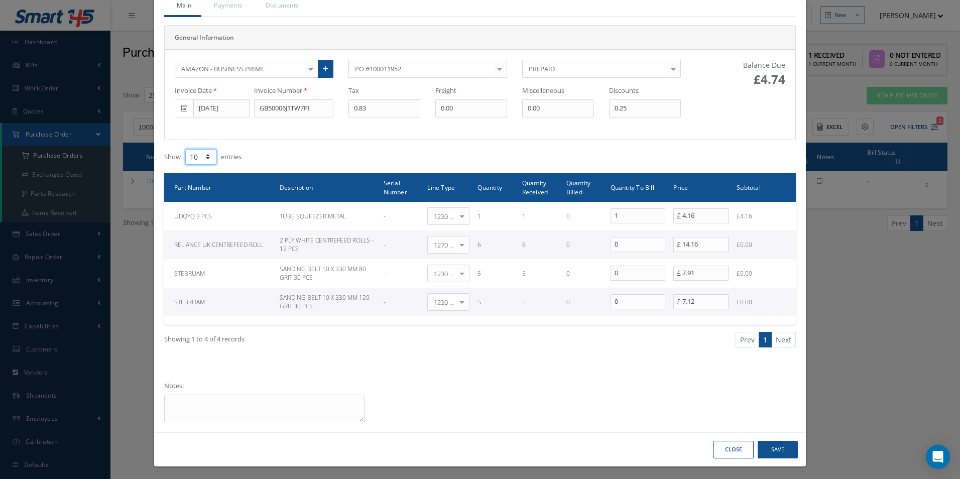
scroll to position [59, 0]
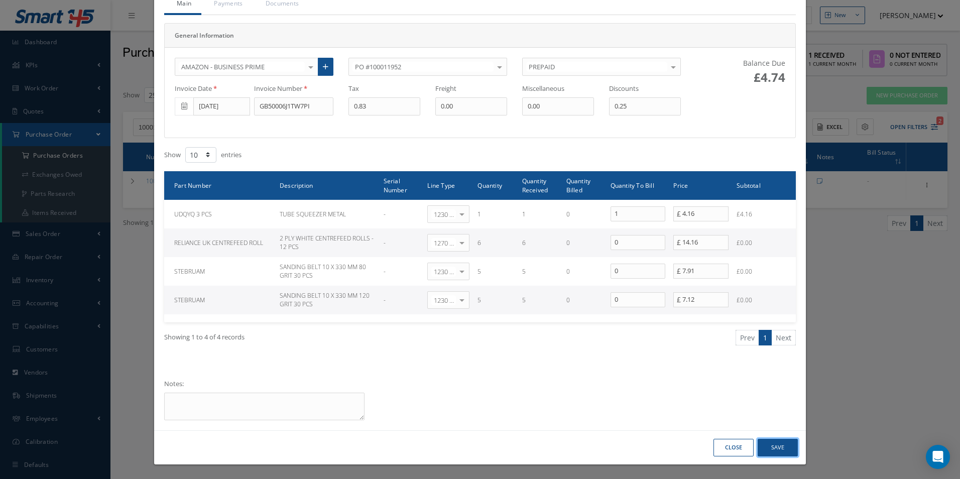
click at [773, 444] on button "Save" at bounding box center [778, 448] width 40 height 18
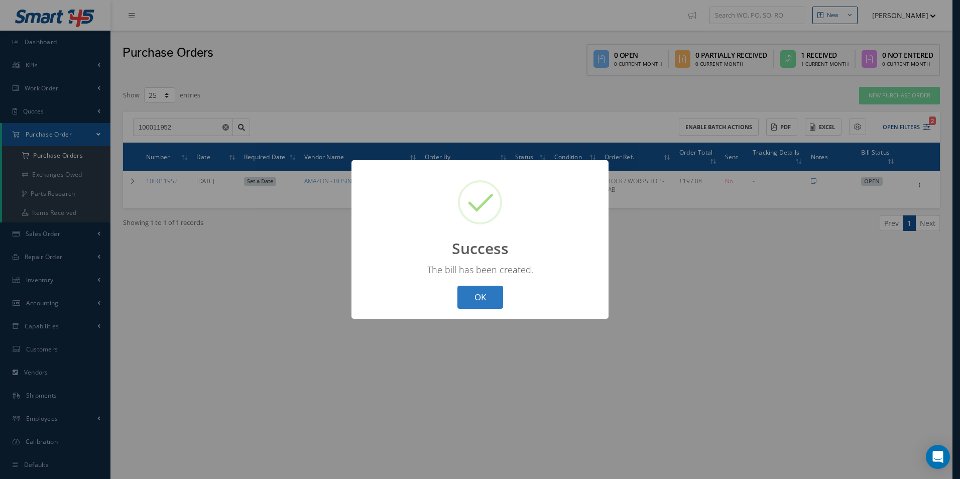
click at [478, 296] on button "OK" at bounding box center [481, 298] width 46 height 24
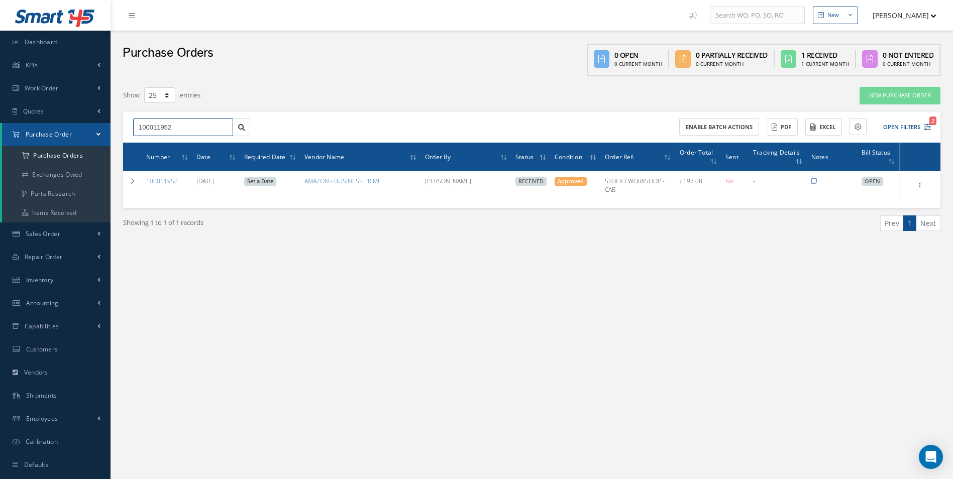
click at [192, 123] on input "100011952" at bounding box center [183, 128] width 100 height 18
type input "100011970"
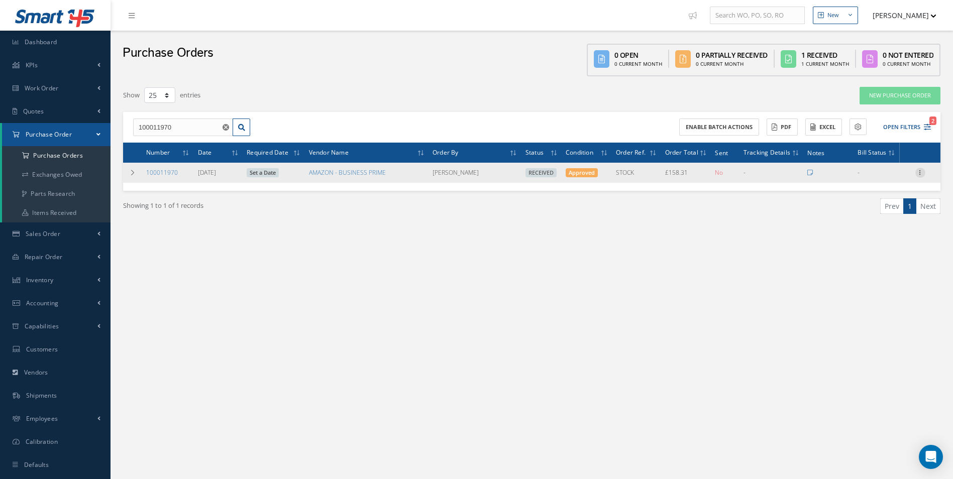
click at [921, 172] on icon at bounding box center [920, 172] width 10 height 8
click at [872, 217] on link "Create Bill" at bounding box center [873, 217] width 79 height 13
type input "27.46"
type input "0.00"
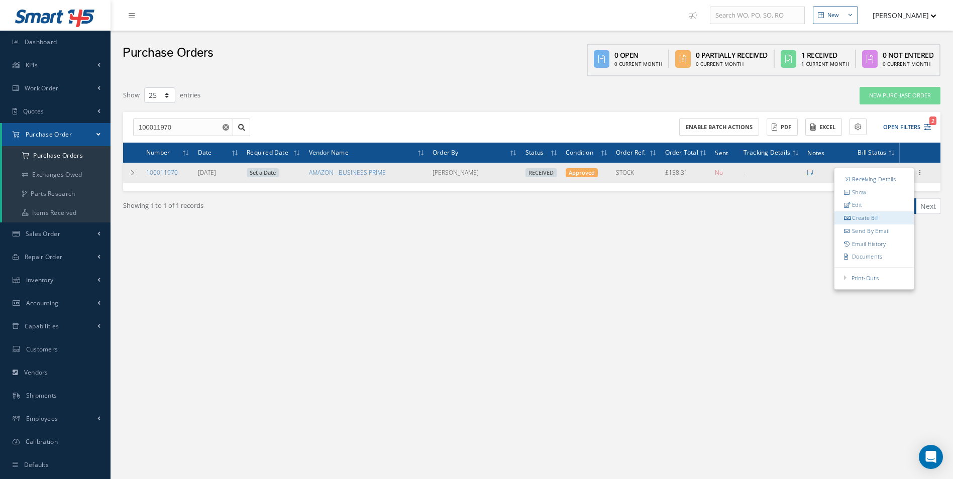
type input "6.52"
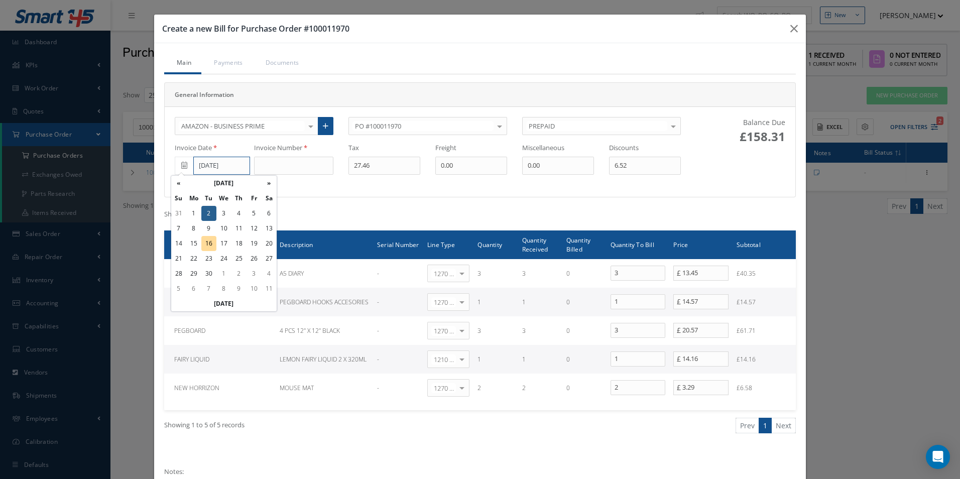
click at [227, 173] on input "[DATE]" at bounding box center [221, 166] width 57 height 18
click at [266, 210] on td "6" at bounding box center [269, 213] width 15 height 15
type input "[DATE]"
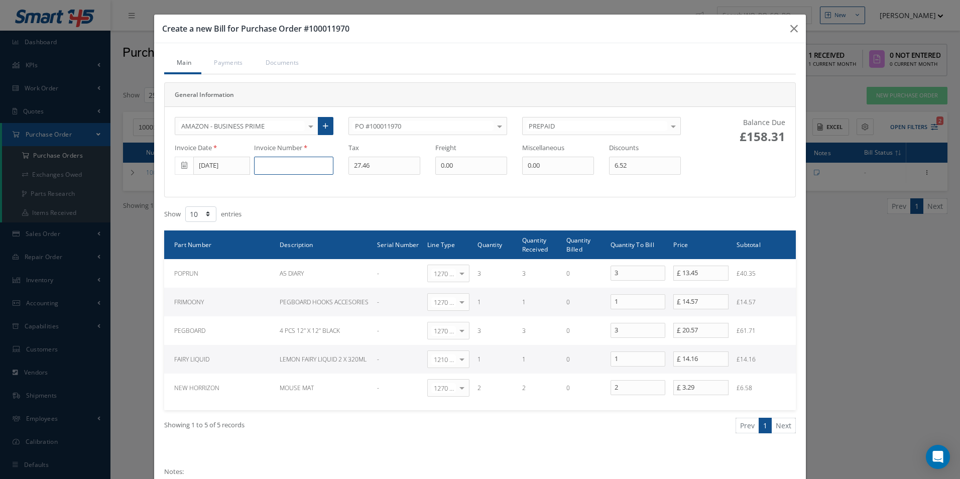
click at [306, 166] on input at bounding box center [293, 166] width 79 height 18
paste input "GB50009NUN3SNI"
type input "GB50009NUN3SNI"
type input "2.83"
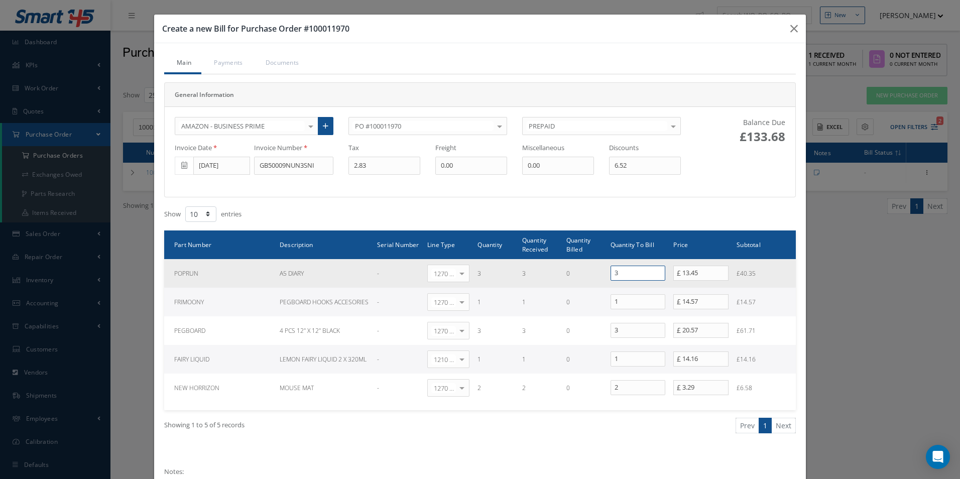
drag, startPoint x: 627, startPoint y: 275, endPoint x: 557, endPoint y: 276, distance: 69.8
click at [557, 276] on tr "POPRUN A5 DIARY - 1270 | Non-Inventory Item Select General Ledger 4032 | Soft F…" at bounding box center [480, 273] width 632 height 29
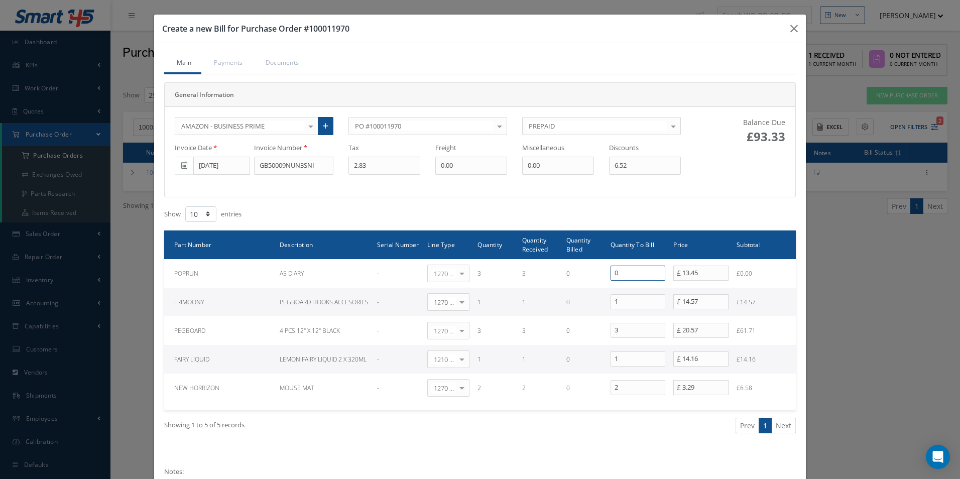
type input "0"
drag, startPoint x: 623, startPoint y: 305, endPoint x: 579, endPoint y: 302, distance: 44.3
click at [579, 302] on tr "FRIMOONY PEGBOARD HOOKS ACCESORIES - 1270 | Non-Inventory Item Select General L…" at bounding box center [480, 302] width 632 height 29
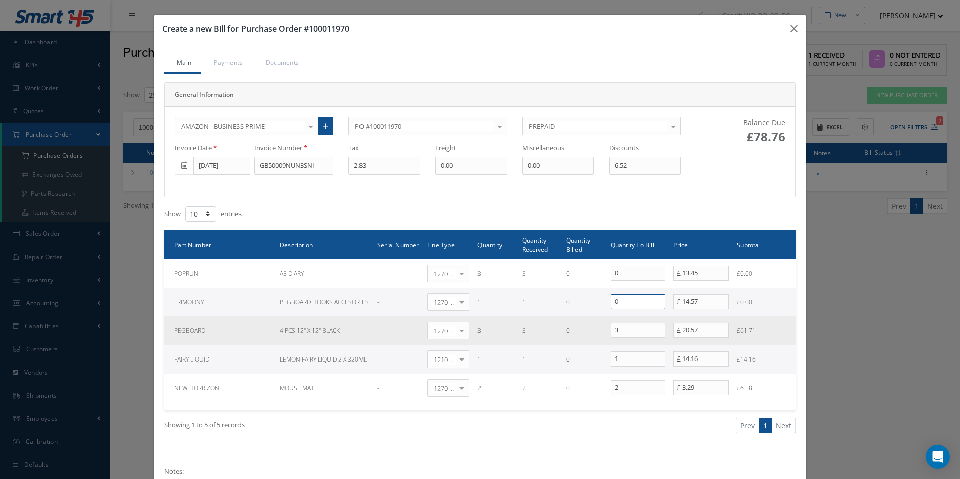
type input "0"
click at [616, 320] on td "3" at bounding box center [638, 330] width 63 height 29
drag, startPoint x: 619, startPoint y: 332, endPoint x: 573, endPoint y: 332, distance: 46.7
click at [573, 332] on tr "PEGBOARD 4 PCS 12" X 12" BLACK - 1270 | Non-Inventory Item Select General Ledge…" at bounding box center [480, 330] width 632 height 29
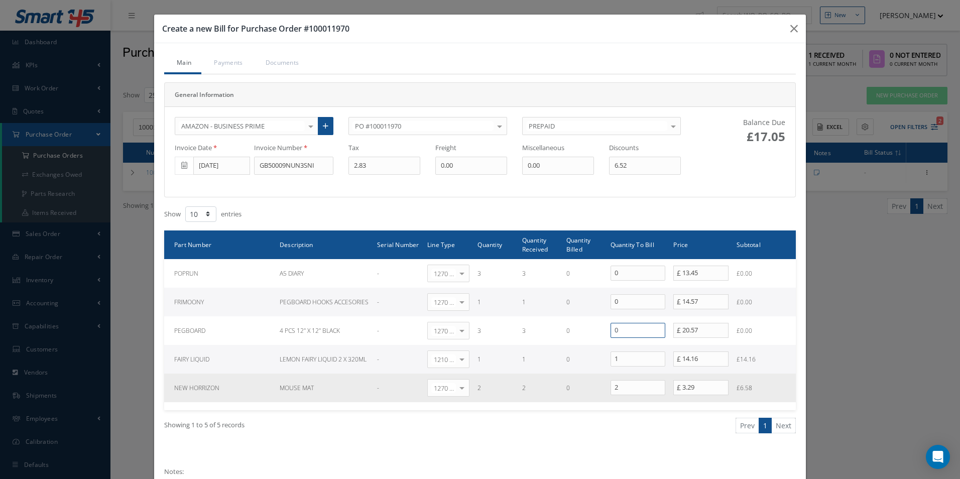
type input "0"
drag, startPoint x: 622, startPoint y: 388, endPoint x: 597, endPoint y: 388, distance: 25.1
click at [597, 388] on tr "NEW HORRIZON MOUSE MAT - 1270 | Non-Inventory Item Select General Ledger 4032 |…" at bounding box center [480, 388] width 632 height 29
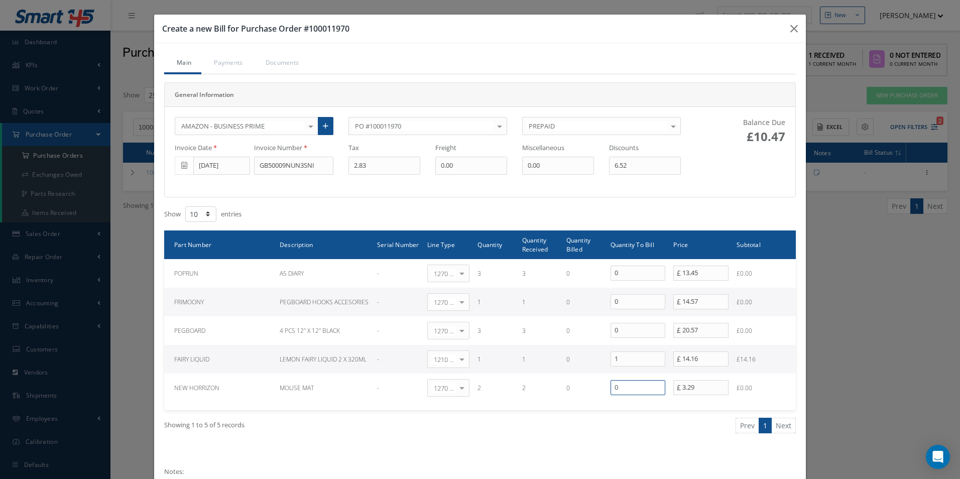
type input "0"
drag, startPoint x: 642, startPoint y: 166, endPoint x: 481, endPoint y: 166, distance: 161.7
click at [501, 168] on div "Invoice Date [DATE] Invoice Number GB50009NUN3SNI Tax 2.83 Freight 0.00 Miscell…" at bounding box center [427, 159] width 521 height 32
type input "0"
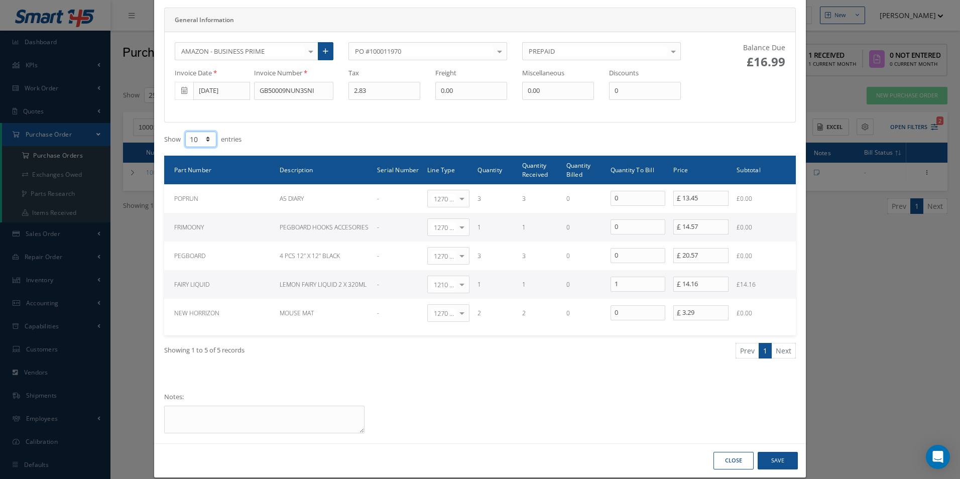
scroll to position [88, 0]
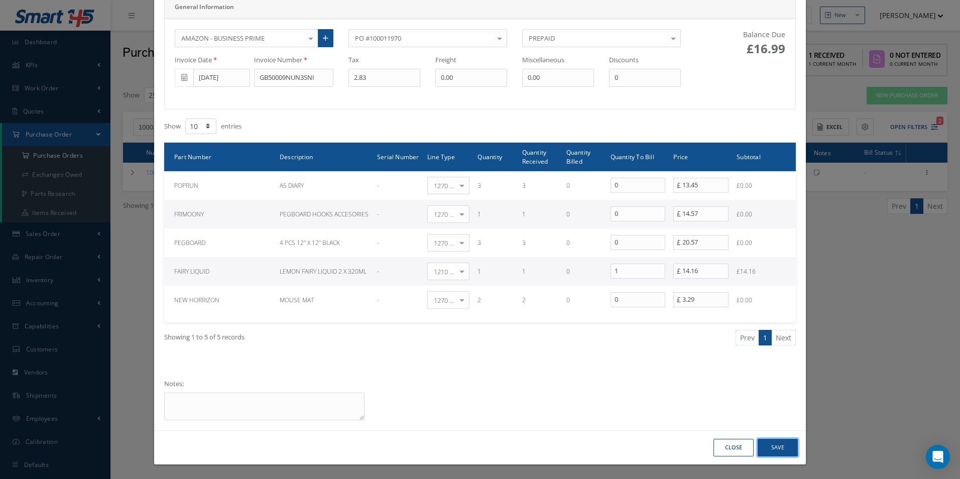
click at [774, 448] on button "Save" at bounding box center [778, 448] width 40 height 18
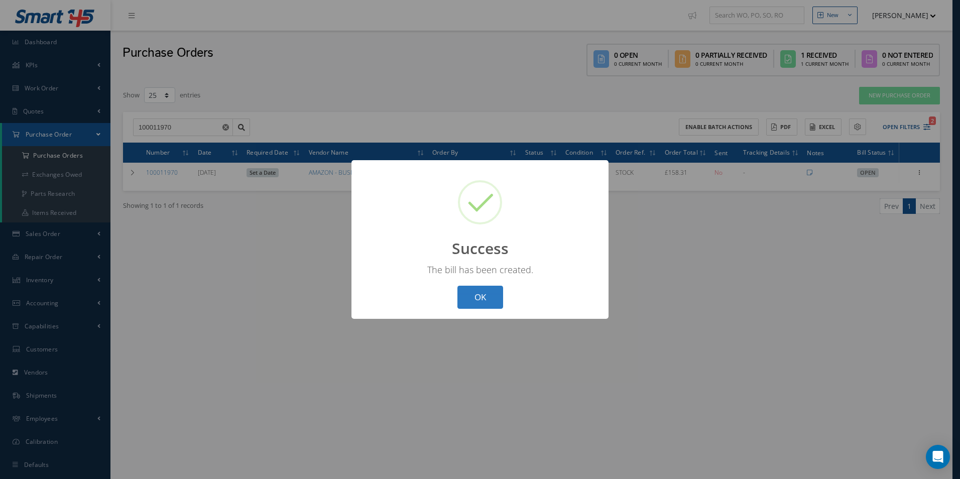
click at [488, 297] on button "OK" at bounding box center [481, 298] width 46 height 24
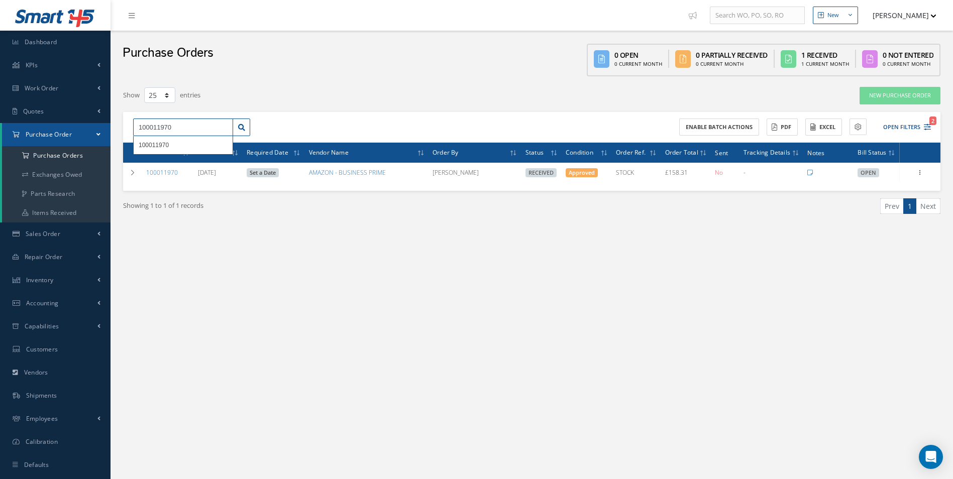
drag, startPoint x: 189, startPoint y: 128, endPoint x: 63, endPoint y: 132, distance: 125.7
click at [73, 135] on div "Smart 145 Dashboard KPIs Work Order Accounting Work Order Work Order Work Order…" at bounding box center [476, 250] width 953 height 500
type input "100011996"
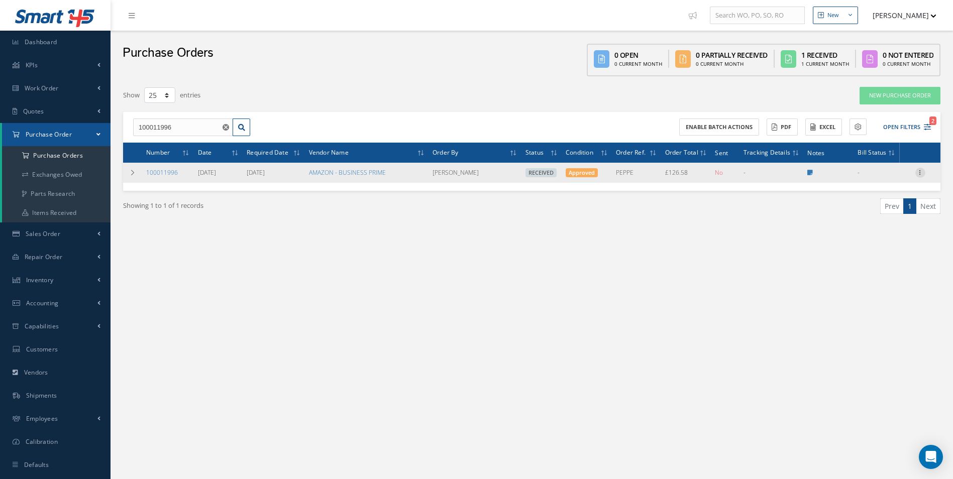
click at [922, 174] on icon at bounding box center [920, 172] width 10 height 8
click at [871, 216] on link "Create Bill" at bounding box center [873, 217] width 79 height 13
type input "18.83"
type input "0.00"
type input "13.60"
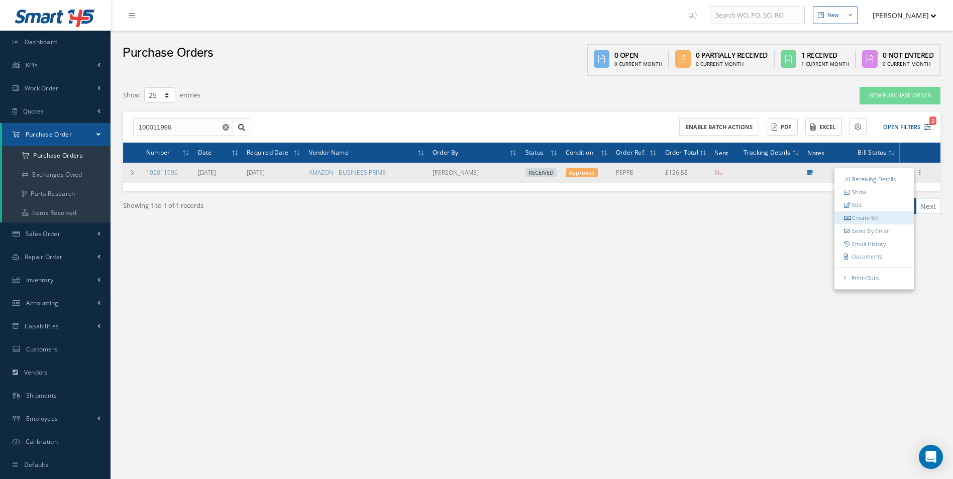
type input "0.00"
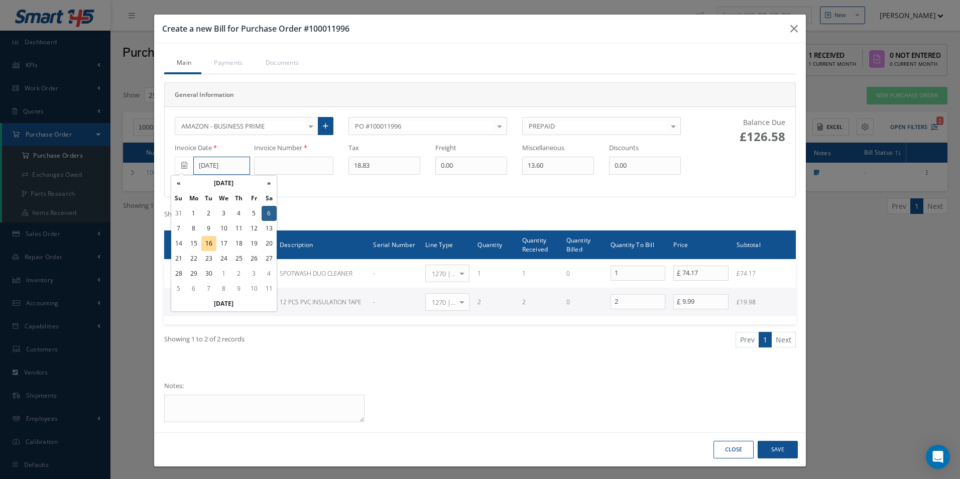
click at [213, 166] on input "[DATE]" at bounding box center [221, 166] width 57 height 18
click at [225, 225] on td "10" at bounding box center [223, 228] width 15 height 15
type input "[DATE]"
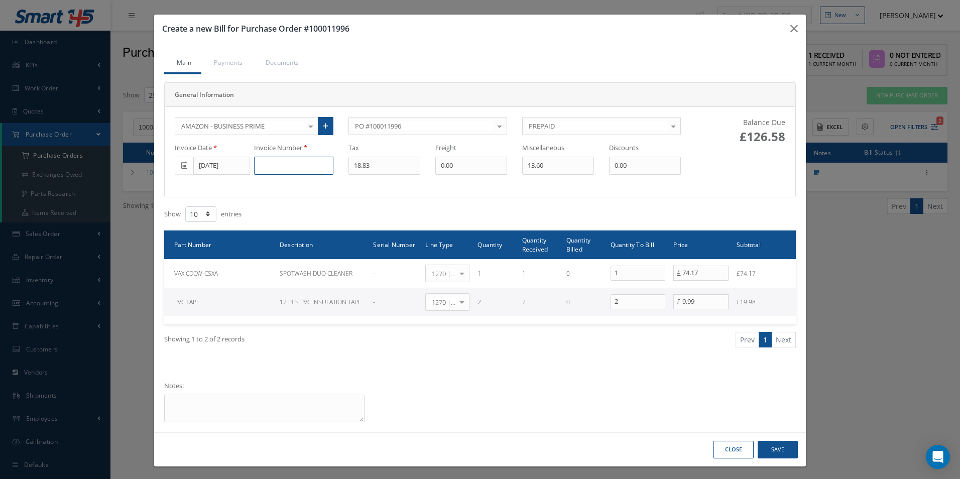
click at [284, 164] on input at bounding box center [293, 166] width 79 height 18
paste input "GB5041413056PI"
type input "GB5041413056PI"
type input "2.27"
type input "0.00"
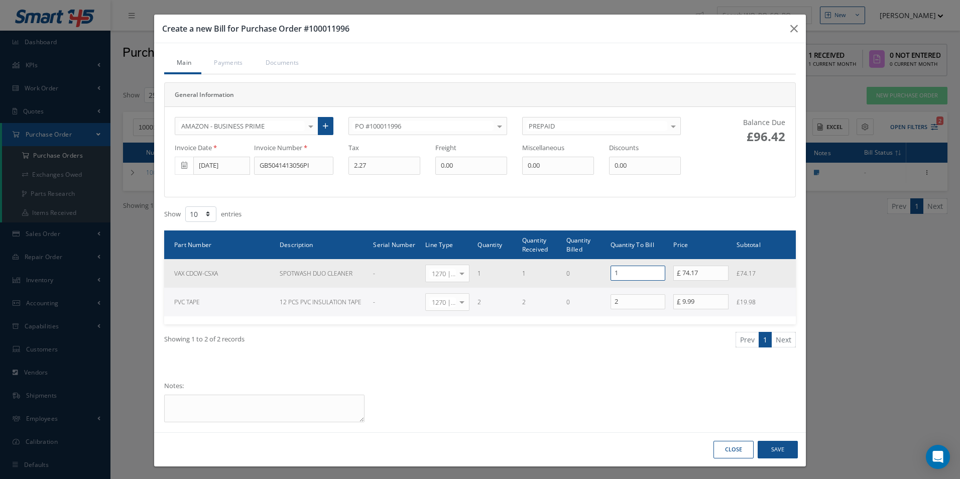
drag, startPoint x: 621, startPoint y: 270, endPoint x: 506, endPoint y: 268, distance: 114.6
click at [562, 273] on tr "VAX CDCW-CSXA SPOTWASH DUO CLEANER - 1270 | Non-Inventory Item Select General L…" at bounding box center [480, 273] width 632 height 29
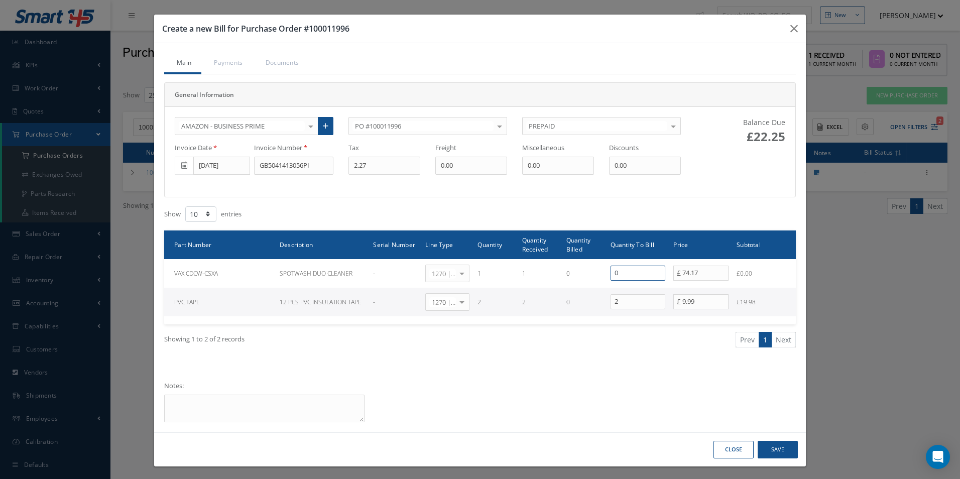
type input "0"
drag, startPoint x: 600, startPoint y: 300, endPoint x: 545, endPoint y: 293, distance: 55.2
click at [565, 296] on tr "PVC TAPE 12 PCS PVC INSULATION TAPE - 1270 | Non-Inventory Item Select General …" at bounding box center [480, 302] width 632 height 29
type input "0"
drag, startPoint x: 553, startPoint y: 166, endPoint x: 395, endPoint y: 166, distance: 157.7
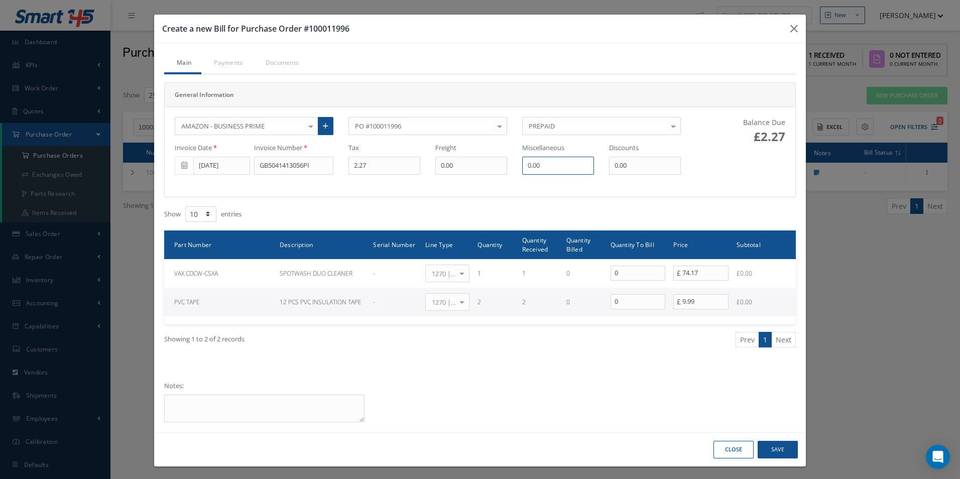
click at [400, 166] on div "Invoice Date [DATE] Invoice Number GB5041413056PI Tax 2.27 Freight 0.00 Miscell…" at bounding box center [427, 159] width 521 height 32
type input "11.33"
click at [782, 450] on button "Save" at bounding box center [778, 450] width 40 height 18
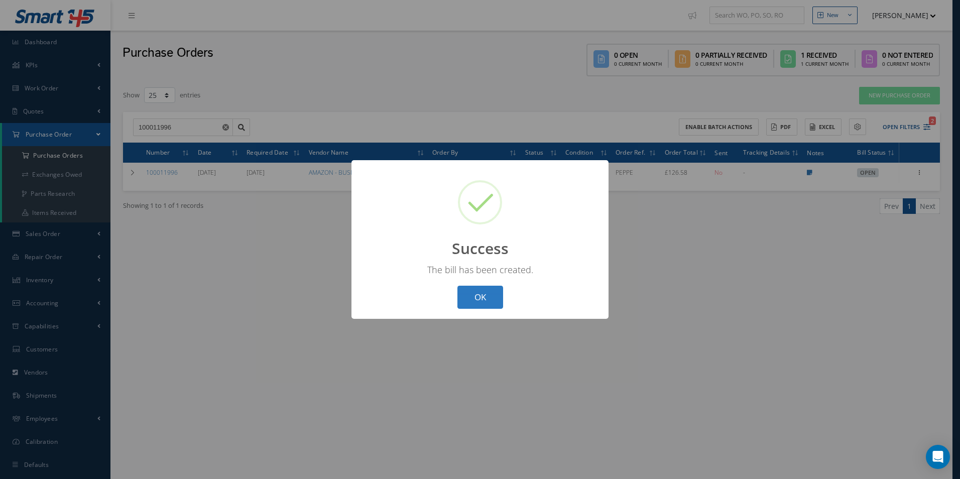
click at [473, 296] on button "OK" at bounding box center [481, 298] width 46 height 24
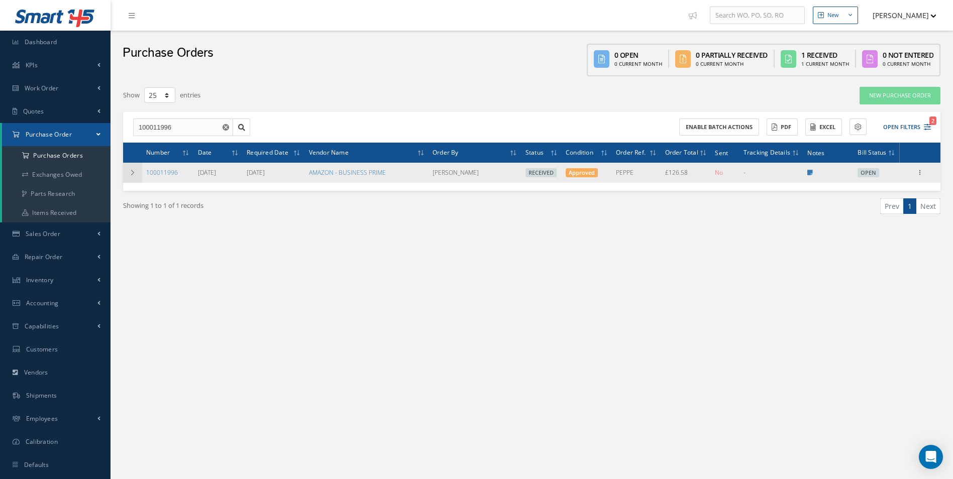
click at [134, 170] on icon at bounding box center [132, 173] width 7 height 6
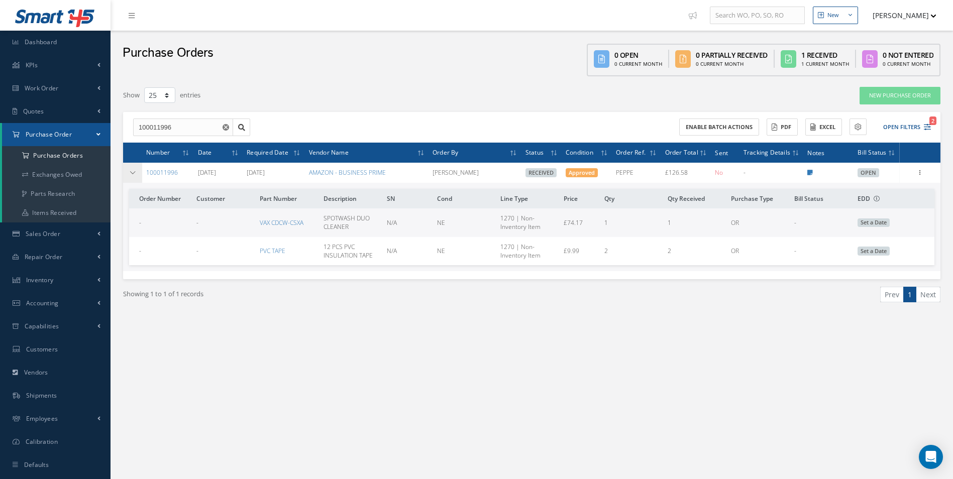
click at [134, 170] on icon at bounding box center [132, 173] width 7 height 6
